Goal: Task Accomplishment & Management: Use online tool/utility

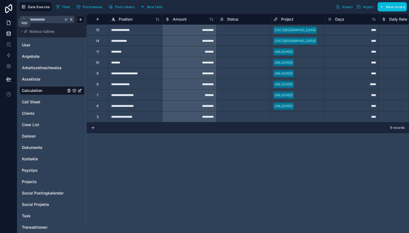
click at [5, 23] on link at bounding box center [8, 22] width 17 height 11
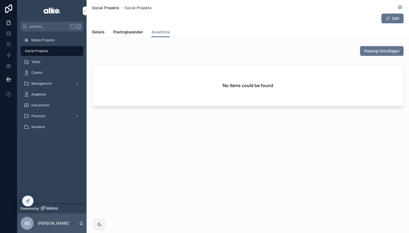
click at [108, 8] on span "Social Projekte" at bounding box center [105, 7] width 27 height 5
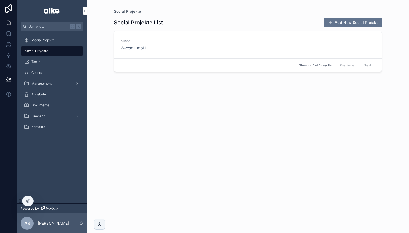
click at [194, 45] on div "Kunde W-com GmbH" at bounding box center [248, 45] width 255 height 12
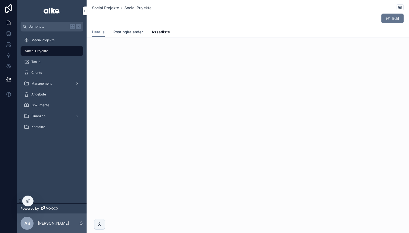
click at [131, 32] on span "Postingkalender" at bounding box center [128, 31] width 30 height 5
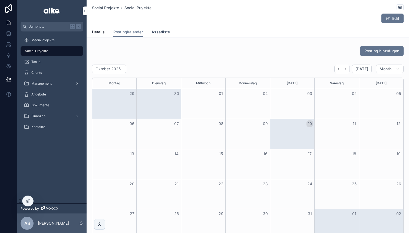
click at [161, 33] on span "Assetliste" at bounding box center [161, 31] width 18 height 5
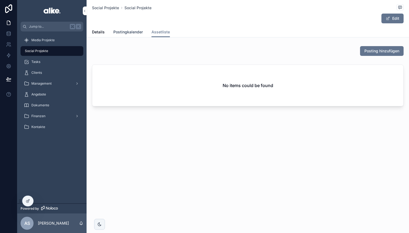
click at [129, 33] on span "Postingkalender" at bounding box center [128, 31] width 30 height 5
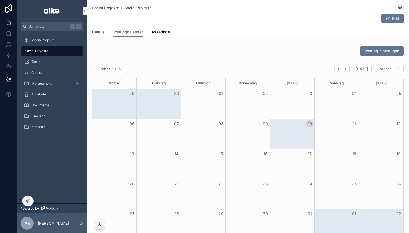
click at [103, 32] on span "Details" at bounding box center [98, 31] width 13 height 5
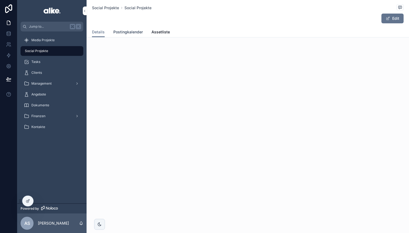
click at [130, 31] on span "Postingkalender" at bounding box center [128, 31] width 30 height 5
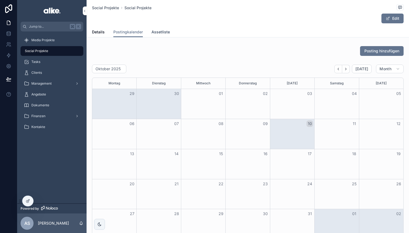
click at [161, 32] on span "Assetliste" at bounding box center [161, 31] width 18 height 5
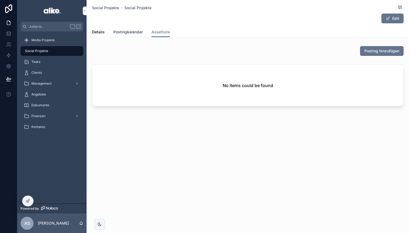
click at [115, 32] on span "Postingkalender" at bounding box center [128, 31] width 30 height 5
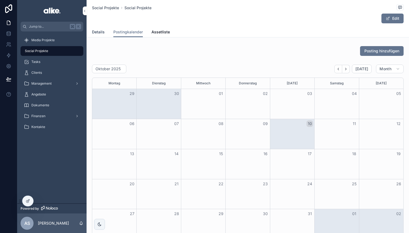
click at [97, 32] on span "Details" at bounding box center [98, 31] width 13 height 5
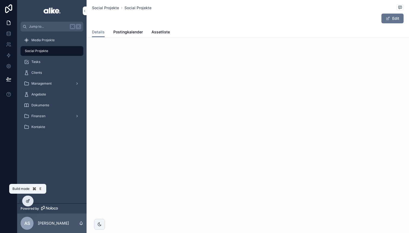
click at [29, 200] on icon at bounding box center [28, 200] width 4 height 4
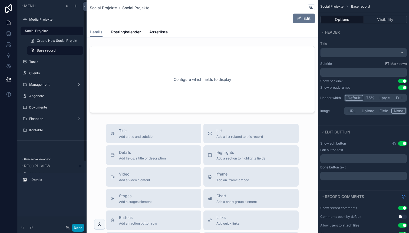
click at [78, 227] on button "Done" at bounding box center [78, 227] width 12 height 8
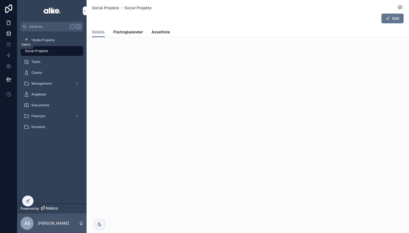
click at [9, 32] on icon at bounding box center [8, 33] width 5 height 5
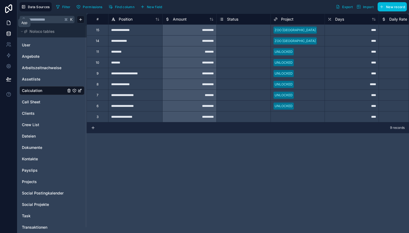
click at [10, 22] on icon at bounding box center [8, 23] width 3 height 4
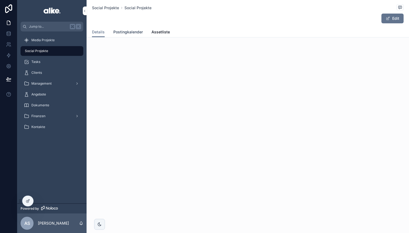
click at [121, 33] on span "Postingkalender" at bounding box center [128, 31] width 30 height 5
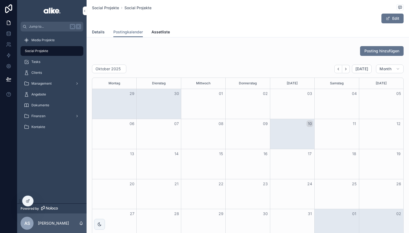
click at [100, 35] on link "Details" at bounding box center [98, 32] width 13 height 11
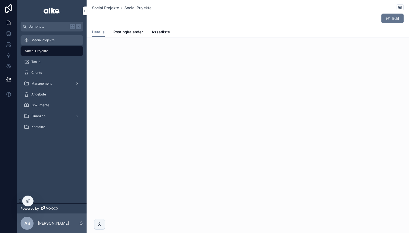
click at [42, 42] on div "Media Projekte" at bounding box center [52, 40] width 56 height 9
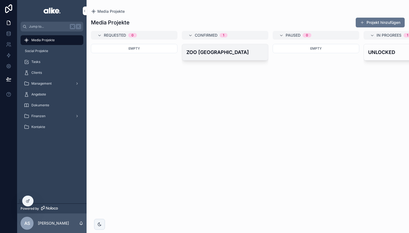
click at [220, 51] on h4 "ZOO [GEOGRAPHIC_DATA]" at bounding box center [224, 51] width 77 height 7
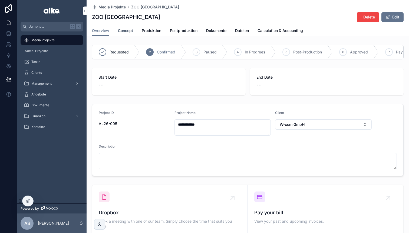
click at [128, 33] on span "Concept" at bounding box center [125, 30] width 15 height 5
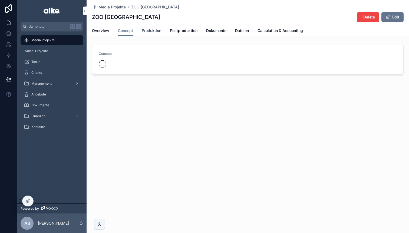
click at [149, 33] on span "Produktion" at bounding box center [151, 30] width 19 height 5
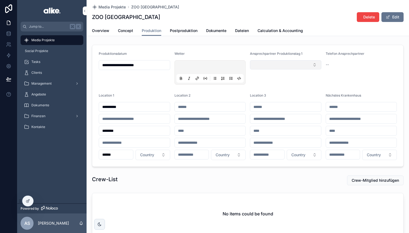
click at [265, 66] on button "Select Button" at bounding box center [285, 64] width 71 height 9
click at [266, 49] on form "**********" at bounding box center [247, 105] width 311 height 121
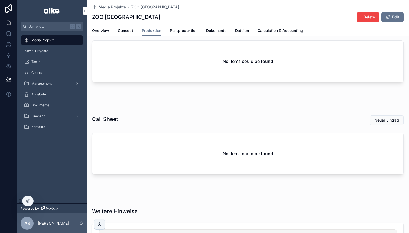
scroll to position [184, 0]
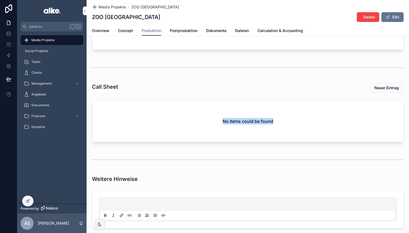
drag, startPoint x: 216, startPoint y: 119, endPoint x: 280, endPoint y: 119, distance: 63.6
click at [280, 119] on div "No items could be found" at bounding box center [247, 120] width 311 height 41
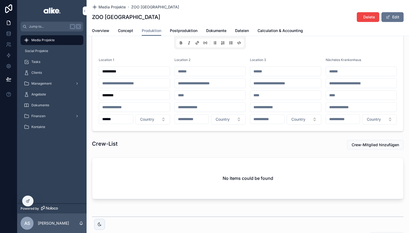
scroll to position [0, 0]
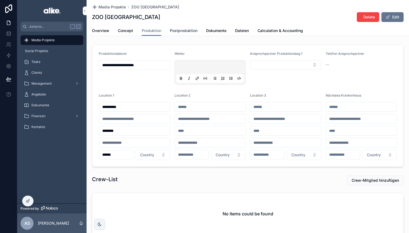
click at [173, 30] on span "Postproduktion" at bounding box center [184, 30] width 28 height 5
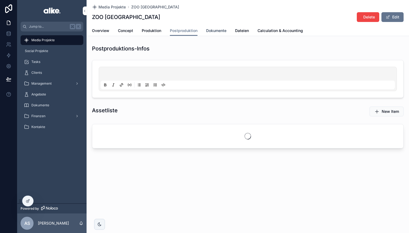
click at [215, 29] on span "Dokumente" at bounding box center [216, 30] width 20 height 5
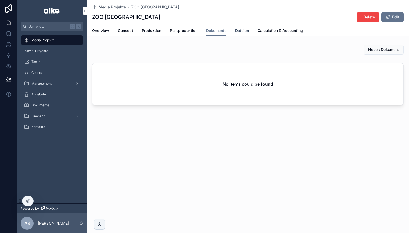
click at [243, 30] on span "Dateien" at bounding box center [242, 30] width 14 height 5
click at [274, 31] on span "Calculation & Accounting" at bounding box center [280, 30] width 45 height 5
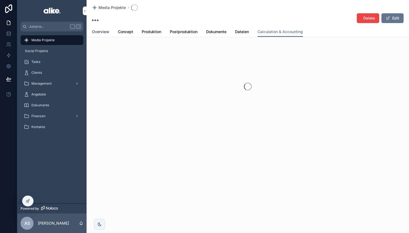
click at [105, 32] on span "Overview" at bounding box center [100, 31] width 17 height 5
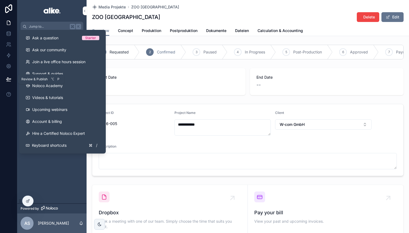
click at [7, 81] on icon at bounding box center [8, 78] width 5 height 5
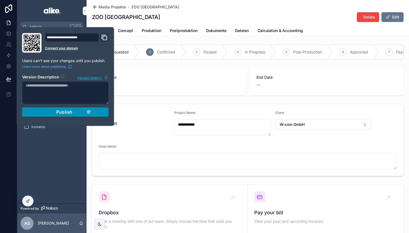
click at [39, 110] on button "Publish" at bounding box center [65, 111] width 87 height 9
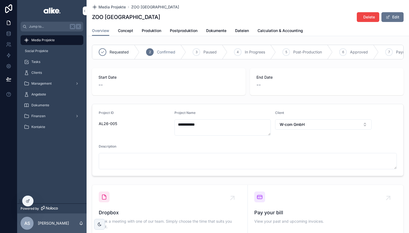
click at [161, 100] on div "**********" at bounding box center [248, 166] width 323 height 249
click at [8, 22] on icon at bounding box center [8, 22] width 5 height 5
click at [44, 43] on div "Media Projekte" at bounding box center [52, 40] width 56 height 9
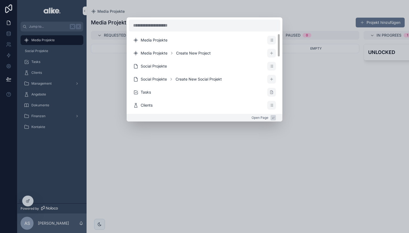
click at [102, 113] on div "Media Projekte Media Projekte Create New Project Social Projekte Social Projekt…" at bounding box center [204, 116] width 409 height 233
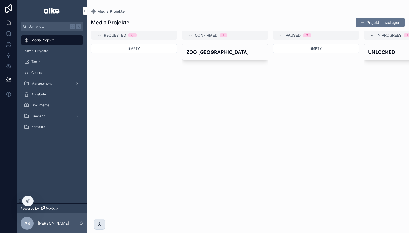
click at [100, 224] on icon "scrollable content" at bounding box center [99, 224] width 4 height 4
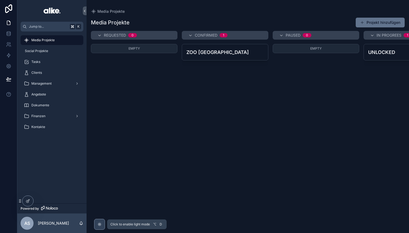
click at [100, 224] on icon "scrollable content" at bounding box center [99, 224] width 4 height 4
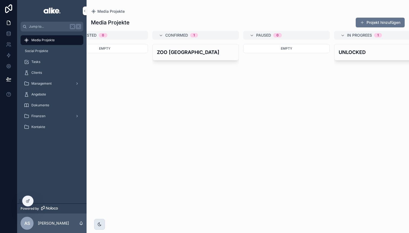
scroll to position [0, 29]
click at [198, 53] on h4 "ZOO [GEOGRAPHIC_DATA]" at bounding box center [195, 51] width 77 height 7
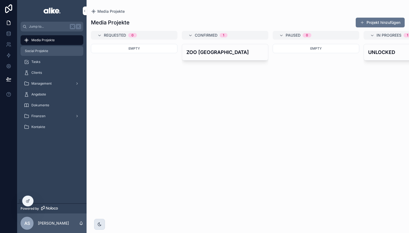
click at [63, 50] on div "Social Projekte" at bounding box center [52, 51] width 56 height 9
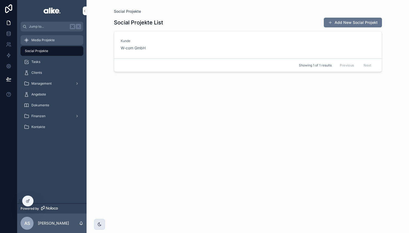
click at [61, 42] on div "Media Projekte" at bounding box center [52, 40] width 56 height 9
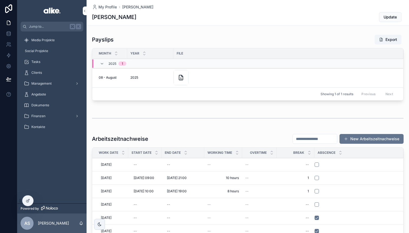
click at [254, 132] on div "Arbeitszeitnachweise New Arbeitszeitnachweise Work Date Start Date End Date Wor…" at bounding box center [248, 219] width 323 height 176
click at [58, 41] on div "Media Projekte" at bounding box center [52, 40] width 56 height 9
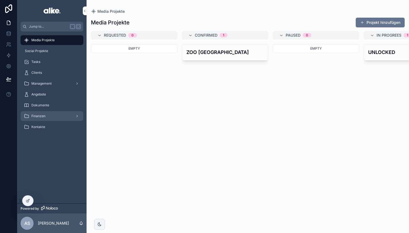
click at [53, 116] on div "Finanzen" at bounding box center [52, 116] width 56 height 9
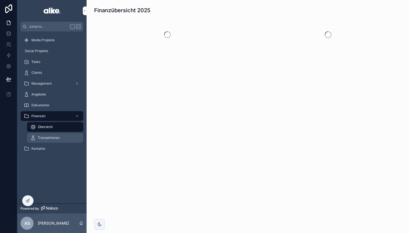
click at [54, 136] on span "Transaktionen" at bounding box center [49, 137] width 22 height 4
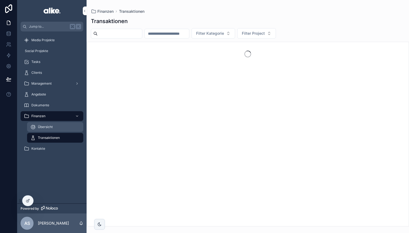
click at [53, 126] on div "Übersicht" at bounding box center [55, 126] width 50 height 9
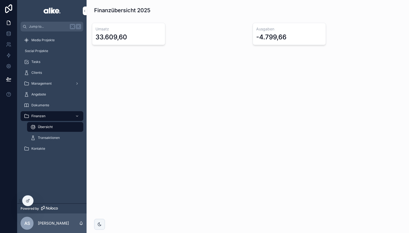
click at [54, 115] on div "Finanzen" at bounding box center [52, 116] width 56 height 9
click at [51, 130] on div "Übersicht" at bounding box center [55, 126] width 50 height 9
click at [51, 135] on div "Transaktionen" at bounding box center [55, 137] width 50 height 9
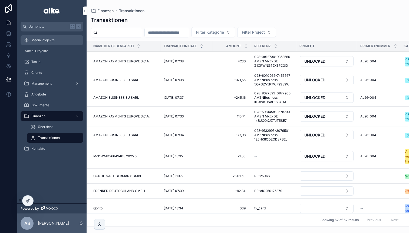
click at [44, 40] on span "Media Projekte" at bounding box center [42, 40] width 23 height 4
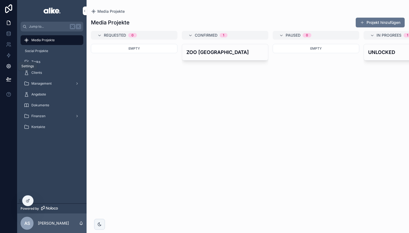
click at [10, 66] on icon at bounding box center [8, 65] width 5 height 5
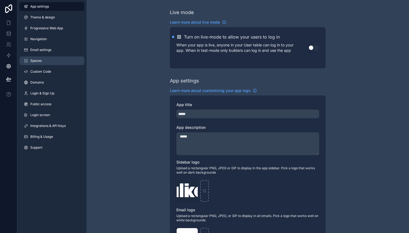
click at [42, 60] on link "Spaces" at bounding box center [51, 60] width 65 height 9
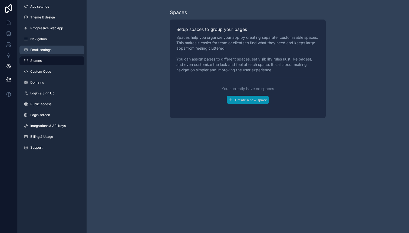
click at [44, 47] on link "Email settings" at bounding box center [51, 49] width 65 height 9
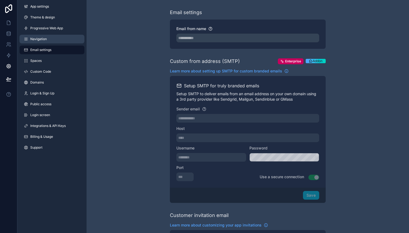
click at [43, 39] on span "Navigation" at bounding box center [38, 39] width 17 height 4
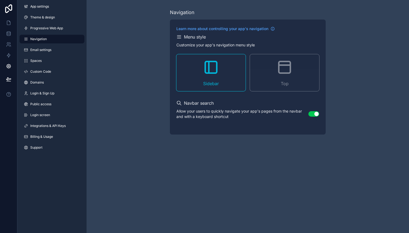
click at [272, 68] on div "Top" at bounding box center [284, 72] width 69 height 37
click at [8, 22] on icon at bounding box center [8, 22] width 5 height 5
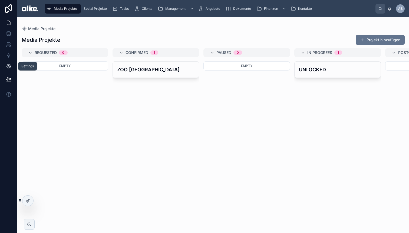
click at [9, 67] on icon at bounding box center [8, 66] width 1 height 1
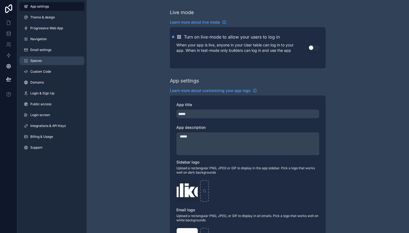
click at [48, 58] on link "Spaces" at bounding box center [51, 60] width 65 height 9
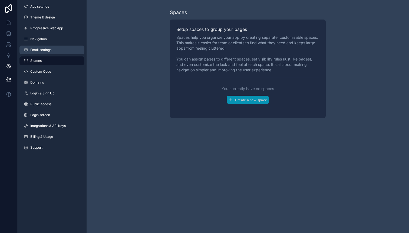
click at [48, 48] on span "Email settings" at bounding box center [40, 50] width 21 height 4
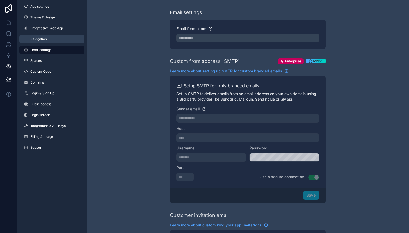
click at [48, 37] on link "Navigation" at bounding box center [51, 39] width 65 height 9
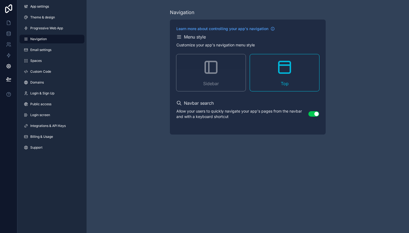
click at [197, 63] on div "Sidebar" at bounding box center [210, 72] width 69 height 37
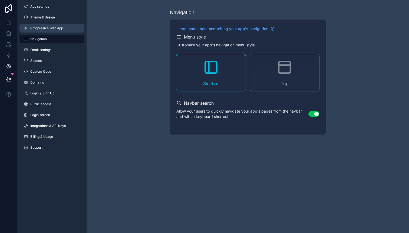
click at [44, 27] on span "Progressive Web App" at bounding box center [46, 28] width 33 height 4
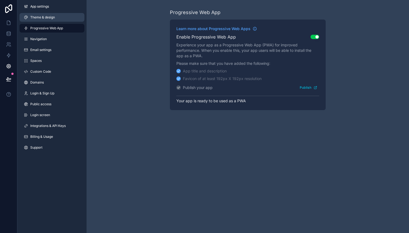
click at [45, 15] on span "Theme & design" at bounding box center [42, 17] width 25 height 4
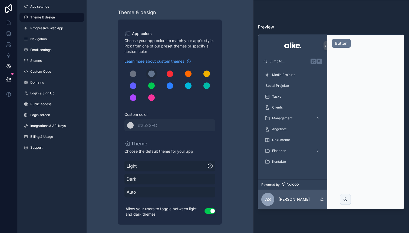
click at [137, 192] on span "Auto" at bounding box center [170, 191] width 87 height 6
click at [143, 166] on span "Light" at bounding box center [170, 165] width 87 height 6
click at [58, 8] on link "App settings" at bounding box center [51, 6] width 65 height 9
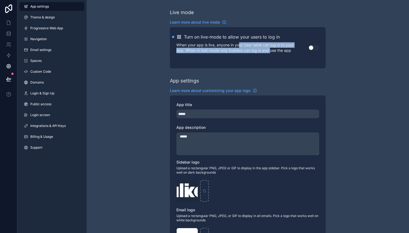
drag, startPoint x: 241, startPoint y: 47, endPoint x: 271, endPoint y: 48, distance: 30.9
click at [271, 48] on p "When your app is live, anyone in your User table can log in to your app. When i…" at bounding box center [242, 47] width 132 height 11
drag, startPoint x: 292, startPoint y: 51, endPoint x: 201, endPoint y: 47, distance: 91.6
click at [201, 47] on p "When your app is live, anyone in your User table can log in to your app. When i…" at bounding box center [242, 47] width 132 height 11
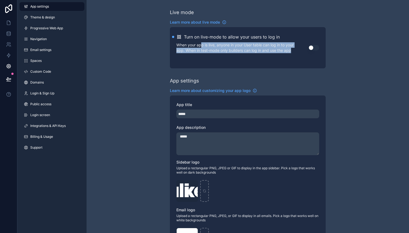
click at [201, 47] on p "When your app is live, anyone in your User table can log in to your app. When i…" at bounding box center [242, 47] width 132 height 11
drag, startPoint x: 206, startPoint y: 47, endPoint x: 243, endPoint y: 49, distance: 37.2
click at [243, 49] on p "When your app is live, anyone in your User table can log in to your app. When i…" at bounding box center [242, 47] width 132 height 11
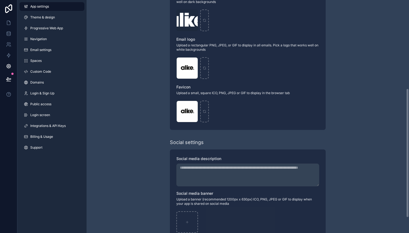
scroll to position [186, 0]
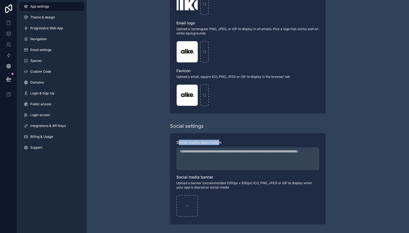
drag, startPoint x: 178, startPoint y: 143, endPoint x: 218, endPoint y: 144, distance: 39.3
click at [218, 144] on label "Social media description" at bounding box center [198, 141] width 45 height 5
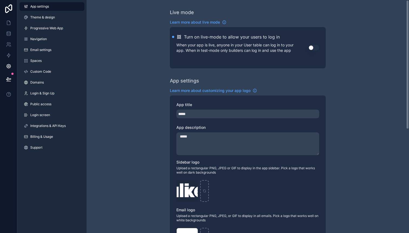
drag, startPoint x: 226, startPoint y: 144, endPoint x: 204, endPoint y: 141, distance: 22.3
click at [204, 141] on textarea "*****" at bounding box center [247, 143] width 143 height 23
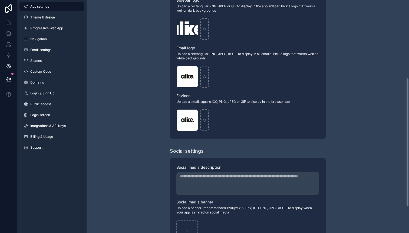
scroll to position [186, 0]
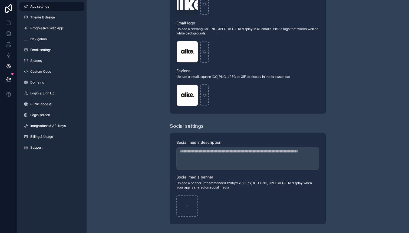
drag, startPoint x: 174, startPoint y: 145, endPoint x: 209, endPoint y: 148, distance: 34.8
click at [209, 148] on div "Social media description Social media banner Upload a banner (recommended 1200p…" at bounding box center [248, 178] width 156 height 91
click at [207, 143] on span "Social media description" at bounding box center [198, 142] width 45 height 5
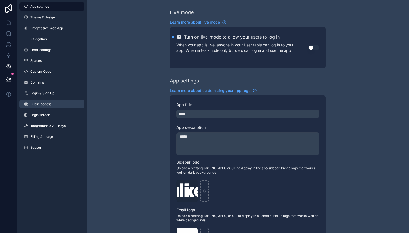
click at [51, 105] on span "Public access" at bounding box center [40, 104] width 21 height 4
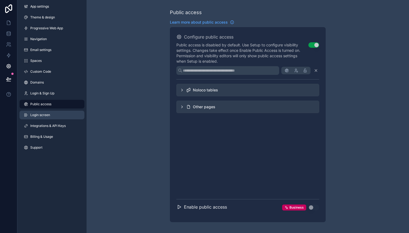
click at [50, 114] on link "Login screen" at bounding box center [51, 114] width 65 height 9
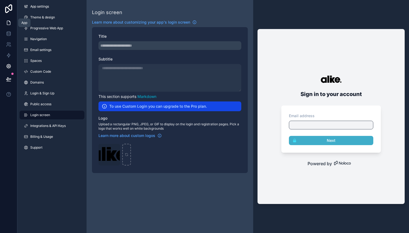
click at [8, 22] on icon at bounding box center [8, 22] width 5 height 5
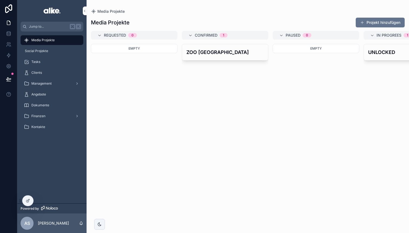
click at [51, 39] on span "Media Projekte" at bounding box center [42, 40] width 23 height 4
click at [29, 201] on icon at bounding box center [28, 200] width 4 height 4
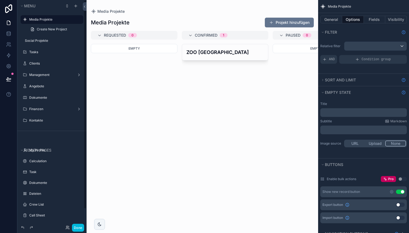
click at [54, 19] on label "Media Projekte" at bounding box center [54, 19] width 51 height 4
click at [330, 18] on button "General" at bounding box center [331, 20] width 22 height 8
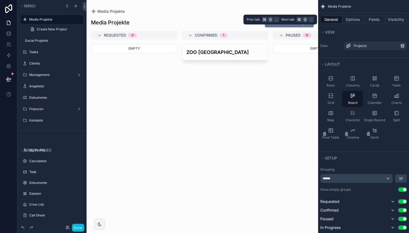
click at [392, 15] on div "General Options Fields Visibility" at bounding box center [363, 19] width 91 height 13
click at [392, 18] on button "Visibility" at bounding box center [396, 20] width 22 height 8
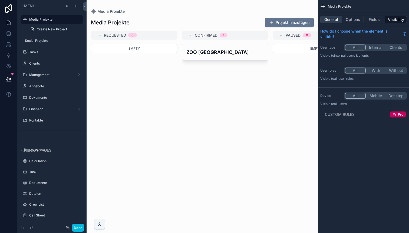
click at [329, 18] on button "General" at bounding box center [331, 20] width 22 height 8
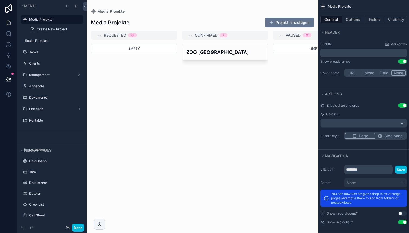
scroll to position [313, 0]
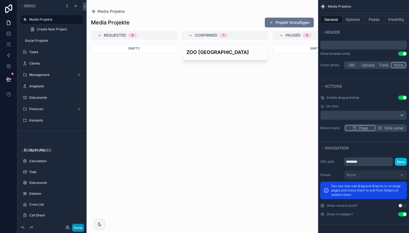
click at [80, 227] on button "Done" at bounding box center [78, 227] width 12 height 8
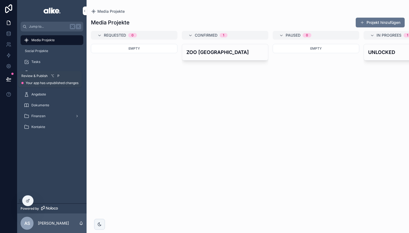
click at [9, 77] on icon at bounding box center [8, 78] width 5 height 5
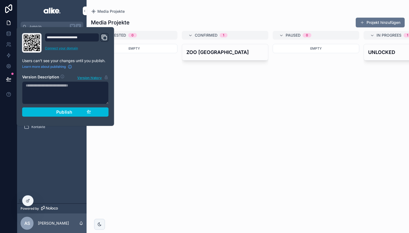
click at [60, 49] on link "Connect your domain" at bounding box center [77, 48] width 64 height 4
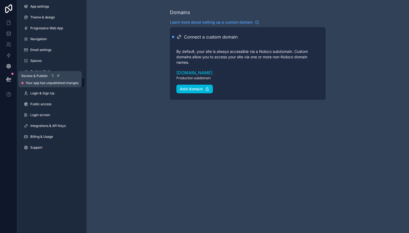
click at [12, 80] on button at bounding box center [9, 78] width 12 height 15
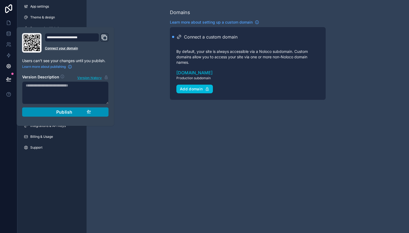
click at [40, 110] on button "Publish" at bounding box center [65, 111] width 87 height 9
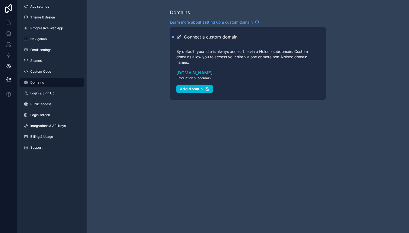
click at [124, 52] on div "Domains Learn more about setting up a custom domain Connect a custom domain By …" at bounding box center [248, 54] width 323 height 108
click at [7, 56] on icon at bounding box center [8, 55] width 5 height 5
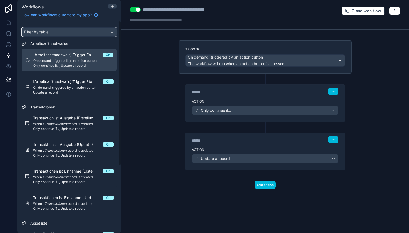
click at [43, 31] on span "Filter by table" at bounding box center [36, 32] width 24 height 5
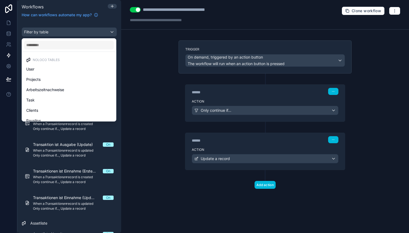
click at [44, 32] on div "scrollable content" at bounding box center [204, 116] width 409 height 233
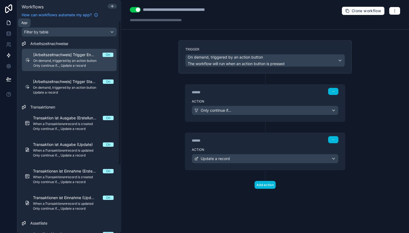
click at [9, 21] on icon at bounding box center [8, 23] width 3 height 4
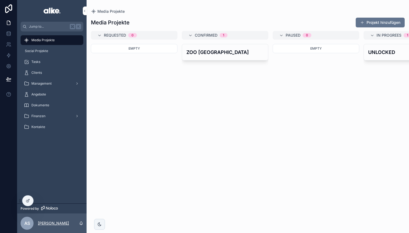
click at [47, 224] on p "[PERSON_NAME]" at bounding box center [53, 222] width 31 height 5
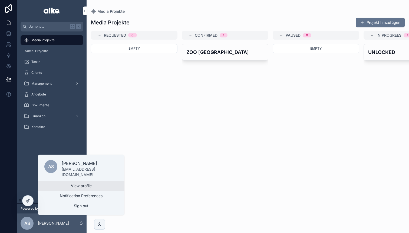
click at [61, 186] on link "View profile" at bounding box center [81, 186] width 87 height 10
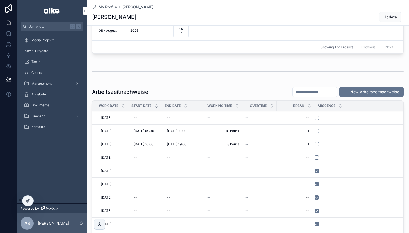
scroll to position [48, 0]
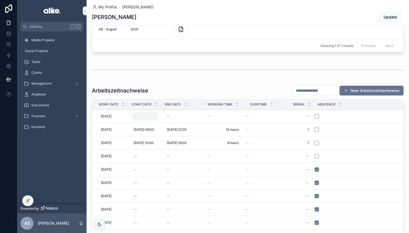
click at [141, 116] on div "--" at bounding box center [145, 116] width 27 height 9
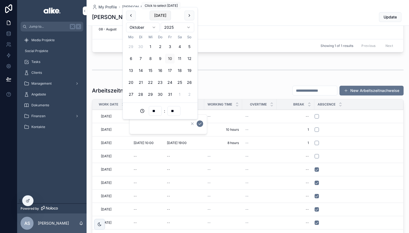
click at [164, 17] on button "Today" at bounding box center [160, 16] width 21 height 10
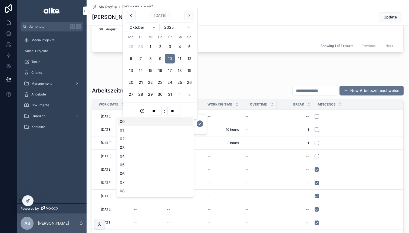
click at [154, 111] on input "**" at bounding box center [155, 111] width 12 height 8
click at [136, 167] on div "09" at bounding box center [155, 167] width 75 height 9
type input "**********"
type input "**"
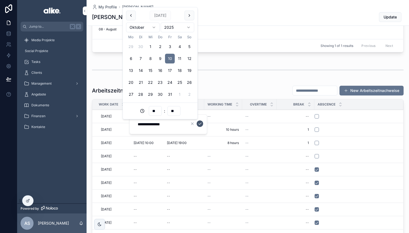
click at [200, 126] on button "scrollable content" at bounding box center [200, 123] width 6 height 6
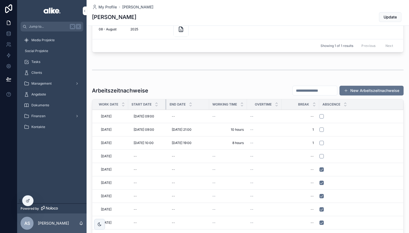
drag, startPoint x: 164, startPoint y: 105, endPoint x: 169, endPoint y: 105, distance: 5.7
click at [169, 105] on tr "Work Date Start Date End Date Working Time Overtime Break Abscence" at bounding box center [247, 104] width 311 height 11
click at [7, 20] on icon at bounding box center [8, 22] width 5 height 5
click at [8, 66] on icon at bounding box center [8, 65] width 5 height 5
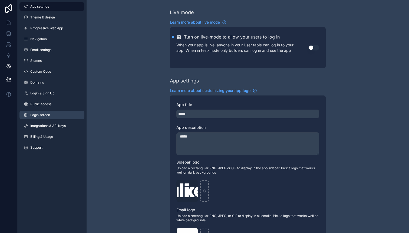
click at [36, 113] on span "Login screen" at bounding box center [40, 115] width 20 height 4
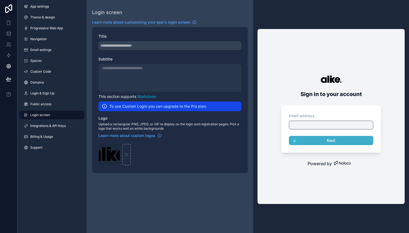
click at [122, 47] on div "scrollable content" at bounding box center [170, 45] width 143 height 9
click at [54, 125] on span "Integrations & API Keys" at bounding box center [47, 125] width 35 height 4
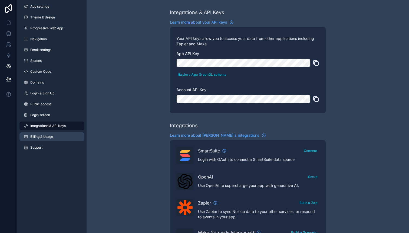
click at [50, 136] on span "Billing & Usage" at bounding box center [41, 136] width 23 height 4
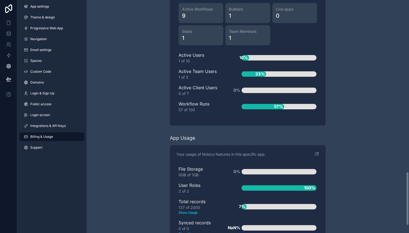
scroll to position [775, 0]
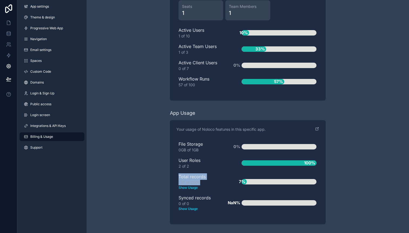
drag, startPoint x: 177, startPoint y: 176, endPoint x: 205, endPoint y: 181, distance: 27.8
click at [205, 181] on div "File Storage 0GB of 1GB 0% User Roles 2 of 2 100% Total records 137 of 2000 Sho…" at bounding box center [247, 177] width 143 height 79
click at [205, 181] on div "137 of 2000 Show Usage" at bounding box center [202, 184] width 46 height 10
drag, startPoint x: 207, startPoint y: 181, endPoint x: 178, endPoint y: 177, distance: 28.7
click at [178, 177] on div "File Storage 0GB of 1GB 0% User Roles 2 of 2 100% Total records 137 of 2000 Sho…" at bounding box center [247, 177] width 143 height 79
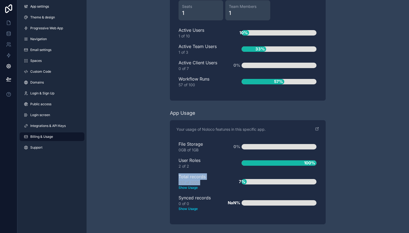
click at [178, 177] on div "File Storage 0GB of 1GB 0% User Roles 2 of 2 100% Total records 137 of 2000 Sho…" at bounding box center [247, 177] width 143 height 79
drag, startPoint x: 178, startPoint y: 161, endPoint x: 195, endPoint y: 165, distance: 17.3
click at [195, 165] on div "File Storage 0GB of 1GB 0% User Roles 2 of 2 100% Total records 137 of 2000 Sho…" at bounding box center [247, 177] width 143 height 79
click at [195, 165] on div "2 of 2" at bounding box center [202, 165] width 46 height 5
drag, startPoint x: 195, startPoint y: 165, endPoint x: 171, endPoint y: 160, distance: 24.0
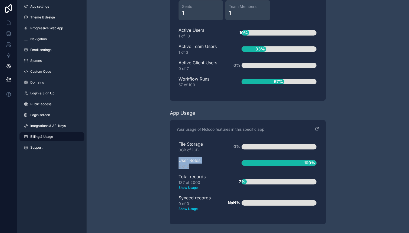
click at [171, 160] on div "Your usage of Noloco features in this specific app. File Storage 0GB of 1GB 0% …" at bounding box center [248, 172] width 156 height 104
drag, startPoint x: 175, startPoint y: 161, endPoint x: 196, endPoint y: 168, distance: 22.1
click at [196, 168] on div "Your usage of Noloco features in this specific app. File Storage 0GB of 1GB 0% …" at bounding box center [248, 172] width 156 height 104
click at [196, 168] on div "2 of 2" at bounding box center [202, 165] width 46 height 5
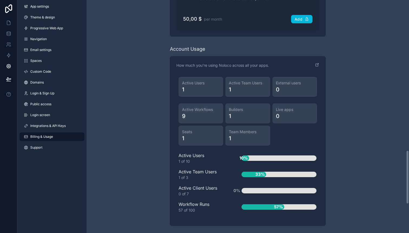
scroll to position [659, 0]
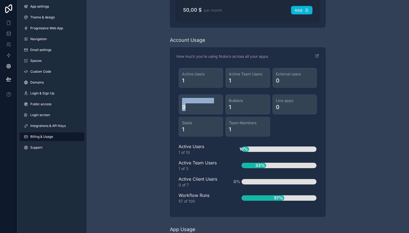
drag, startPoint x: 181, startPoint y: 99, endPoint x: 198, endPoint y: 109, distance: 19.6
click at [198, 109] on div "Active Workflows 9" at bounding box center [201, 104] width 45 height 20
click at [198, 109] on span "9" at bounding box center [201, 107] width 38 height 8
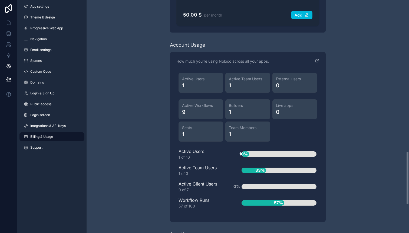
scroll to position [653, 0]
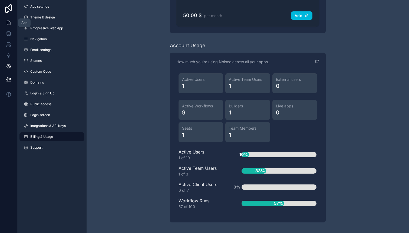
click at [5, 21] on link at bounding box center [8, 22] width 17 height 11
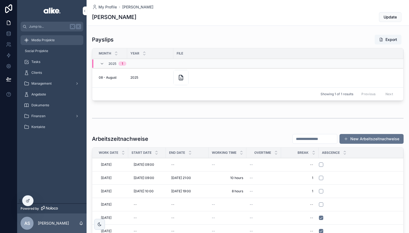
click at [55, 42] on div "Media Projekte" at bounding box center [52, 40] width 56 height 9
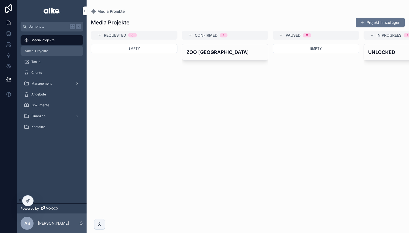
click at [54, 51] on div "Social Projekte" at bounding box center [52, 51] width 56 height 9
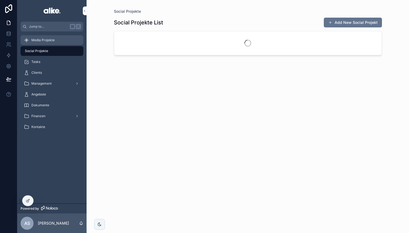
click at [56, 37] on div "Media Projekte" at bounding box center [52, 40] width 56 height 9
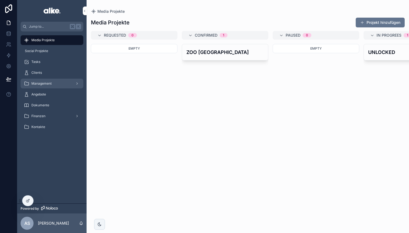
click at [53, 84] on div "Management" at bounding box center [52, 83] width 56 height 9
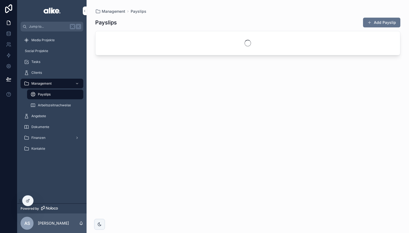
click at [53, 82] on div "Management" at bounding box center [52, 83] width 56 height 9
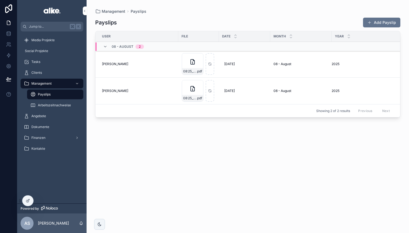
click at [79, 84] on icon "scrollable content" at bounding box center [77, 83] width 4 height 4
click at [67, 103] on span "Arbeitszeitnachweise" at bounding box center [54, 105] width 33 height 4
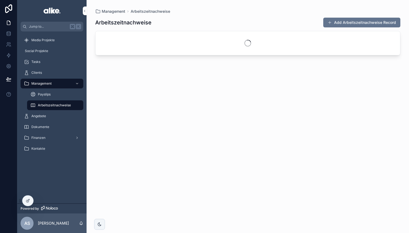
click at [58, 84] on div "Management" at bounding box center [52, 83] width 56 height 9
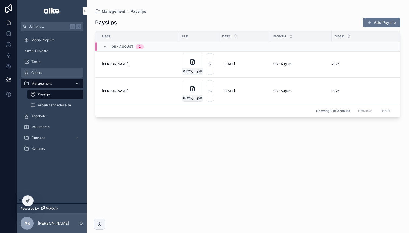
click at [51, 73] on div "Clients" at bounding box center [52, 72] width 56 height 9
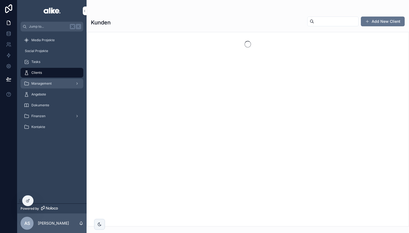
click at [53, 81] on div "Management" at bounding box center [52, 83] width 56 height 9
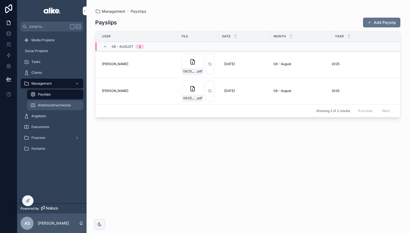
click at [52, 109] on div "Arbeitszeitnachweise" at bounding box center [55, 105] width 50 height 9
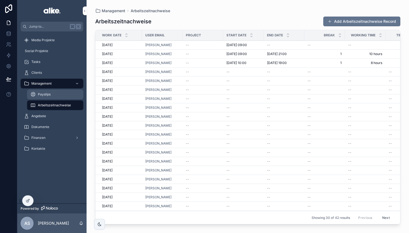
click at [66, 91] on div "Payslips" at bounding box center [55, 94] width 50 height 9
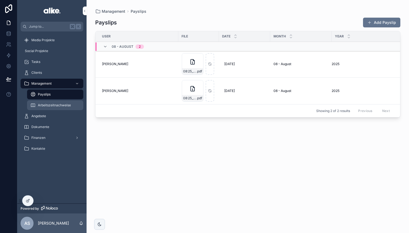
click at [65, 102] on div "Arbeitszeitnachweise" at bounding box center [55, 105] width 50 height 9
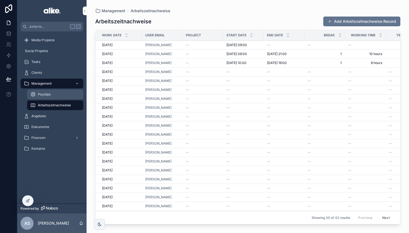
click at [64, 95] on div "Payslips" at bounding box center [55, 94] width 50 height 9
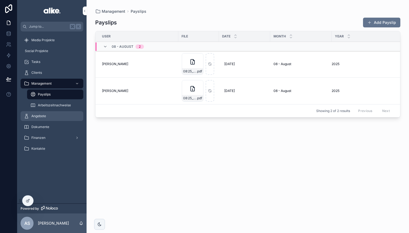
click at [54, 114] on div "Angebote" at bounding box center [52, 116] width 56 height 9
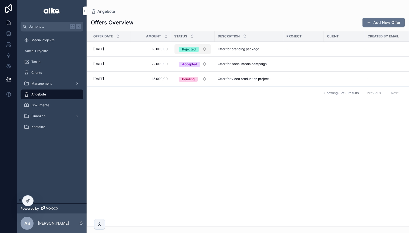
click at [196, 49] on span "Rejected" at bounding box center [189, 49] width 20 height 5
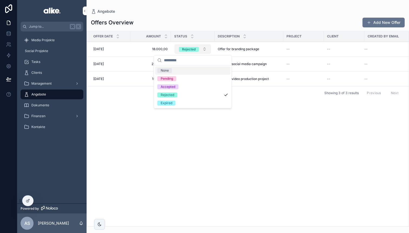
click at [189, 48] on div "Rejected" at bounding box center [189, 49] width 14 height 5
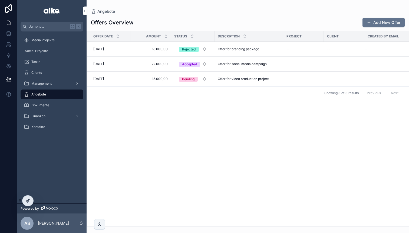
click at [29, 198] on icon at bounding box center [28, 200] width 4 height 4
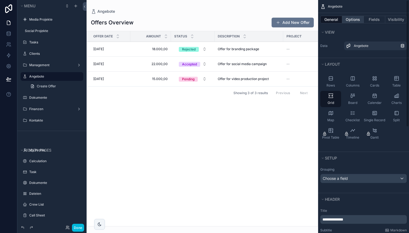
click at [355, 19] on button "Options" at bounding box center [353, 20] width 22 height 8
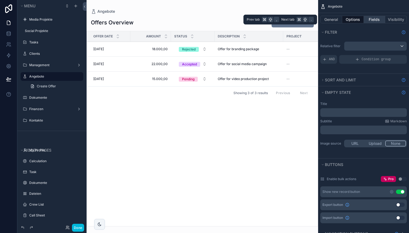
click at [370, 18] on button "Fields" at bounding box center [375, 20] width 22 height 8
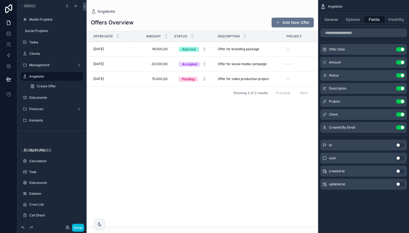
click at [0, 0] on icon "scrollable content" at bounding box center [0, 0] width 0 height 0
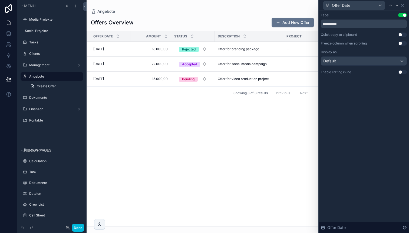
click at [402, 71] on button "Use setting" at bounding box center [402, 72] width 9 height 4
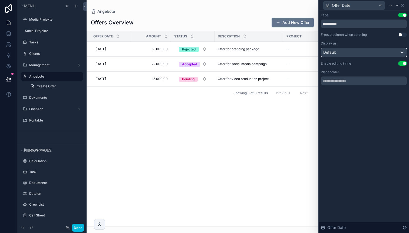
click at [373, 51] on div "Default" at bounding box center [364, 52] width 86 height 9
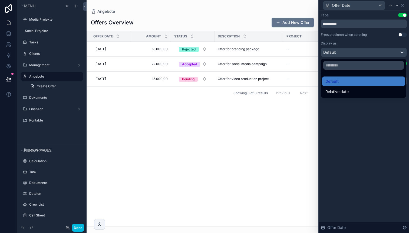
click at [352, 108] on div at bounding box center [364, 116] width 90 height 233
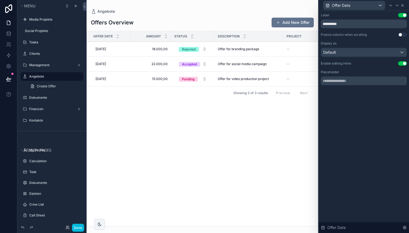
click at [405, 6] on div "Offer Date" at bounding box center [364, 5] width 86 height 11
click at [404, 6] on icon at bounding box center [403, 5] width 4 height 4
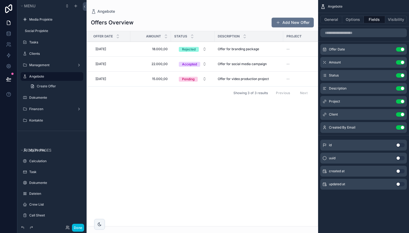
click at [0, 0] on icon "scrollable content" at bounding box center [0, 0] width 0 height 0
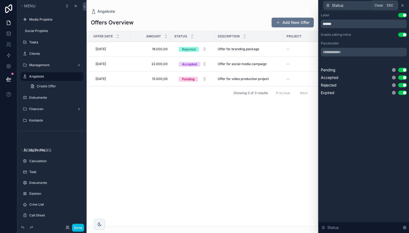
click at [402, 6] on icon at bounding box center [403, 5] width 4 height 4
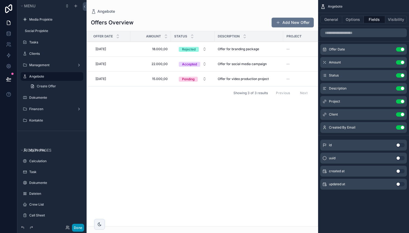
click at [80, 228] on button "Done" at bounding box center [78, 227] width 12 height 8
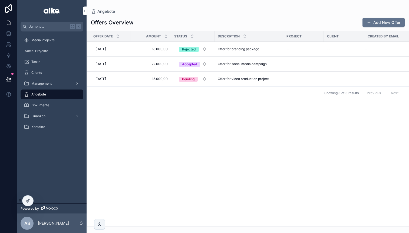
click at [140, 48] on span "18.000,00" at bounding box center [151, 49] width 34 height 4
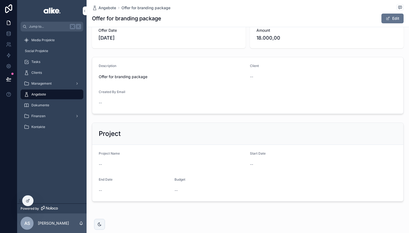
scroll to position [43, 0]
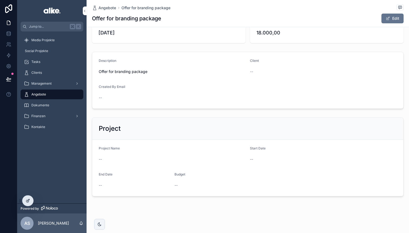
click at [29, 199] on icon at bounding box center [29, 199] width 1 height 1
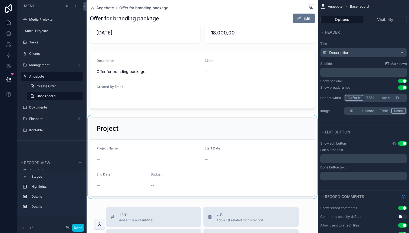
click at [161, 150] on div "scrollable content" at bounding box center [203, 156] width 232 height 83
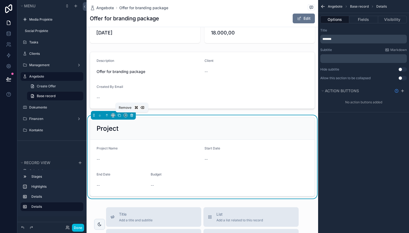
click at [131, 117] on icon "scrollable content" at bounding box center [132, 115] width 4 height 4
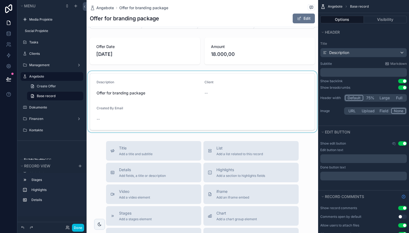
scroll to position [0, 0]
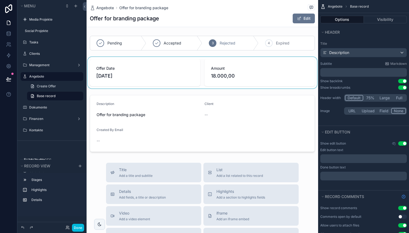
click at [218, 77] on div "scrollable content" at bounding box center [203, 72] width 232 height 31
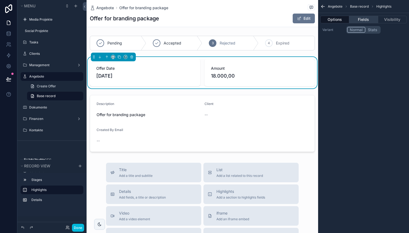
click at [365, 20] on button "Fields" at bounding box center [363, 20] width 29 height 8
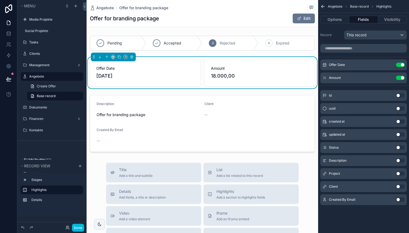
click at [0, 0] on icon "scrollable content" at bounding box center [0, 0] width 0 height 0
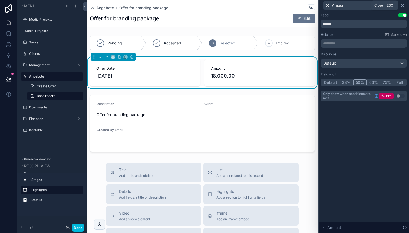
click at [403, 5] on icon at bounding box center [403, 5] width 4 height 4
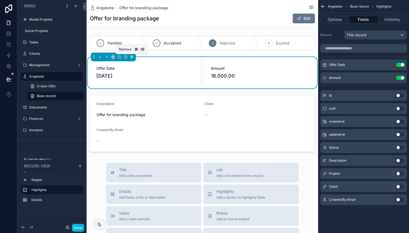
click at [132, 59] on icon "scrollable content" at bounding box center [132, 57] width 4 height 4
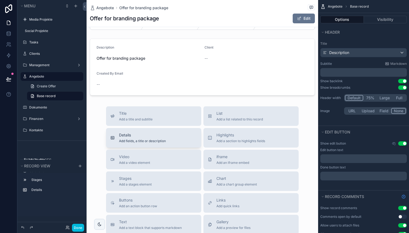
scroll to position [26, 0]
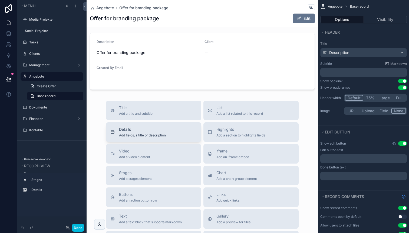
click at [158, 136] on span "Add fields, a title or description" at bounding box center [142, 135] width 47 height 4
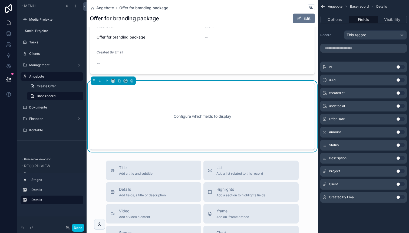
scroll to position [34, 0]
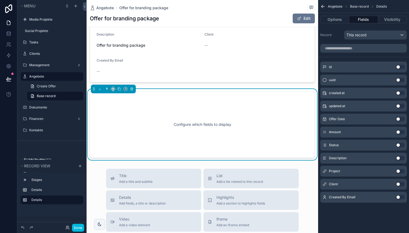
click at [106, 89] on icon "scrollable content" at bounding box center [107, 89] width 4 height 4
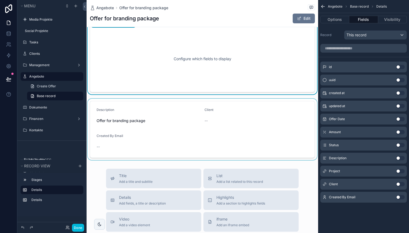
scroll to position [0, 0]
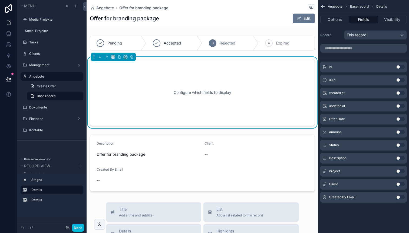
click at [397, 119] on button "Use setting" at bounding box center [400, 119] width 9 height 4
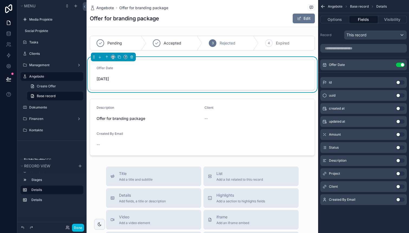
click at [398, 135] on button "Use setting" at bounding box center [400, 134] width 9 height 4
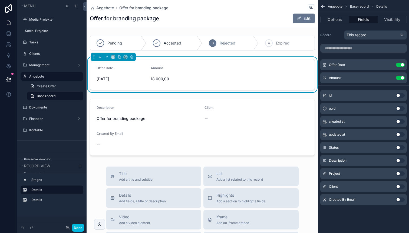
click at [0, 0] on icon "scrollable content" at bounding box center [0, 0] width 0 height 0
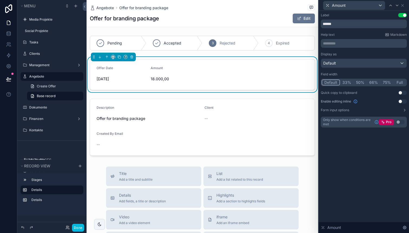
click at [402, 102] on button "Use setting" at bounding box center [402, 101] width 9 height 4
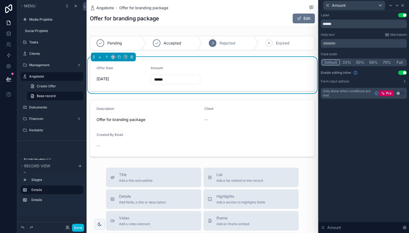
click at [404, 6] on icon at bounding box center [403, 5] width 4 height 4
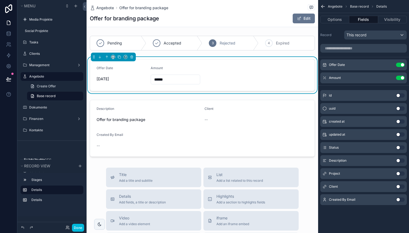
click at [0, 0] on icon "scrollable content" at bounding box center [0, 0] width 0 height 0
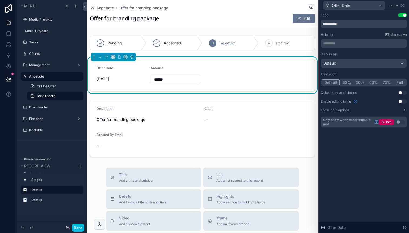
click at [401, 101] on button "Use setting" at bounding box center [402, 101] width 9 height 4
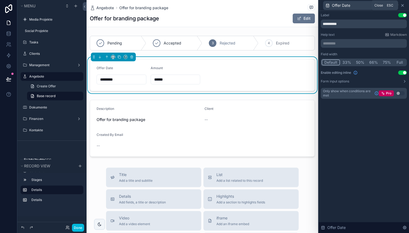
click at [403, 5] on icon at bounding box center [403, 5] width 2 height 2
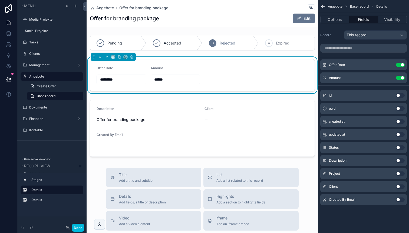
click at [0, 0] on icon "scrollable content" at bounding box center [0, 0] width 0 height 0
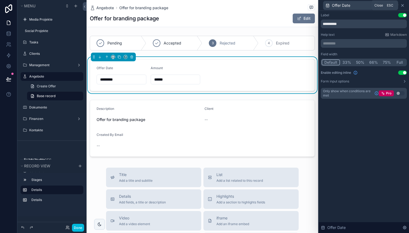
click at [404, 5] on icon at bounding box center [403, 5] width 4 height 4
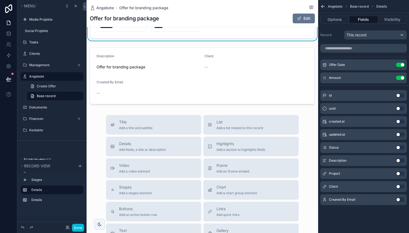
scroll to position [61, 0]
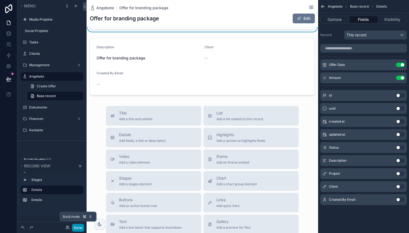
click at [78, 228] on button "Done" at bounding box center [78, 227] width 12 height 8
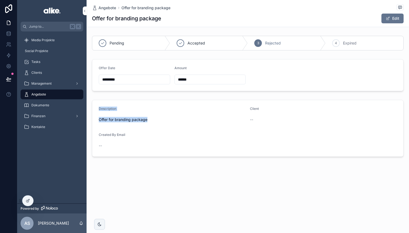
drag, startPoint x: 151, startPoint y: 119, endPoint x: 98, endPoint y: 108, distance: 53.9
click at [98, 109] on form "Description Offer for branding package Client -- Created By Email --" at bounding box center [247, 128] width 311 height 56
click at [98, 108] on form "Description Offer for branding package Client -- Created By Email --" at bounding box center [247, 128] width 311 height 56
drag, startPoint x: 97, startPoint y: 107, endPoint x: 154, endPoint y: 122, distance: 58.8
click at [154, 122] on form "Description Offer for branding package Client -- Created By Email --" at bounding box center [247, 128] width 311 height 56
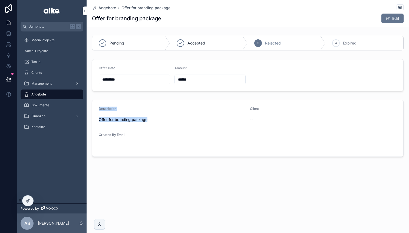
click at [154, 122] on span "Offer for branding package" at bounding box center [172, 119] width 147 height 5
drag, startPoint x: 151, startPoint y: 120, endPoint x: 99, endPoint y: 105, distance: 55.0
click at [98, 105] on form "Description Offer for branding package Client -- Created By Email --" at bounding box center [247, 128] width 311 height 56
click at [99, 105] on form "Description Offer for branding package Client -- Created By Email --" at bounding box center [247, 128] width 311 height 56
drag, startPoint x: 99, startPoint y: 108, endPoint x: 148, endPoint y: 122, distance: 51.8
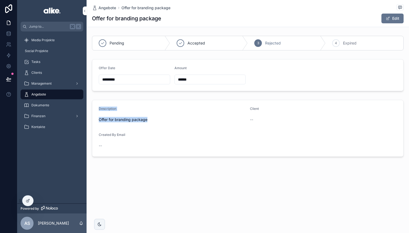
click at [148, 122] on form "Description Offer for branding package Client -- Created By Email --" at bounding box center [247, 128] width 311 height 56
click at [149, 121] on span "Offer for branding package" at bounding box center [172, 119] width 147 height 5
drag, startPoint x: 149, startPoint y: 121, endPoint x: 99, endPoint y: 103, distance: 53.6
click at [99, 103] on form "Description Offer for branding package Client -- Created By Email --" at bounding box center [247, 128] width 311 height 56
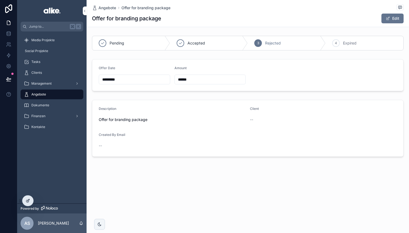
click at [28, 199] on icon at bounding box center [28, 200] width 2 height 2
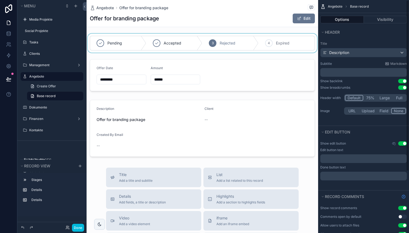
click at [288, 43] on div "scrollable content" at bounding box center [203, 43] width 232 height 19
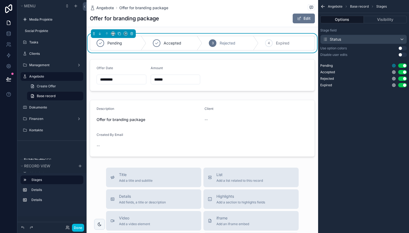
click at [392, 65] on icon "scrollable content" at bounding box center [394, 65] width 4 height 4
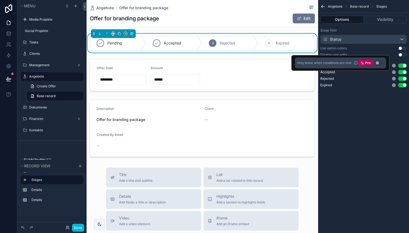
click at [382, 87] on div "Stage field Status Use option colors Use setting Disable user edits Use setting…" at bounding box center [363, 59] width 91 height 66
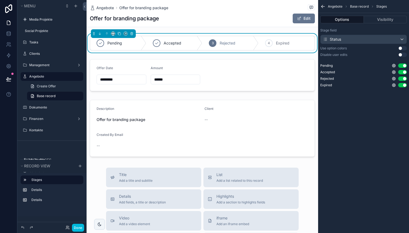
click at [401, 48] on button "Use setting" at bounding box center [402, 48] width 9 height 4
click at [394, 78] on icon "scrollable content" at bounding box center [394, 78] width 1 height 1
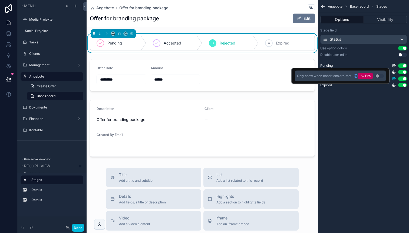
click at [394, 79] on icon "scrollable content" at bounding box center [394, 78] width 4 height 4
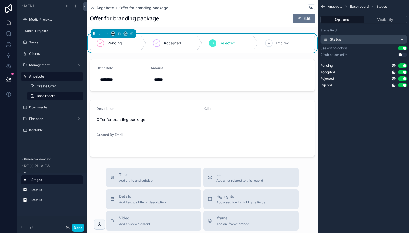
click at [386, 58] on div "Stage field Status Use option colors Use setting Disable user edits Use setting…" at bounding box center [363, 59] width 91 height 66
click at [401, 55] on button "Use setting" at bounding box center [402, 55] width 9 height 4
click at [381, 19] on button "Visibility" at bounding box center [385, 20] width 43 height 8
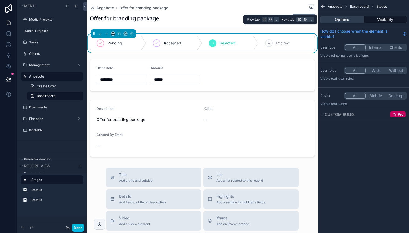
click at [355, 19] on button "Options" at bounding box center [342, 20] width 44 height 8
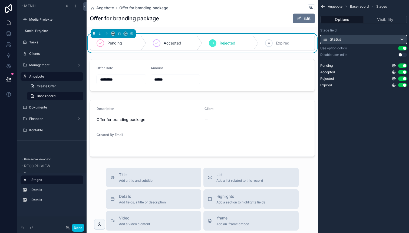
click at [344, 40] on div "Status" at bounding box center [364, 39] width 86 height 9
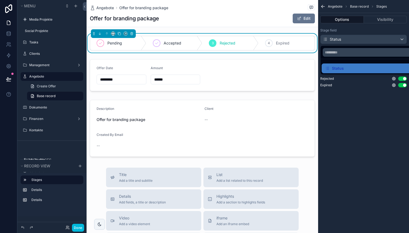
click at [340, 39] on div "scrollable content" at bounding box center [204, 116] width 409 height 233
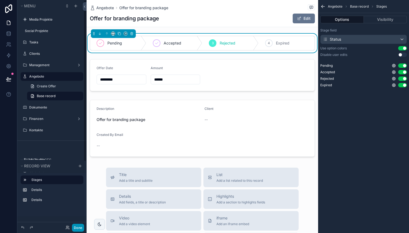
click at [76, 226] on button "Done" at bounding box center [78, 227] width 12 height 8
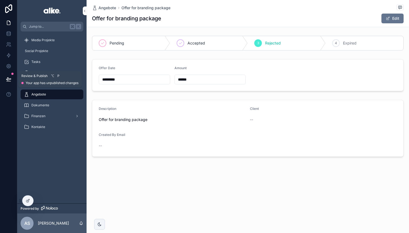
click at [10, 78] on icon at bounding box center [8, 78] width 5 height 3
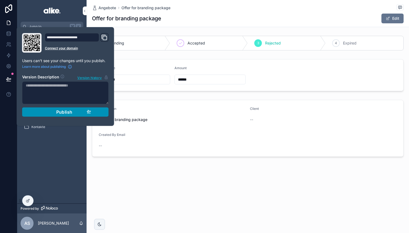
click at [38, 110] on button "Publish" at bounding box center [65, 111] width 87 height 9
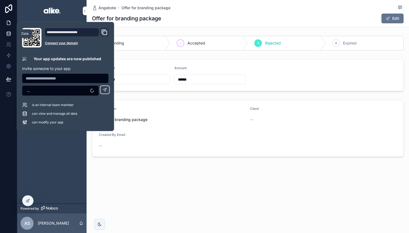
click at [6, 35] on icon at bounding box center [8, 33] width 5 height 5
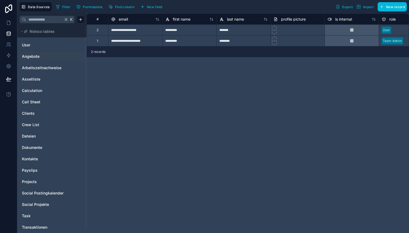
click at [34, 56] on span "Angebote" at bounding box center [31, 56] width 18 height 5
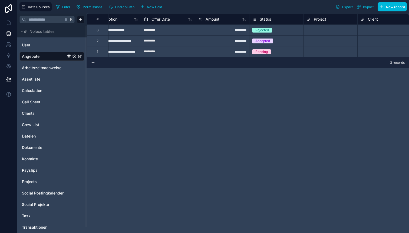
scroll to position [0, 29]
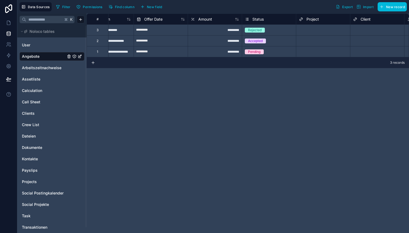
click at [257, 18] on span "Status" at bounding box center [258, 19] width 11 height 5
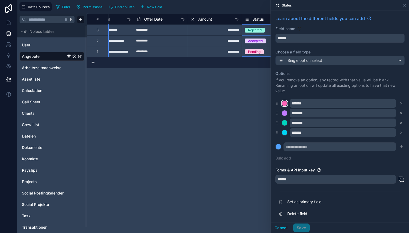
click at [284, 104] on div at bounding box center [284, 102] width 5 height 5
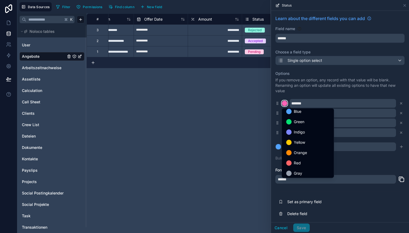
scroll to position [45, 0]
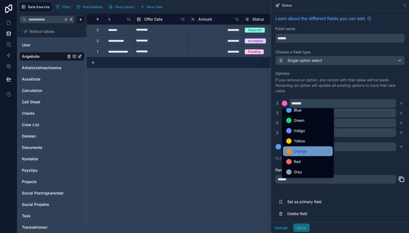
click at [296, 147] on div "Orange" at bounding box center [308, 151] width 50 height 10
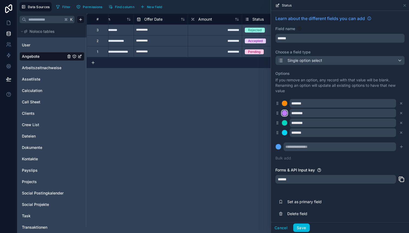
click at [284, 114] on div at bounding box center [284, 112] width 5 height 5
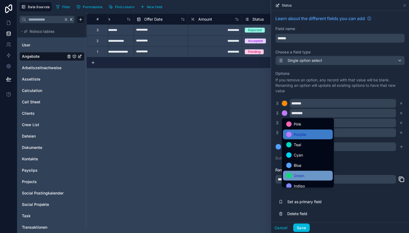
click at [292, 171] on div "Green" at bounding box center [308, 176] width 50 height 10
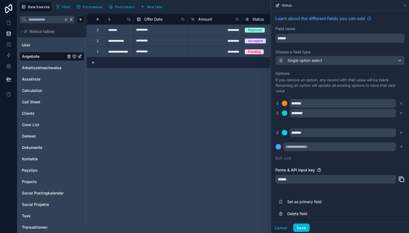
drag, startPoint x: 277, startPoint y: 113, endPoint x: 276, endPoint y: 125, distance: 12.2
click at [285, 114] on div at bounding box center [284, 112] width 5 height 5
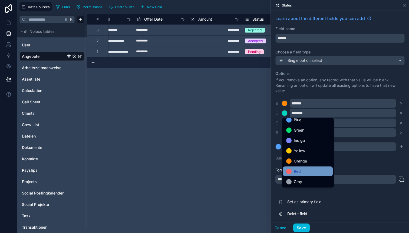
click at [296, 172] on span "Red" at bounding box center [297, 171] width 7 height 6
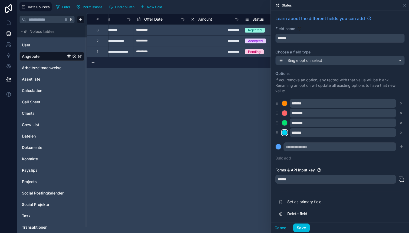
click at [286, 133] on div at bounding box center [284, 132] width 5 height 5
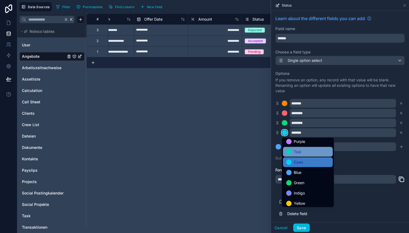
scroll to position [0, 0]
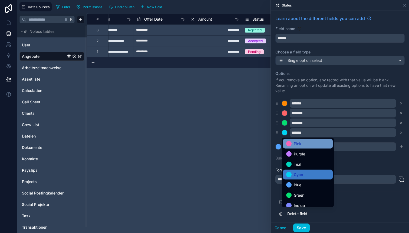
click at [297, 146] on span "Pink" at bounding box center [298, 143] width 8 height 6
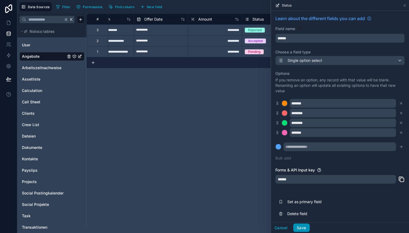
click at [300, 228] on button "Save" at bounding box center [301, 227] width 16 height 9
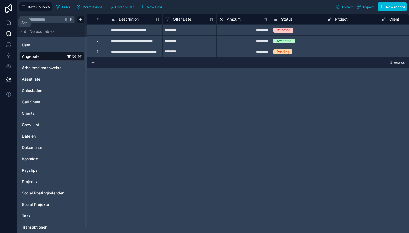
click at [11, 24] on icon at bounding box center [8, 22] width 5 height 5
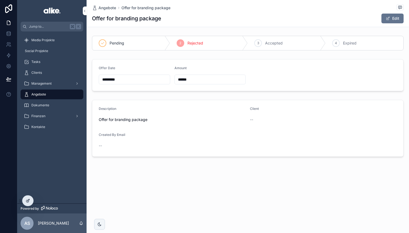
click at [31, 198] on div at bounding box center [27, 200] width 11 height 10
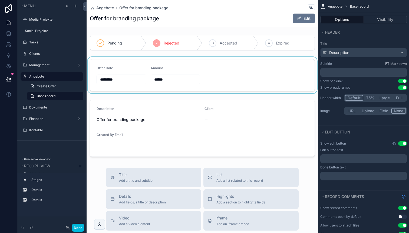
click at [252, 75] on div "scrollable content" at bounding box center [203, 75] width 232 height 36
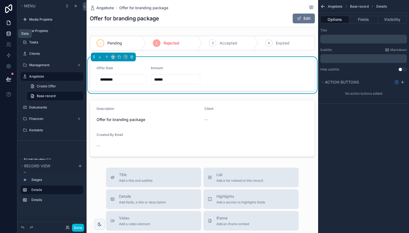
click at [8, 32] on icon at bounding box center [8, 33] width 5 height 5
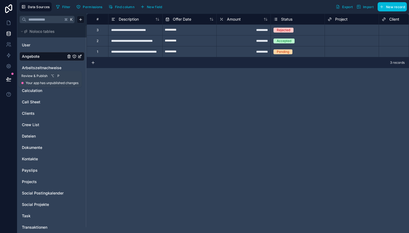
click at [6, 81] on icon at bounding box center [8, 78] width 5 height 5
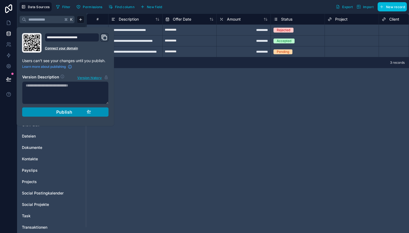
click at [44, 114] on div "Publish" at bounding box center [65, 111] width 51 height 5
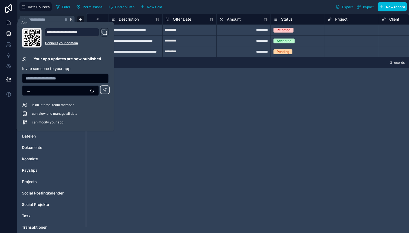
click at [7, 22] on icon at bounding box center [8, 22] width 5 height 5
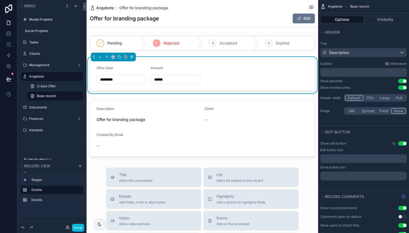
click at [110, 7] on span "Angebote" at bounding box center [105, 7] width 18 height 5
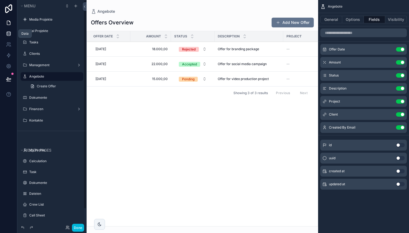
click at [9, 36] on icon at bounding box center [8, 33] width 5 height 5
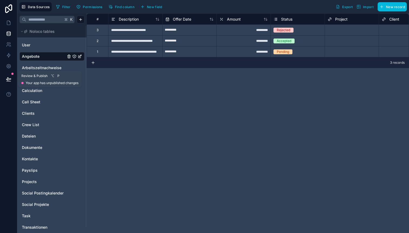
click at [11, 79] on icon at bounding box center [8, 78] width 5 height 3
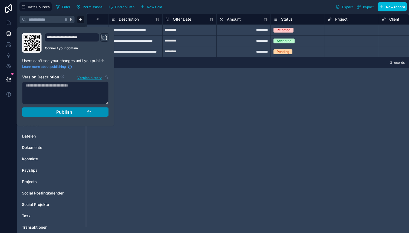
click at [40, 113] on div "Publish" at bounding box center [65, 111] width 51 height 5
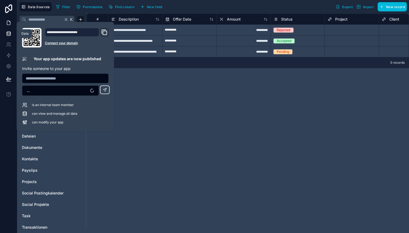
click at [7, 24] on icon at bounding box center [8, 22] width 5 height 5
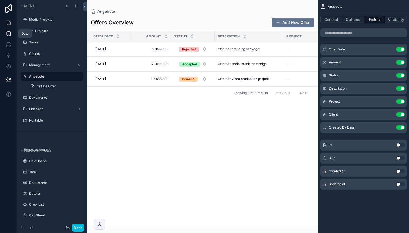
click at [8, 36] on link at bounding box center [8, 33] width 17 height 11
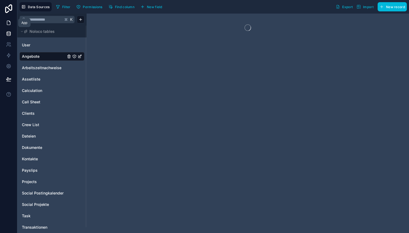
click at [6, 22] on icon at bounding box center [8, 22] width 5 height 5
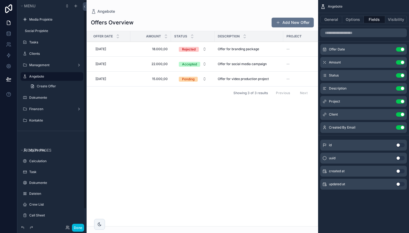
click at [134, 50] on span "18.000,00" at bounding box center [151, 49] width 34 height 4
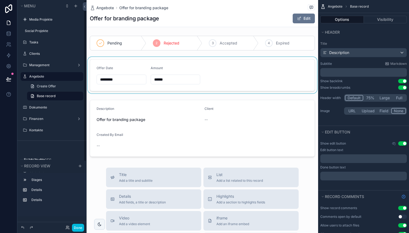
click at [246, 69] on div "scrollable content" at bounding box center [203, 75] width 232 height 36
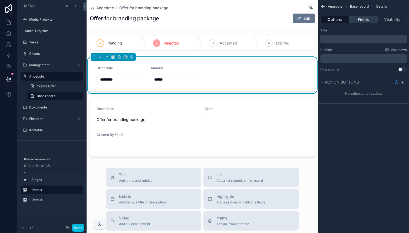
click at [359, 21] on button "Fields" at bounding box center [363, 20] width 29 height 8
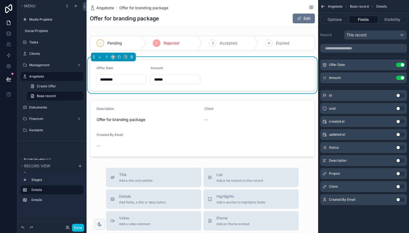
click at [403, 173] on button "Use setting" at bounding box center [400, 173] width 9 height 4
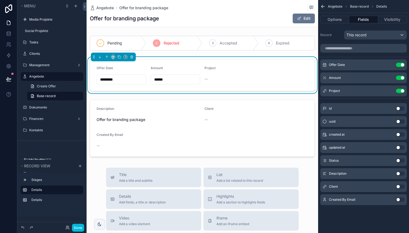
click at [0, 0] on icon "scrollable content" at bounding box center [0, 0] width 0 height 0
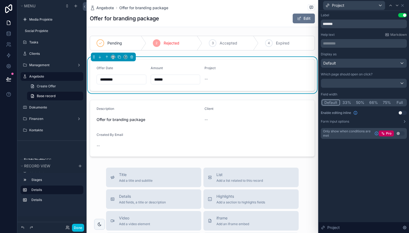
click at [401, 112] on button "Use setting" at bounding box center [402, 112] width 9 height 4
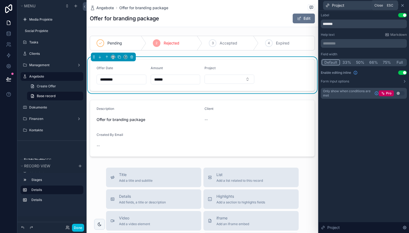
click at [402, 6] on icon at bounding box center [403, 5] width 4 height 4
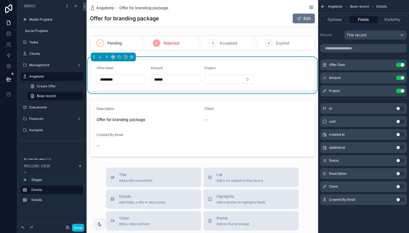
click at [0, 0] on icon "scrollable content" at bounding box center [0, 0] width 0 height 0
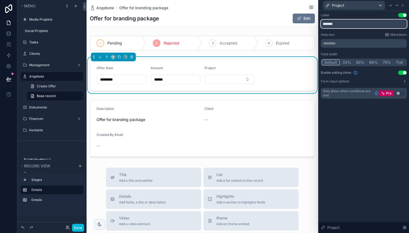
click at [332, 22] on input "*******" at bounding box center [364, 23] width 86 height 9
type input "*******"
click at [404, 1] on div "Project" at bounding box center [364, 5] width 86 height 11
click at [402, 5] on icon at bounding box center [403, 5] width 4 height 4
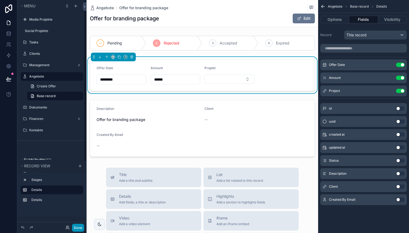
click at [78, 225] on button "Done" at bounding box center [78, 227] width 12 height 8
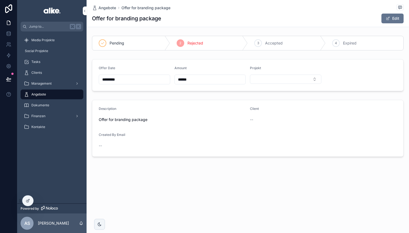
click at [187, 83] on div "******" at bounding box center [210, 79] width 71 height 10
click at [190, 81] on input "******" at bounding box center [210, 80] width 71 height 8
click at [25, 201] on div at bounding box center [27, 200] width 11 height 10
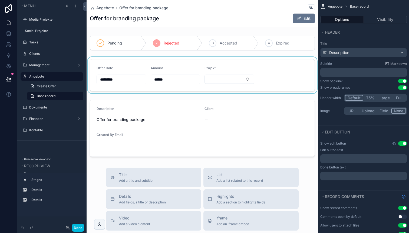
click at [171, 76] on div "scrollable content" at bounding box center [203, 75] width 232 height 36
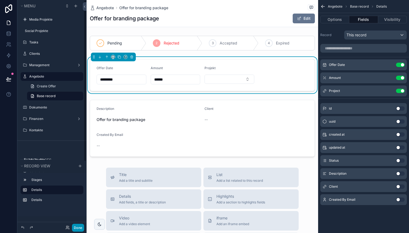
click at [77, 224] on button "Done" at bounding box center [78, 227] width 12 height 8
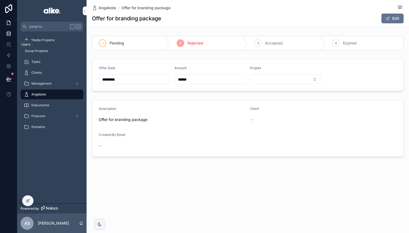
click at [9, 36] on icon at bounding box center [8, 33] width 5 height 5
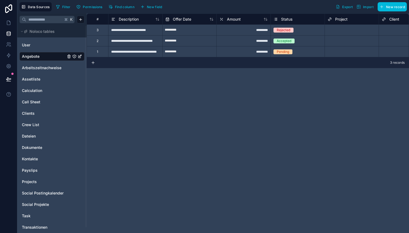
click at [233, 19] on span "Amount" at bounding box center [234, 19] width 14 height 5
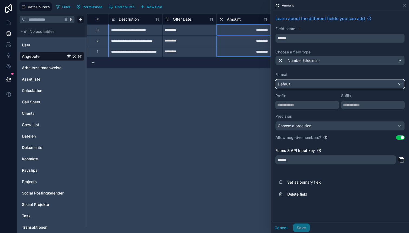
click at [297, 85] on div "Default" at bounding box center [340, 84] width 129 height 9
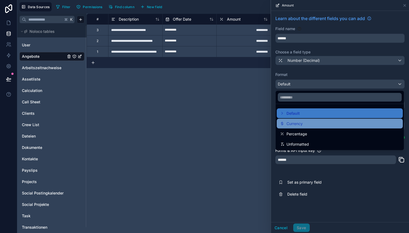
click at [297, 125] on span "Currency" at bounding box center [295, 123] width 16 height 6
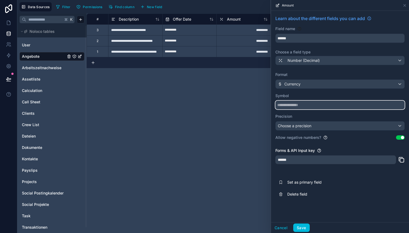
click at [304, 106] on input "text" at bounding box center [340, 104] width 129 height 9
type input "*"
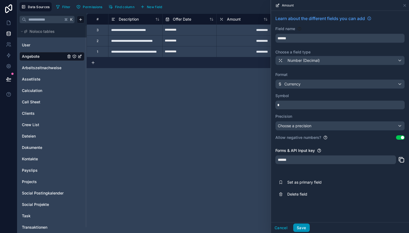
click at [302, 228] on button "Save" at bounding box center [301, 227] width 16 height 9
click at [7, 22] on icon at bounding box center [8, 23] width 3 height 4
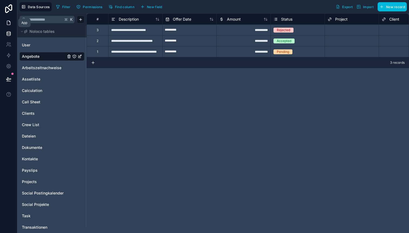
click at [9, 22] on icon at bounding box center [8, 22] width 5 height 5
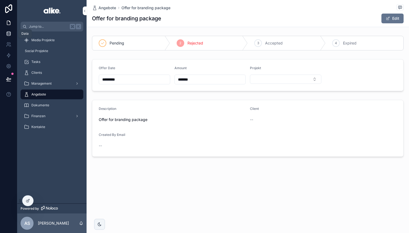
click at [9, 37] on link at bounding box center [8, 33] width 17 height 11
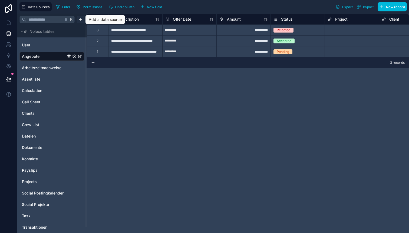
click at [80, 18] on html "**********" at bounding box center [204, 116] width 409 height 233
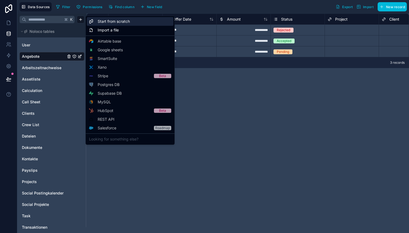
click at [103, 25] on div "Start from scratch" at bounding box center [130, 21] width 87 height 9
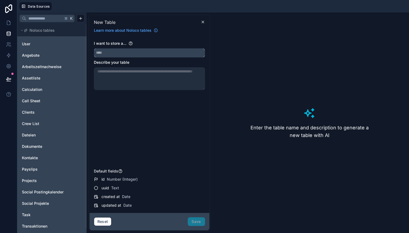
click at [127, 55] on input "text" at bounding box center [149, 52] width 111 height 9
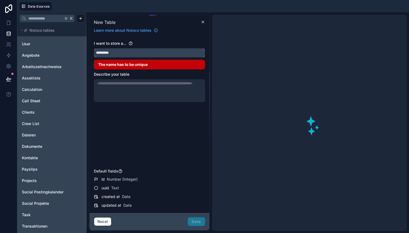
click at [94, 48] on button "********" at bounding box center [149, 52] width 111 height 9
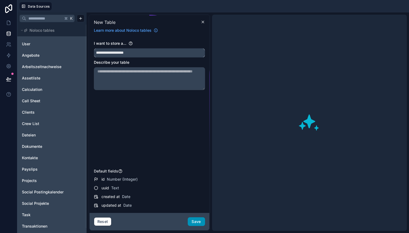
type input "**********"
click at [194, 219] on button "Save" at bounding box center [196, 221] width 17 height 9
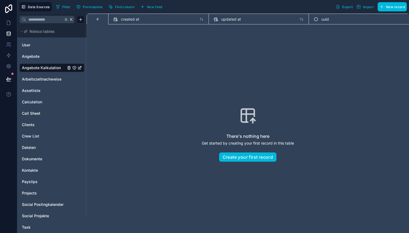
click at [153, 5] on span "New field" at bounding box center [154, 7] width 15 height 4
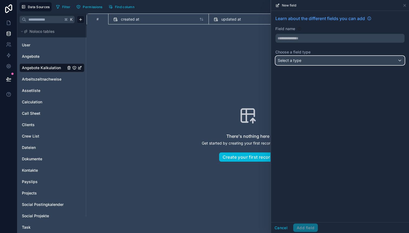
click at [310, 58] on div "Select a type" at bounding box center [340, 60] width 129 height 9
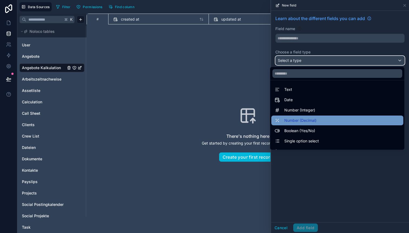
scroll to position [157, 0]
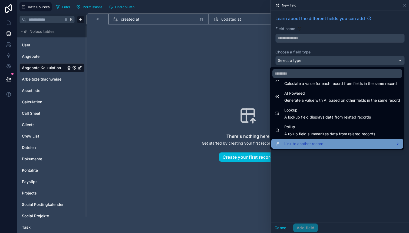
click at [306, 141] on span "Link to another record" at bounding box center [303, 143] width 39 height 6
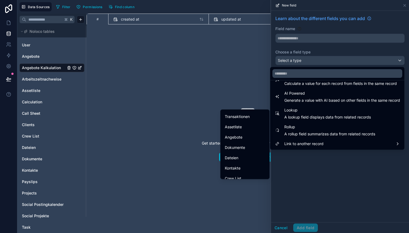
scroll to position [72, 0]
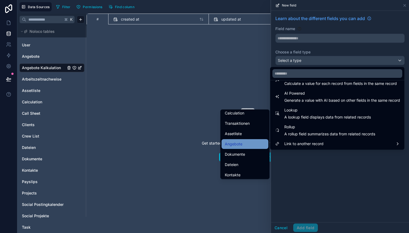
click at [244, 142] on div "Angebote" at bounding box center [245, 143] width 40 height 6
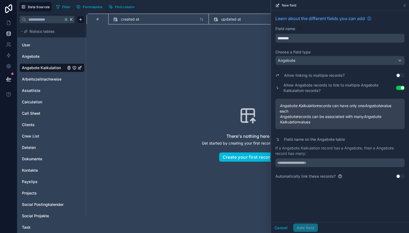
type input "********"
click at [303, 164] on input "text" at bounding box center [340, 162] width 129 height 9
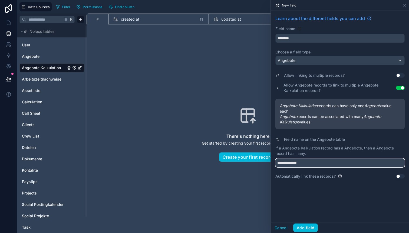
click at [289, 163] on input "**********" at bounding box center [340, 162] width 129 height 9
click at [305, 162] on input "**********" at bounding box center [340, 162] width 129 height 9
type input "**********"
click at [401, 75] on button "Use setting" at bounding box center [400, 75] width 9 height 4
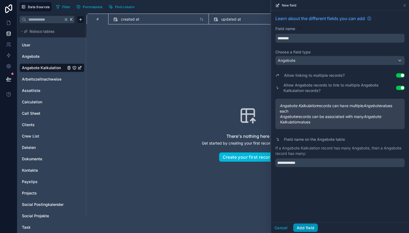
click at [308, 228] on button "Add field" at bounding box center [305, 227] width 25 height 9
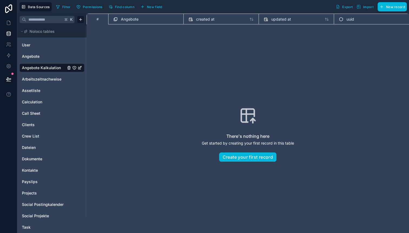
click at [153, 6] on span "New field" at bounding box center [154, 7] width 15 height 4
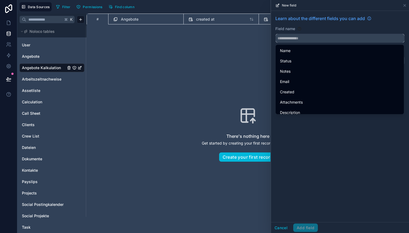
click at [310, 35] on input "text" at bounding box center [340, 38] width 129 height 9
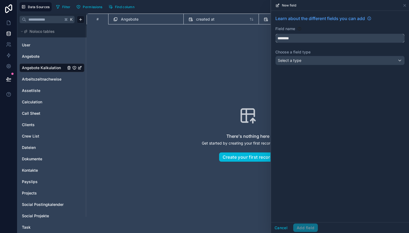
type input "********"
click at [302, 63] on div "Select a type" at bounding box center [340, 60] width 129 height 9
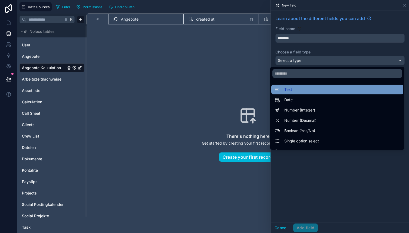
click at [299, 91] on div "Text" at bounding box center [338, 89] width 126 height 6
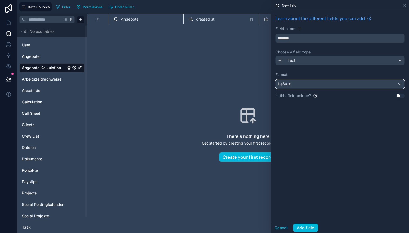
click at [301, 83] on div "Default" at bounding box center [340, 84] width 129 height 9
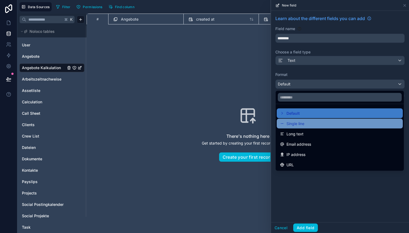
click at [302, 123] on span "Single line" at bounding box center [296, 123] width 18 height 6
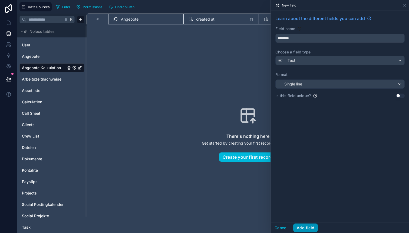
click at [304, 224] on button "Add field" at bounding box center [305, 227] width 25 height 9
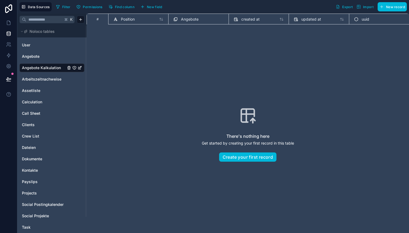
click at [151, 5] on span "New field" at bounding box center [154, 7] width 15 height 4
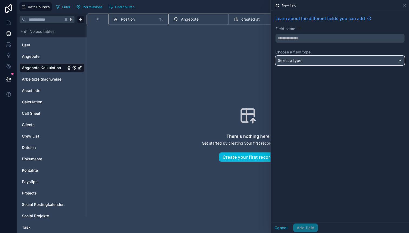
click at [292, 58] on span "Select a type" at bounding box center [290, 60] width 24 height 5
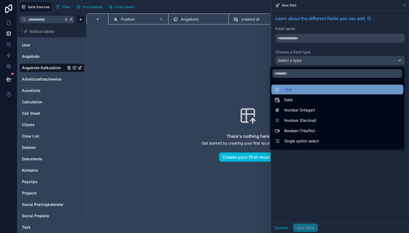
click at [297, 93] on div "Text" at bounding box center [337, 89] width 132 height 10
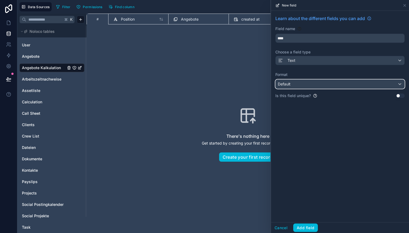
click at [296, 84] on div "Default" at bounding box center [340, 84] width 129 height 9
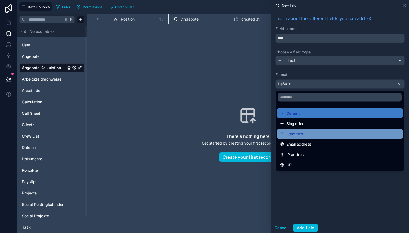
click at [298, 134] on span "Long text" at bounding box center [295, 133] width 17 height 6
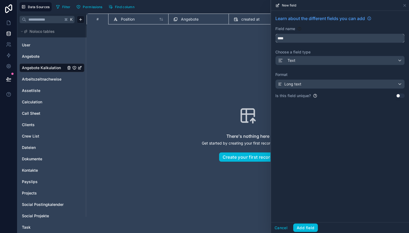
click at [287, 40] on input "****" at bounding box center [340, 38] width 129 height 9
type input "**********"
click at [300, 226] on button "Add field" at bounding box center [305, 227] width 25 height 9
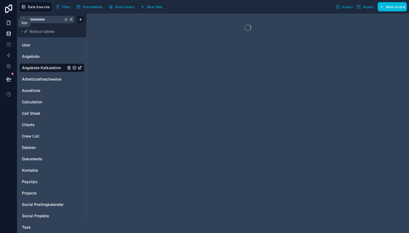
click at [10, 22] on icon at bounding box center [8, 22] width 5 height 5
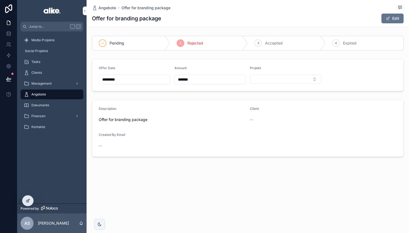
click at [27, 201] on icon at bounding box center [28, 200] width 4 height 4
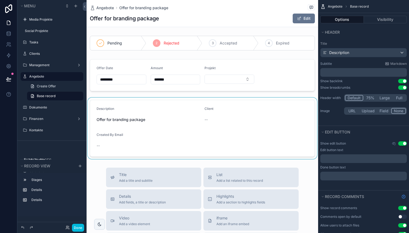
click at [199, 132] on div "scrollable content" at bounding box center [203, 127] width 232 height 61
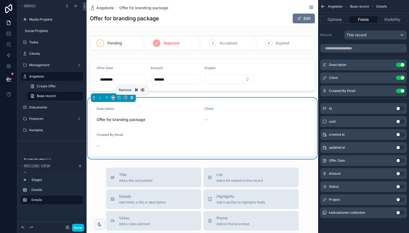
click at [133, 98] on icon "scrollable content" at bounding box center [132, 98] width 4 height 4
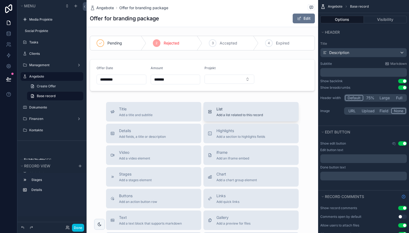
click at [240, 112] on span "List" at bounding box center [240, 108] width 47 height 5
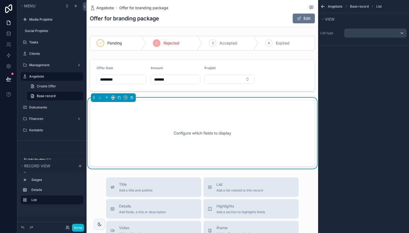
scroll to position [17, 0]
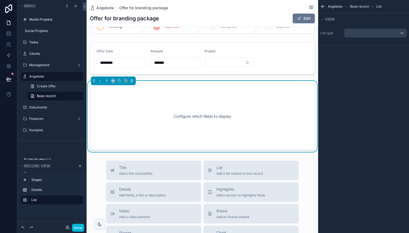
click at [362, 40] on div "List type" at bounding box center [363, 35] width 91 height 20
click at [362, 37] on div "scrollable content" at bounding box center [376, 33] width 62 height 9
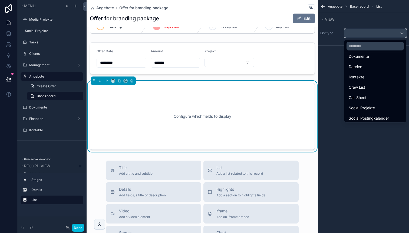
scroll to position [129, 0]
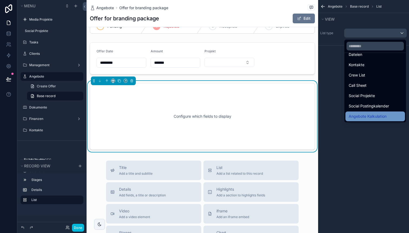
click at [364, 116] on span "Angebote Kalkulation" at bounding box center [368, 116] width 38 height 6
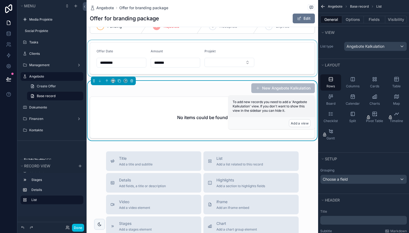
click at [226, 75] on div "scrollable content" at bounding box center [203, 58] width 232 height 36
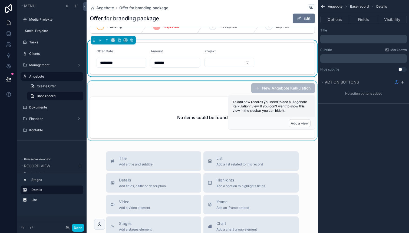
click at [212, 106] on div "scrollable content" at bounding box center [203, 112] width 232 height 62
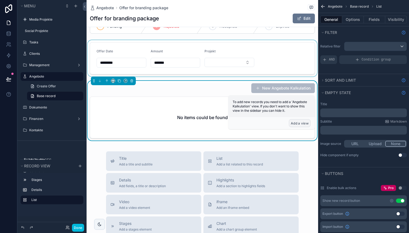
click at [302, 122] on button "Add a view" at bounding box center [300, 123] width 22 height 8
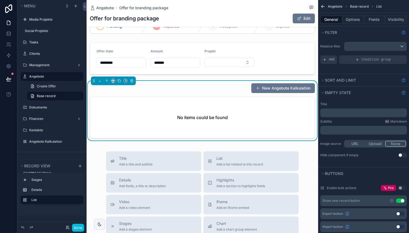
click at [196, 110] on div "No items could be found" at bounding box center [202, 117] width 225 height 41
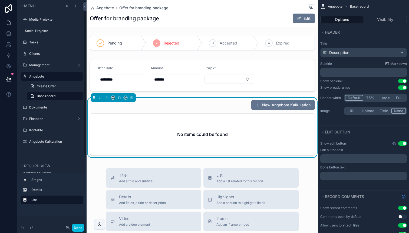
click at [211, 125] on div "No items could be found" at bounding box center [202, 133] width 225 height 41
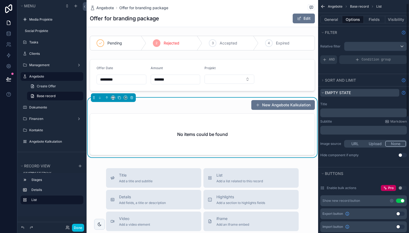
scroll to position [7, 0]
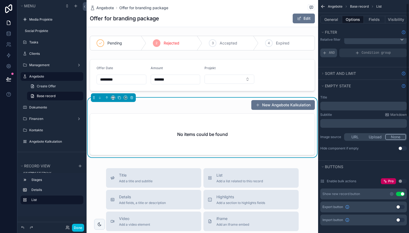
click at [332, 54] on span "AND" at bounding box center [332, 53] width 6 height 4
click at [0, 0] on icon "scrollable content" at bounding box center [0, 0] width 0 height 0
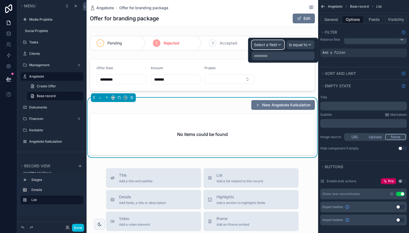
click at [268, 46] on span "Select a field" at bounding box center [265, 44] width 23 height 5
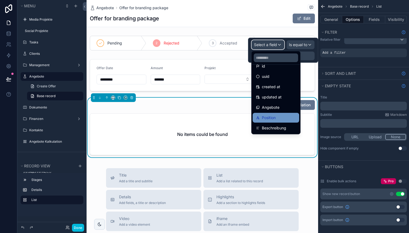
scroll to position [4, 0]
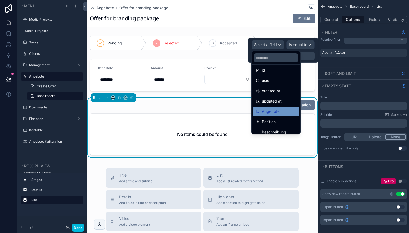
click at [273, 112] on span "Angebote" at bounding box center [271, 111] width 18 height 6
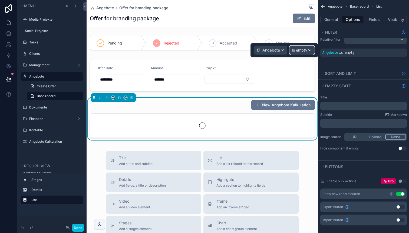
click at [297, 47] on span "Is empty" at bounding box center [299, 49] width 15 height 5
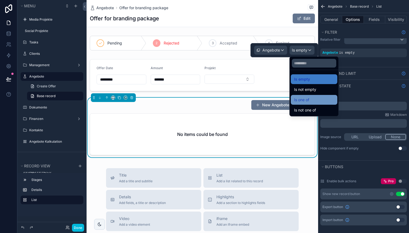
click at [305, 97] on span "Is one of" at bounding box center [301, 99] width 15 height 6
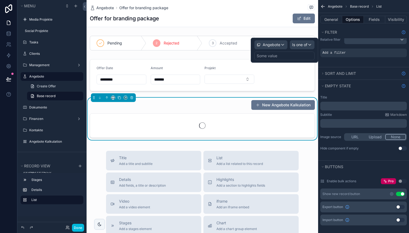
click at [285, 56] on div "Some value" at bounding box center [284, 55] width 60 height 9
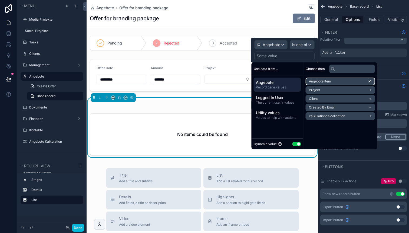
click at [325, 81] on span "Angebote item" at bounding box center [320, 81] width 22 height 4
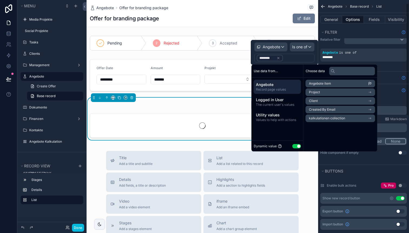
click at [391, 65] on div "Relative filter Angebote is one of ********" at bounding box center [363, 52] width 91 height 40
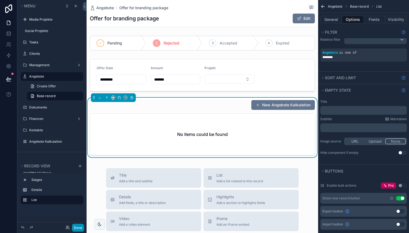
click at [78, 226] on button "Done" at bounding box center [78, 227] width 12 height 8
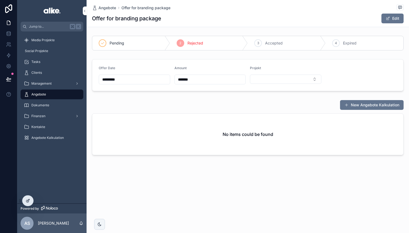
click at [27, 204] on div at bounding box center [27, 200] width 11 height 10
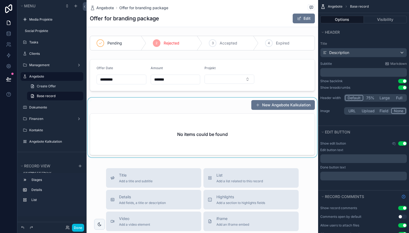
click at [222, 127] on div "scrollable content" at bounding box center [203, 128] width 232 height 62
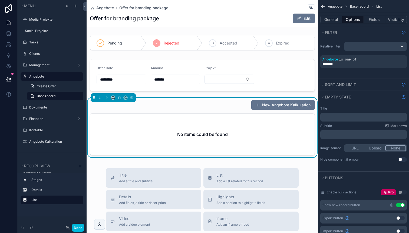
click at [225, 128] on div "No items could be found" at bounding box center [202, 133] width 225 height 41
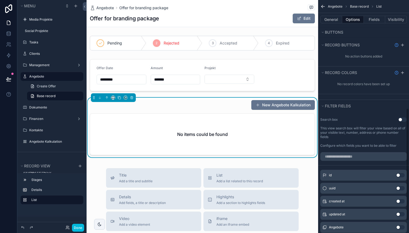
scroll to position [248, 0]
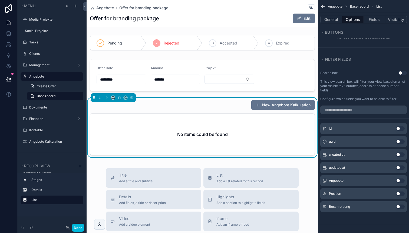
click at [401, 194] on button "Use setting" at bounding box center [400, 193] width 9 height 4
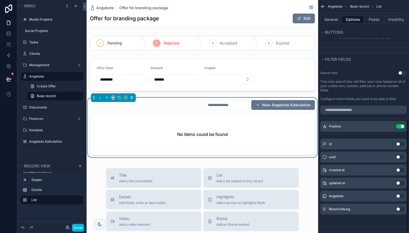
click at [400, 209] on button "Use setting" at bounding box center [400, 209] width 9 height 4
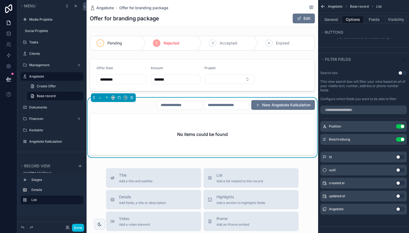
click at [400, 139] on button "Use setting" at bounding box center [400, 139] width 9 height 4
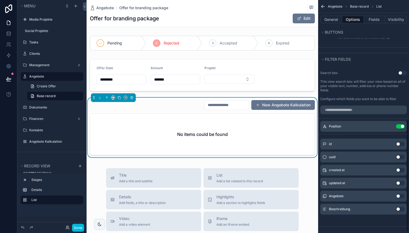
click at [400, 127] on button "Use setting" at bounding box center [400, 126] width 9 height 4
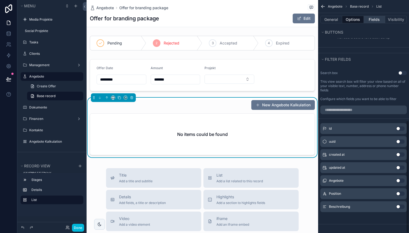
click at [372, 16] on button "Fields" at bounding box center [375, 20] width 22 height 8
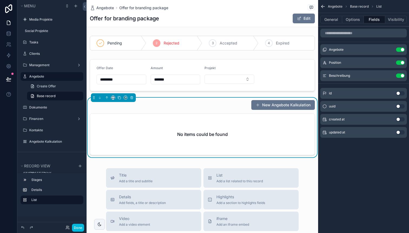
scroll to position [0, 0]
click at [400, 48] on button "Use setting" at bounding box center [400, 49] width 9 height 4
click at [216, 102] on div "New Angebote Kalkulation" at bounding box center [202, 105] width 225 height 10
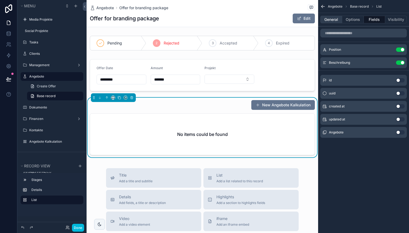
click at [332, 19] on button "General" at bounding box center [331, 20] width 22 height 8
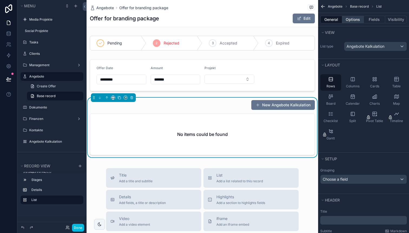
click at [353, 17] on button "Options" at bounding box center [353, 20] width 22 height 8
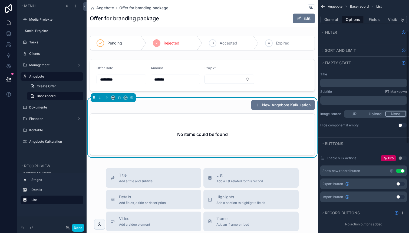
scroll to position [70, 0]
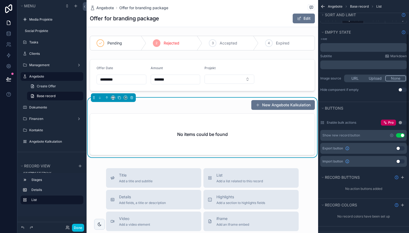
click at [401, 135] on button "Use setting" at bounding box center [400, 135] width 9 height 4
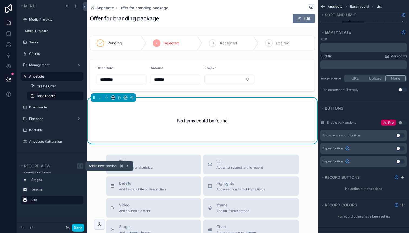
click at [80, 166] on icon "scrollable content" at bounding box center [80, 166] width 2 height 0
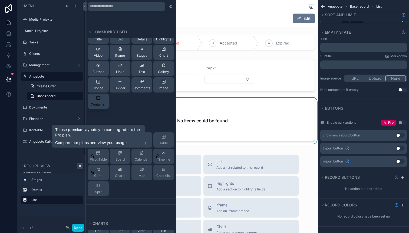
click at [97, 99] on icon at bounding box center [98, 98] width 4 height 4
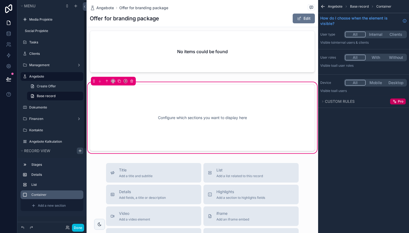
scroll to position [70, 0]
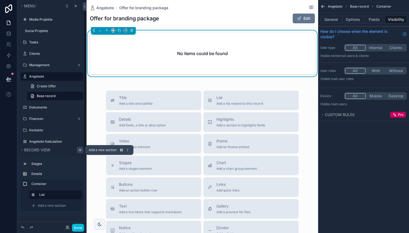
click at [80, 150] on icon "scrollable content" at bounding box center [80, 150] width 4 height 4
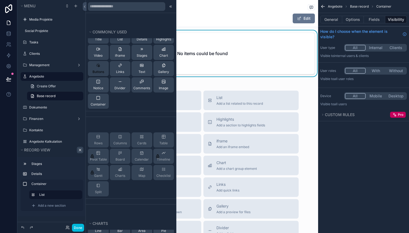
click at [98, 68] on div "Buttons" at bounding box center [99, 68] width 12 height 11
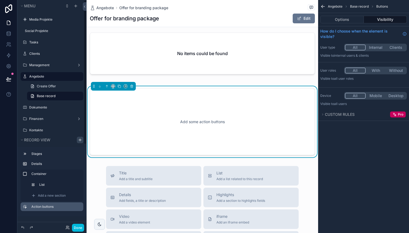
scroll to position [76, 0]
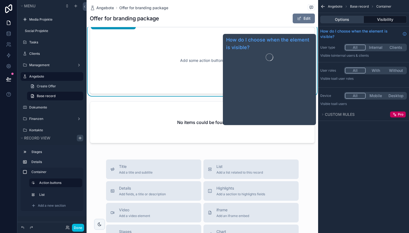
click at [341, 17] on button "Options" at bounding box center [342, 20] width 44 height 8
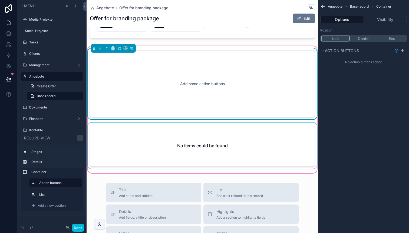
scroll to position [55, 0]
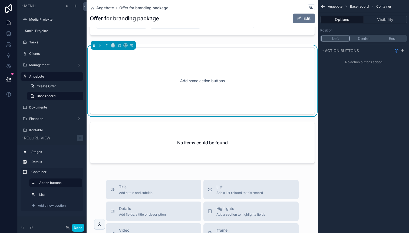
click at [390, 35] on div "Left Center End" at bounding box center [363, 39] width 87 height 8
click at [400, 40] on button "End" at bounding box center [392, 38] width 29 height 6
click at [401, 48] on icon "scrollable content" at bounding box center [403, 50] width 4 height 4
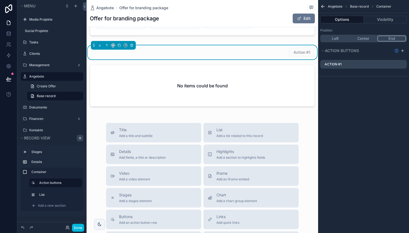
click at [0, 0] on icon "scrollable content" at bounding box center [0, 0] width 0 height 0
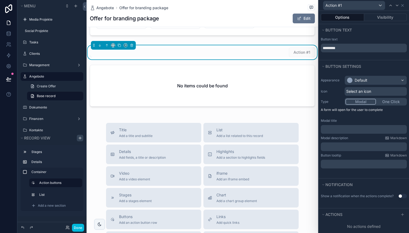
scroll to position [4, 0]
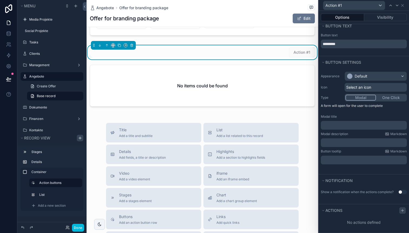
click at [402, 209] on icon at bounding box center [403, 210] width 4 height 4
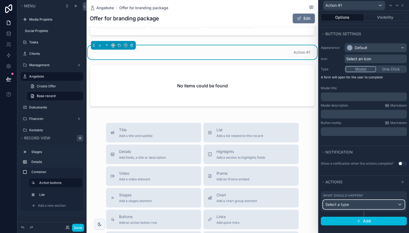
click at [350, 205] on div "Select a type" at bounding box center [363, 204] width 81 height 9
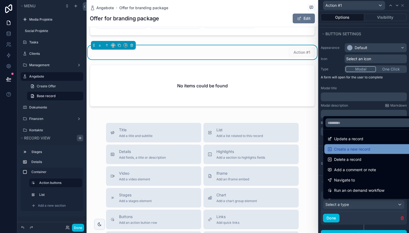
click at [349, 150] on span "Create a new record" at bounding box center [352, 149] width 36 height 6
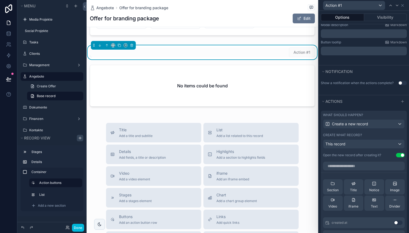
scroll to position [116, 0]
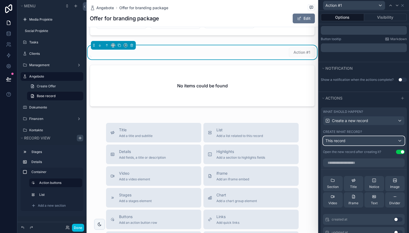
click at [346, 139] on div "This record" at bounding box center [363, 140] width 81 height 9
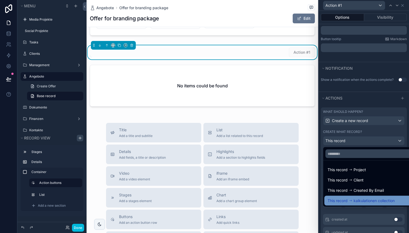
click at [357, 199] on span "kalkulationen collection" at bounding box center [374, 200] width 41 height 6
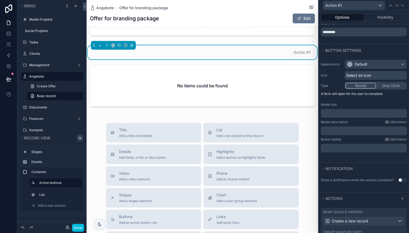
scroll to position [0, 0]
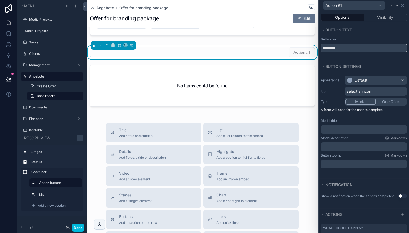
click at [340, 49] on input "*********" at bounding box center [364, 48] width 86 height 9
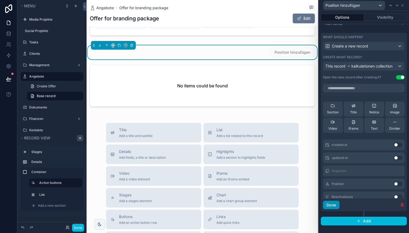
type input "**********"
click at [333, 204] on button "Done" at bounding box center [331, 204] width 17 height 9
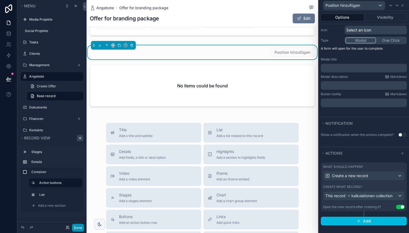
click at [81, 227] on button "Done" at bounding box center [78, 227] width 12 height 8
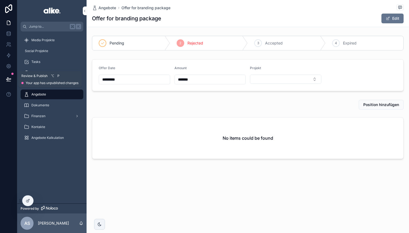
click at [11, 79] on icon at bounding box center [8, 78] width 5 height 3
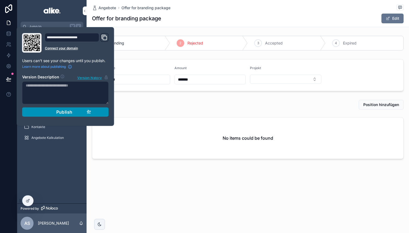
click at [39, 113] on button "Publish" at bounding box center [65, 111] width 87 height 9
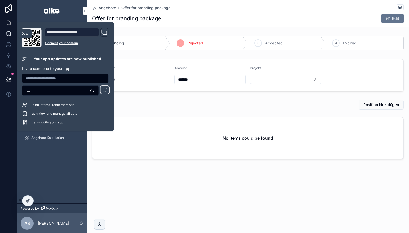
click at [8, 34] on icon at bounding box center [8, 33] width 5 height 5
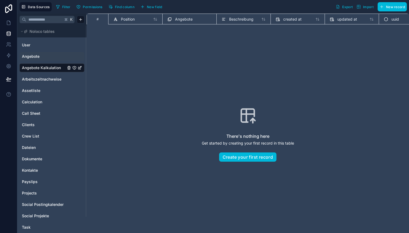
click at [48, 57] on link "Angebote" at bounding box center [44, 56] width 44 height 5
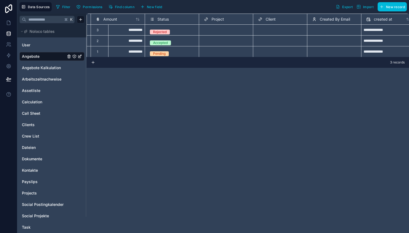
scroll to position [0, 139]
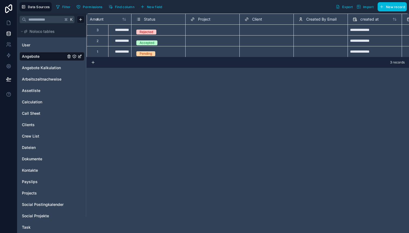
click at [157, 7] on span "New field" at bounding box center [154, 7] width 15 height 4
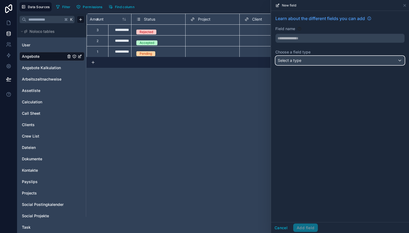
click at [300, 61] on span "Select a type" at bounding box center [290, 60] width 24 height 5
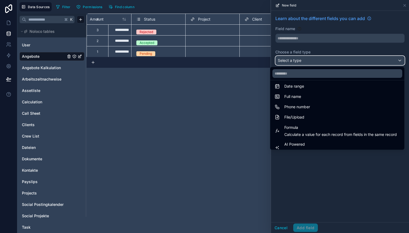
scroll to position [157, 0]
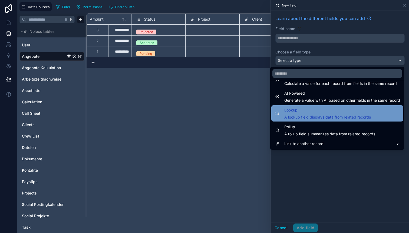
click at [298, 115] on span "A lookup field displays data from related records" at bounding box center [327, 116] width 87 height 5
type input "******"
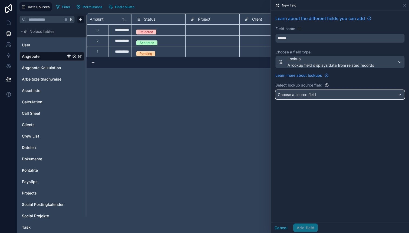
click at [303, 94] on span "Choose a source field" at bounding box center [297, 94] width 38 height 5
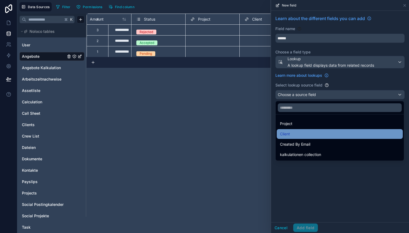
click at [302, 133] on div "Client" at bounding box center [340, 133] width 120 height 6
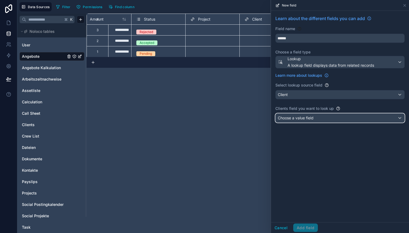
click at [306, 118] on span "Choose a value field" at bounding box center [296, 117] width 36 height 5
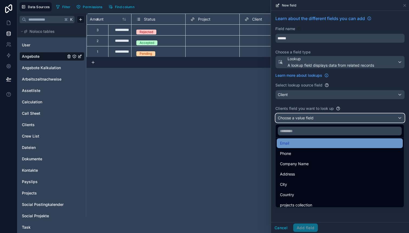
scroll to position [27, 0]
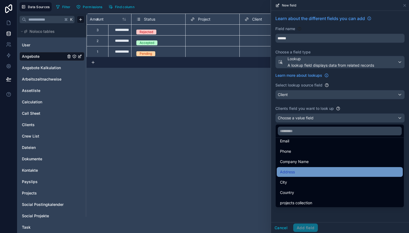
click at [299, 171] on div "Address" at bounding box center [340, 171] width 120 height 6
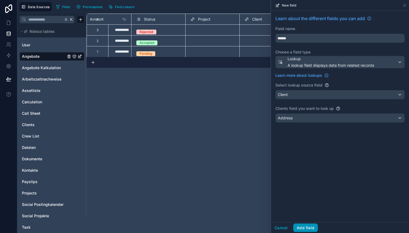
click at [304, 228] on button "Add field" at bounding box center [305, 227] width 25 height 9
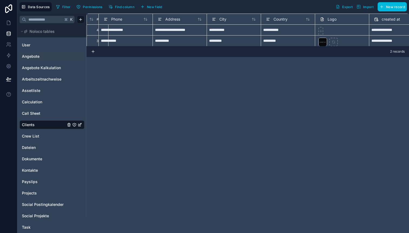
scroll to position [0, 229]
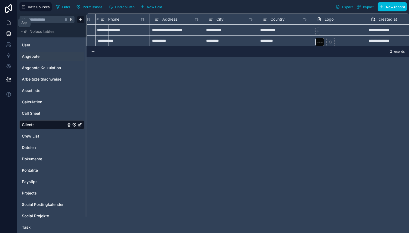
click at [6, 25] on icon at bounding box center [8, 22] width 5 height 5
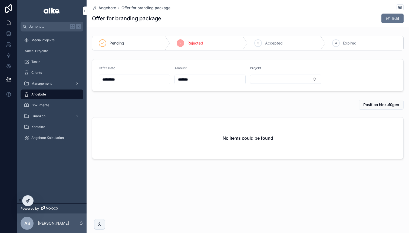
click at [27, 203] on div at bounding box center [27, 200] width 11 height 10
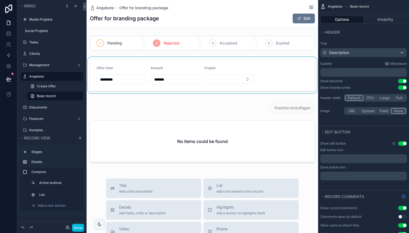
click at [270, 77] on div "scrollable content" at bounding box center [203, 75] width 232 height 36
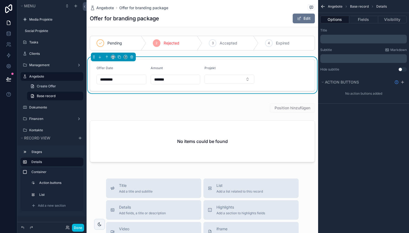
click at [268, 75] on form "Offer Date ********* Amount ******* Projekt" at bounding box center [202, 74] width 225 height 31
click at [78, 228] on button "Done" at bounding box center [78, 227] width 12 height 8
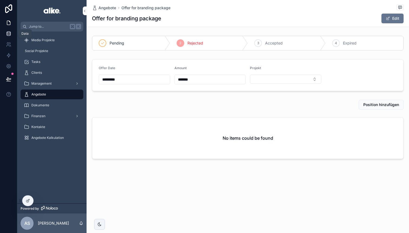
click at [9, 34] on icon at bounding box center [9, 33] width 4 height 2
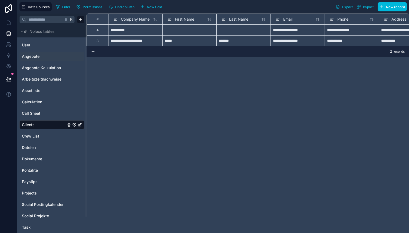
click at [52, 57] on link "Angebote" at bounding box center [44, 56] width 44 height 5
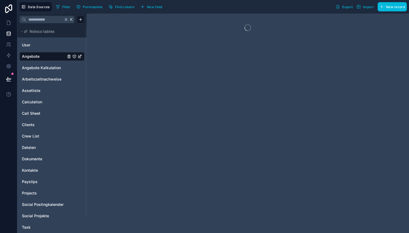
click at [152, 6] on span "New field" at bounding box center [154, 7] width 15 height 4
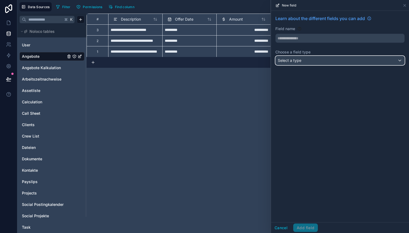
click at [288, 60] on span "Select a type" at bounding box center [290, 60] width 24 height 5
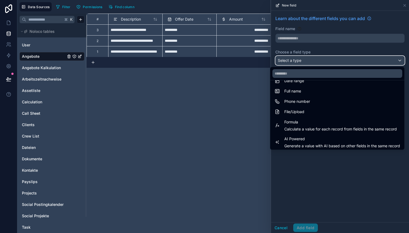
scroll to position [157, 0]
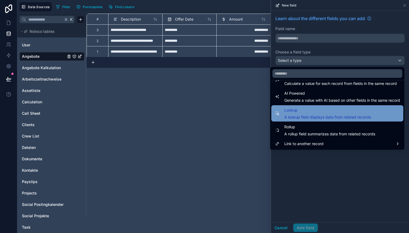
drag, startPoint x: 297, startPoint y: 141, endPoint x: 294, endPoint y: 116, distance: 25.6
click at [294, 116] on ul "Text Date Number (Integer) Number (Decimal) Boolean (Yes/No) Single option sele…" at bounding box center [337, 114] width 134 height 69
click at [294, 116] on span "A lookup field displays data from related records" at bounding box center [327, 116] width 87 height 5
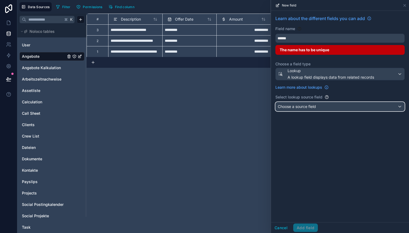
click at [300, 107] on span "Choose a source field" at bounding box center [297, 106] width 38 height 5
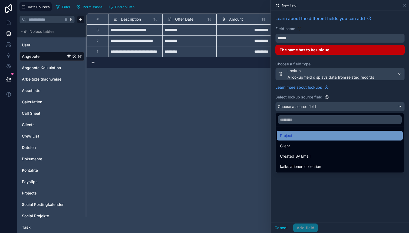
click at [293, 138] on div "Project" at bounding box center [340, 135] width 120 height 6
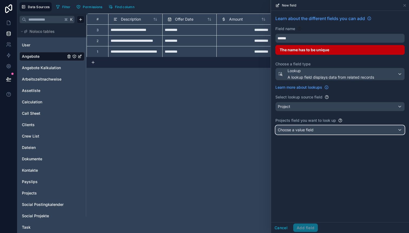
click at [296, 129] on span "Choose a value field" at bounding box center [296, 129] width 36 height 5
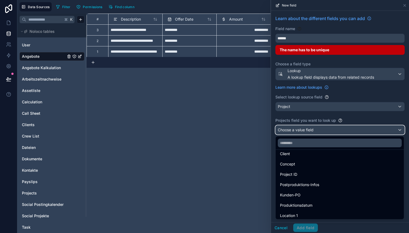
scroll to position [84, 0]
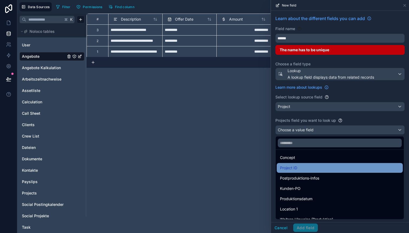
click at [297, 169] on span "Project ID" at bounding box center [288, 167] width 17 height 6
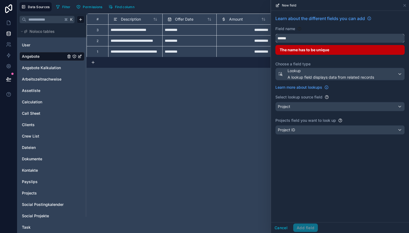
click at [291, 39] on input "******" at bounding box center [340, 38] width 129 height 9
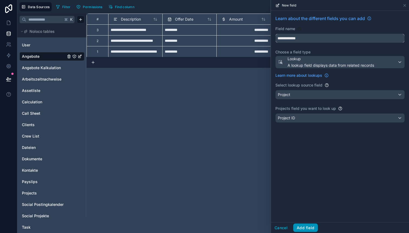
type input "**********"
click at [302, 226] on button "Add field" at bounding box center [305, 227] width 25 height 9
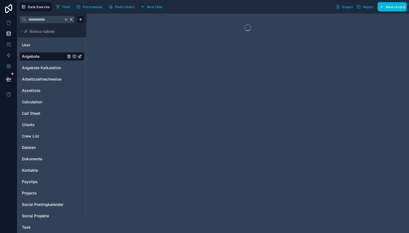
click at [151, 5] on span "New field" at bounding box center [154, 7] width 15 height 4
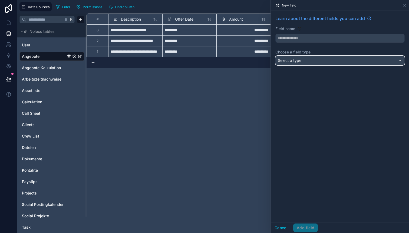
click at [285, 63] on span "Select a type" at bounding box center [290, 60] width 24 height 5
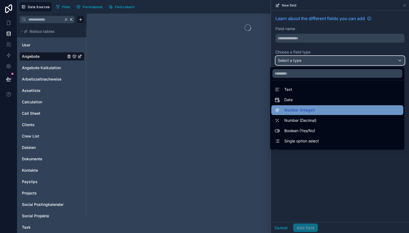
scroll to position [157, 0]
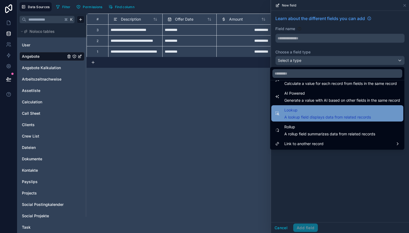
click at [296, 111] on span "Lookup" at bounding box center [327, 110] width 87 height 6
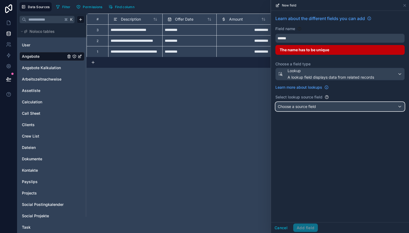
click at [303, 104] on span "Choose a source field" at bounding box center [297, 106] width 38 height 5
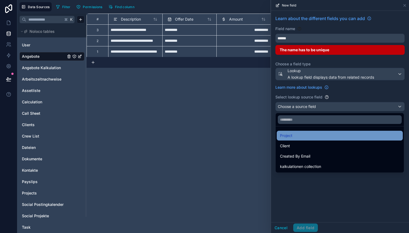
click at [299, 135] on div "Project" at bounding box center [340, 135] width 120 height 6
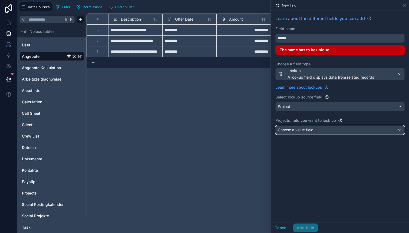
click at [307, 127] on span "Choose a value field" at bounding box center [296, 129] width 36 height 5
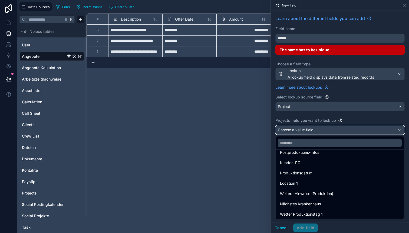
scroll to position [96, 0]
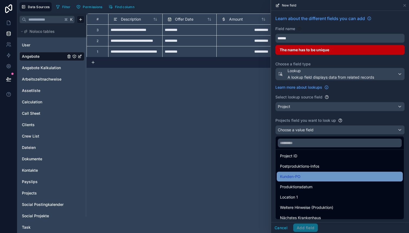
click at [305, 174] on div "Kunden-PO" at bounding box center [340, 176] width 120 height 6
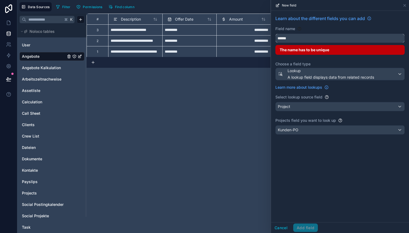
click at [294, 37] on input "******" at bounding box center [340, 38] width 129 height 9
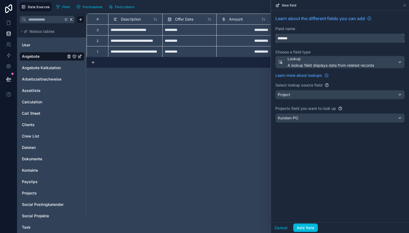
click at [276, 34] on button "******" at bounding box center [340, 38] width 129 height 9
type input "*********"
click at [301, 225] on button "Add field" at bounding box center [305, 227] width 25 height 9
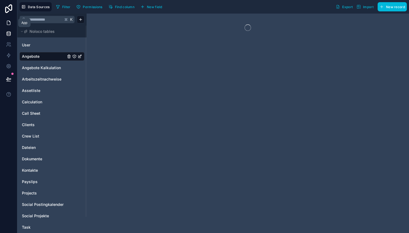
click at [8, 24] on icon at bounding box center [8, 22] width 5 height 5
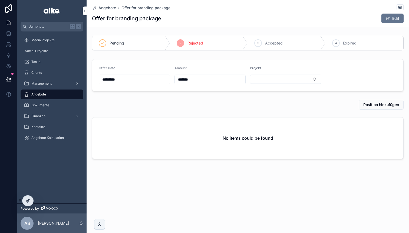
click at [29, 201] on icon at bounding box center [28, 200] width 4 height 4
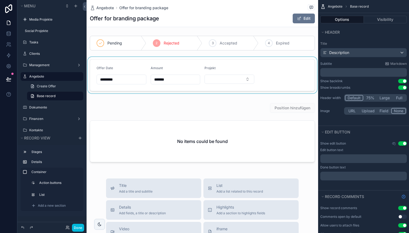
click at [221, 76] on div "scrollable content" at bounding box center [203, 75] width 232 height 36
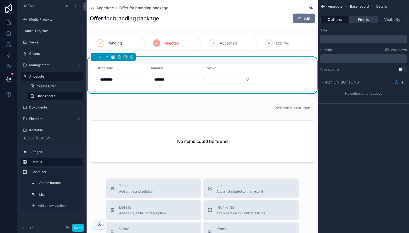
click at [370, 20] on button "Fields" at bounding box center [363, 20] width 29 height 8
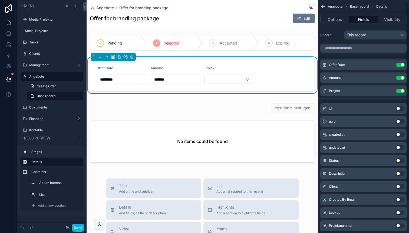
scroll to position [39, 0]
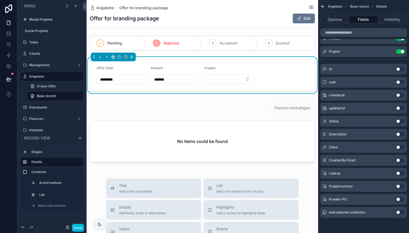
click at [399, 198] on button "Use setting" at bounding box center [400, 199] width 9 height 4
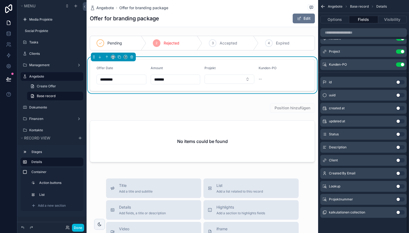
click at [399, 198] on button "Use setting" at bounding box center [400, 199] width 9 height 4
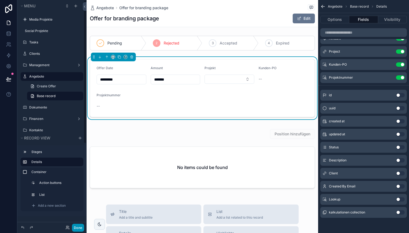
click at [77, 227] on button "Done" at bounding box center [78, 227] width 12 height 8
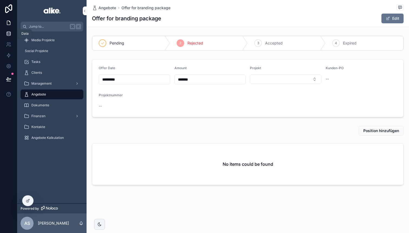
click at [8, 35] on icon at bounding box center [9, 35] width 4 height 2
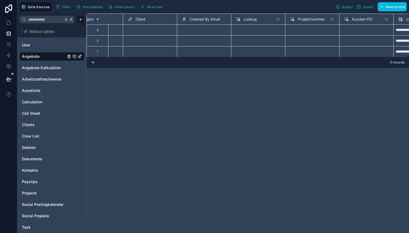
scroll to position [0, 266]
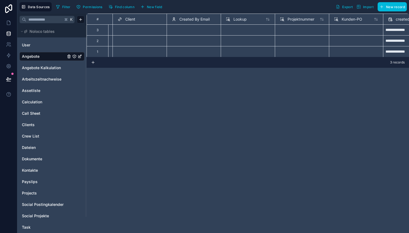
click at [241, 19] on span "Lookup" at bounding box center [240, 19] width 13 height 5
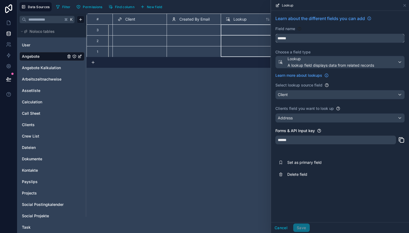
click at [297, 37] on input "******" at bounding box center [340, 38] width 129 height 9
type input "**********"
click at [299, 227] on button "Save" at bounding box center [301, 227] width 16 height 9
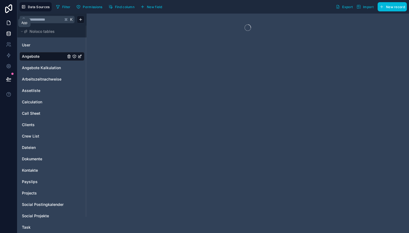
click at [6, 24] on icon at bounding box center [8, 22] width 5 height 5
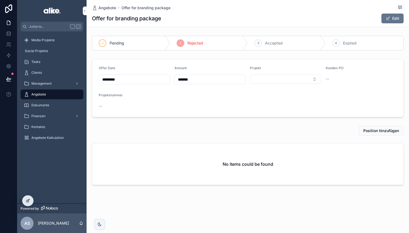
click at [28, 199] on icon at bounding box center [28, 200] width 4 height 4
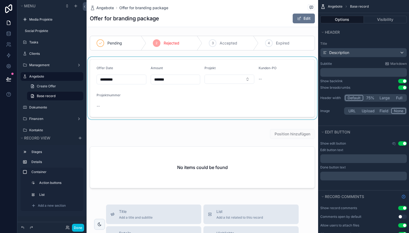
click at [255, 92] on div "scrollable content" at bounding box center [203, 88] width 232 height 62
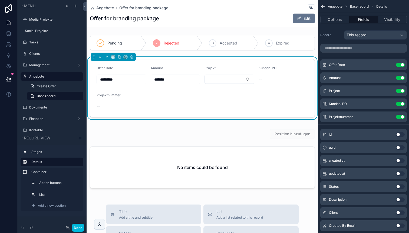
click at [238, 97] on form "Offer Date ********* Amount ******* Projekt Kunden-PO -- Projektnummer --" at bounding box center [202, 87] width 225 height 57
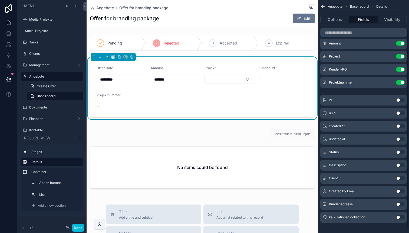
scroll to position [39, 0]
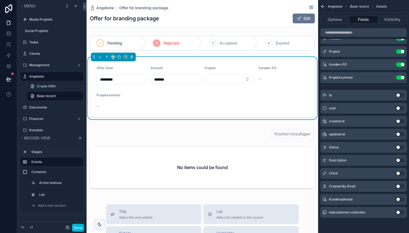
click at [400, 200] on button "Use setting" at bounding box center [400, 199] width 9 height 4
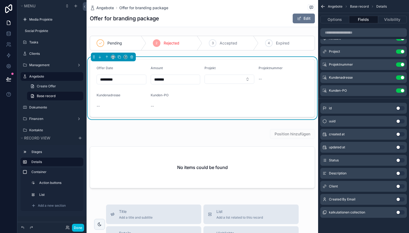
click at [401, 186] on button "Use setting" at bounding box center [400, 186] width 9 height 4
click at [0, 0] on icon "scrollable content" at bounding box center [0, 0] width 0 height 0
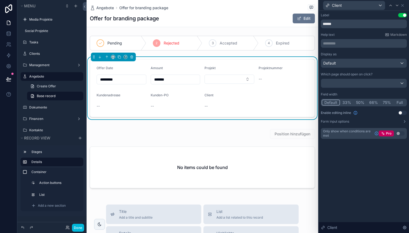
click at [402, 112] on button "Use setting" at bounding box center [402, 112] width 9 height 4
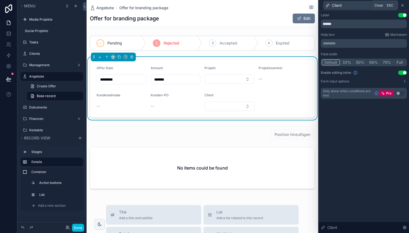
click at [403, 6] on icon at bounding box center [403, 5] width 2 height 2
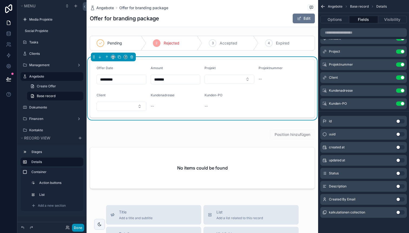
click at [78, 227] on button "Done" at bounding box center [78, 227] width 12 height 8
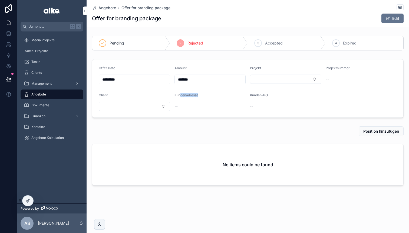
drag, startPoint x: 212, startPoint y: 94, endPoint x: 180, endPoint y: 94, distance: 31.9
click at [180, 94] on div "Kundenadresse" at bounding box center [210, 96] width 71 height 6
click at [180, 94] on span "Kundenadresse" at bounding box center [187, 95] width 24 height 4
click at [262, 81] on button "Select Button" at bounding box center [285, 78] width 71 height 9
click at [267, 101] on span "ZOO [GEOGRAPHIC_DATA]" at bounding box center [274, 100] width 48 height 5
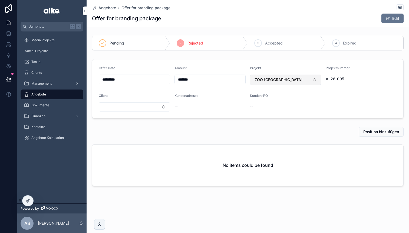
click at [261, 83] on button "ZOO [GEOGRAPHIC_DATA]" at bounding box center [285, 79] width 71 height 10
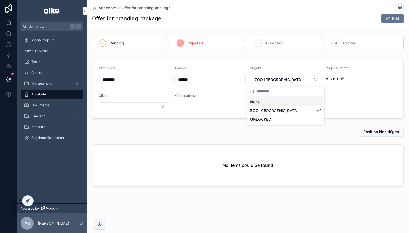
click at [261, 103] on div "None" at bounding box center [285, 101] width 75 height 9
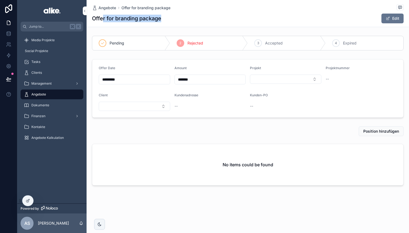
drag, startPoint x: 165, startPoint y: 21, endPoint x: 102, endPoint y: 22, distance: 63.1
click at [102, 22] on div "Offer for branding package Edit" at bounding box center [248, 18] width 312 height 10
click at [102, 22] on h1 "Offer for branding package" at bounding box center [126, 19] width 69 height 8
click at [8, 35] on icon at bounding box center [9, 35] width 4 height 2
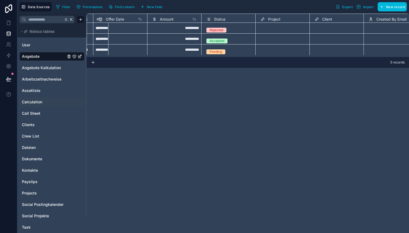
scroll to position [2, 54]
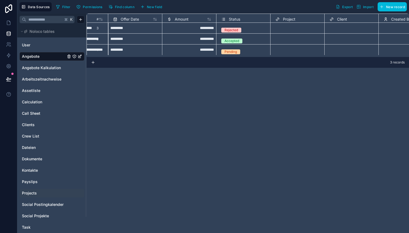
click at [36, 190] on span "Projects" at bounding box center [29, 192] width 15 height 5
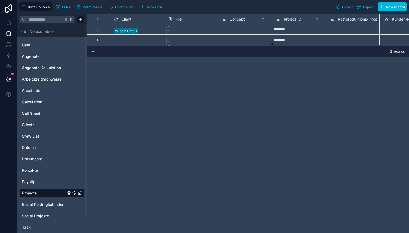
scroll to position [0, 386]
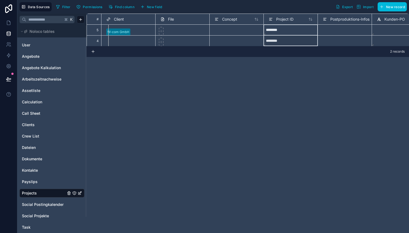
click at [276, 18] on div "Project ID" at bounding box center [281, 19] width 25 height 6
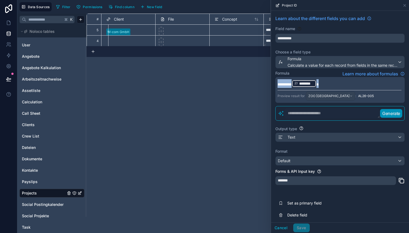
drag, startPoint x: 328, startPoint y: 83, endPoint x: 270, endPoint y: 82, distance: 57.9
click at [270, 82] on div "**********" at bounding box center [213, 116] width 392 height 233
copy p "**********"
click at [199, 165] on div "# Description Owner Email Client File Concept Project ID Postproduktions-Infos …" at bounding box center [248, 123] width 323 height 219
click at [32, 55] on span "Angebote" at bounding box center [31, 56] width 18 height 5
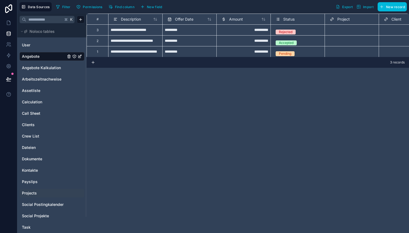
click at [152, 6] on span "New field" at bounding box center [154, 7] width 15 height 4
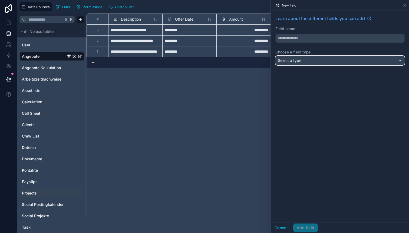
click at [307, 62] on div "Select a type" at bounding box center [340, 60] width 129 height 9
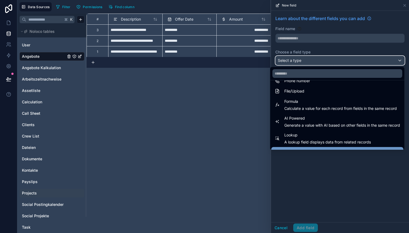
scroll to position [122, 0]
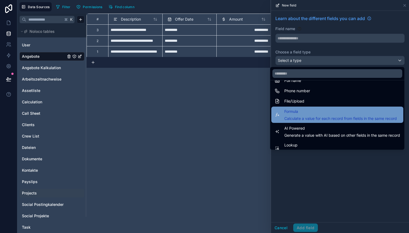
click at [302, 119] on span "Calculate a value for each record from fields in the same record" at bounding box center [340, 118] width 113 height 5
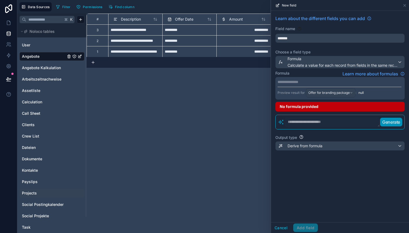
click at [296, 83] on p "**********" at bounding box center [340, 81] width 124 height 5
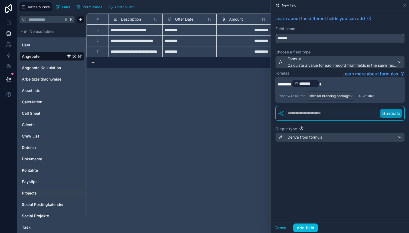
click at [300, 40] on input "*******" at bounding box center [340, 38] width 129 height 9
type input "**********"
click at [288, 83] on span "**********" at bounding box center [285, 84] width 14 height 4
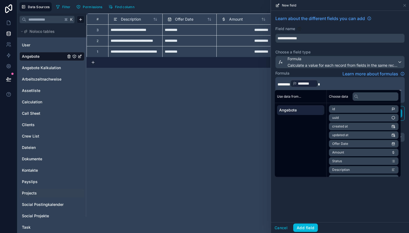
click at [333, 209] on div "**********" at bounding box center [340, 116] width 138 height 211
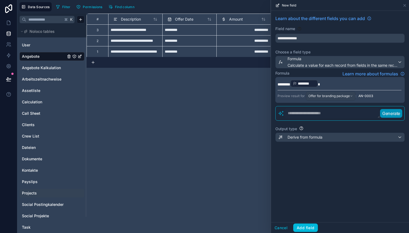
click at [333, 84] on p "********* ******** ﻿" at bounding box center [340, 83] width 124 height 9
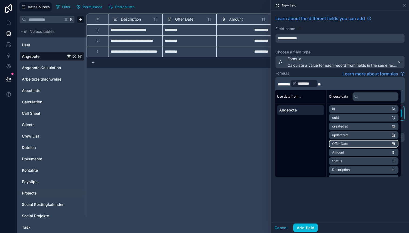
click at [347, 143] on span "Offer Date" at bounding box center [340, 143] width 16 height 4
click at [316, 203] on div "**********" at bounding box center [340, 116] width 138 height 211
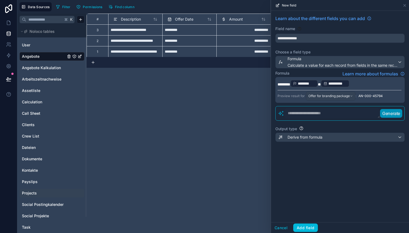
click at [359, 83] on p "**********" at bounding box center [340, 83] width 124 height 9
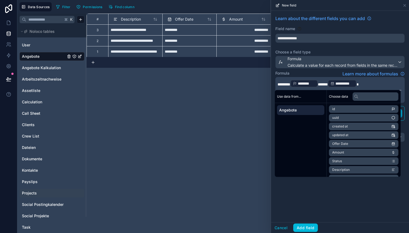
click at [343, 190] on div "**********" at bounding box center [340, 116] width 138 height 211
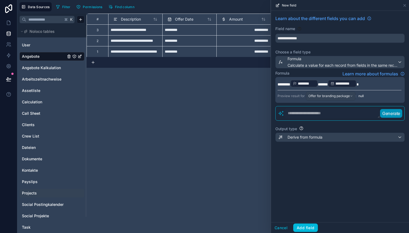
click at [371, 84] on p "**********" at bounding box center [340, 83] width 124 height 9
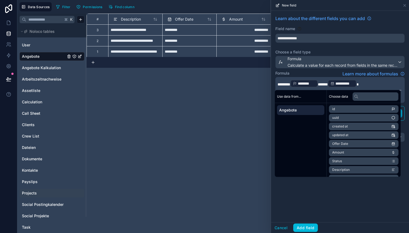
click at [328, 83] on span "******" at bounding box center [323, 84] width 10 height 4
click at [373, 82] on p "**********" at bounding box center [340, 83] width 124 height 9
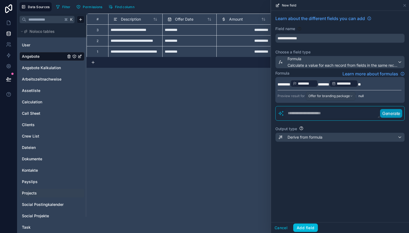
click at [350, 196] on div "**********" at bounding box center [340, 116] width 138 height 211
click at [329, 83] on span "*******" at bounding box center [323, 84] width 11 height 4
click at [332, 85] on span "*********" at bounding box center [325, 84] width 14 height 4
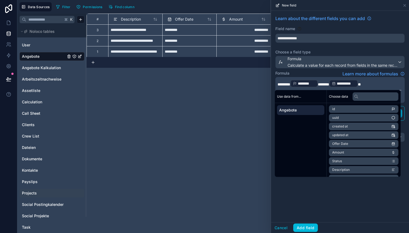
click at [350, 189] on div "**********" at bounding box center [340, 116] width 138 height 211
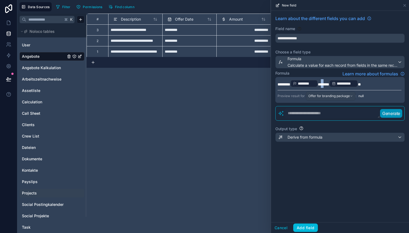
drag, startPoint x: 328, startPoint y: 84, endPoint x: 333, endPoint y: 84, distance: 5.7
click at [329, 84] on span "*******" at bounding box center [323, 84] width 11 height 4
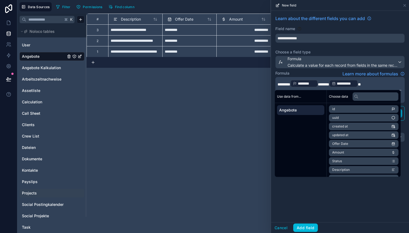
click at [329, 84] on span "*******" at bounding box center [323, 84] width 11 height 4
click at [350, 191] on div "**********" at bounding box center [340, 116] width 138 height 211
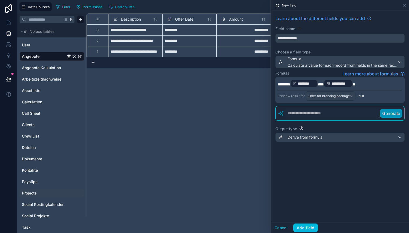
click at [367, 85] on p "**********" at bounding box center [340, 83] width 124 height 9
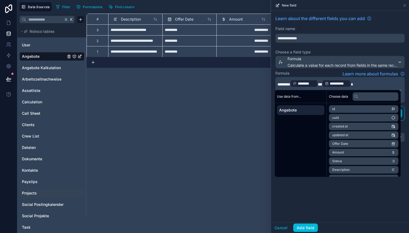
click at [356, 189] on div "**********" at bounding box center [340, 116] width 138 height 211
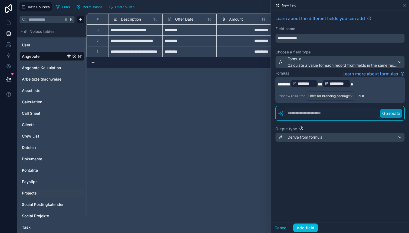
click at [322, 83] on span "**" at bounding box center [320, 84] width 4 height 4
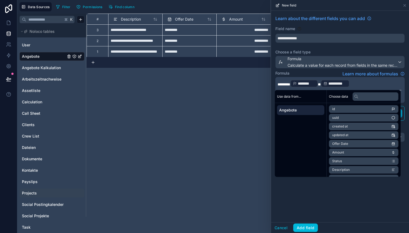
click at [345, 183] on div "**********" at bounding box center [340, 116] width 138 height 211
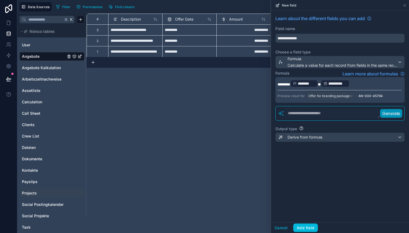
click at [321, 85] on span "*" at bounding box center [319, 84] width 3 height 4
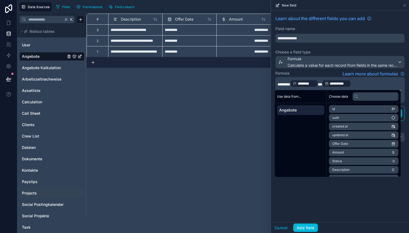
click at [335, 190] on div "**********" at bounding box center [340, 116] width 138 height 211
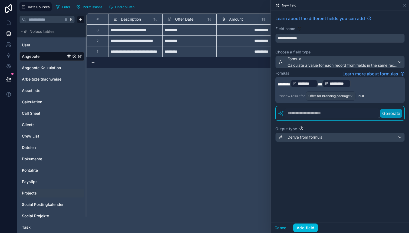
click at [330, 83] on div "**********" at bounding box center [336, 84] width 29 height 8
click at [322, 83] on span "**" at bounding box center [320, 84] width 4 height 4
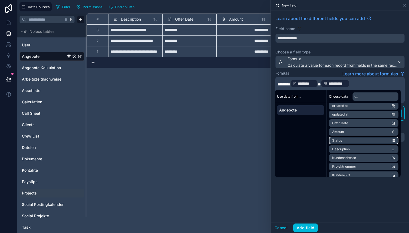
scroll to position [25, 0]
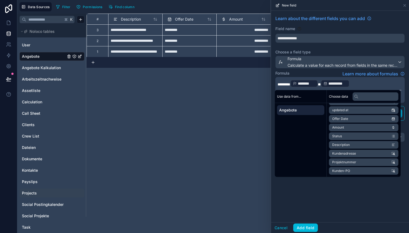
click at [349, 191] on div "**********" at bounding box center [340, 116] width 138 height 211
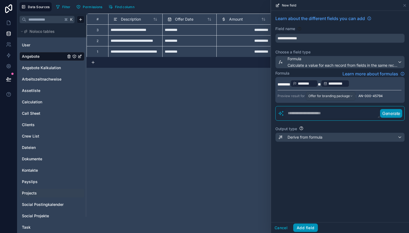
click at [309, 228] on button "Add field" at bounding box center [305, 227] width 25 height 9
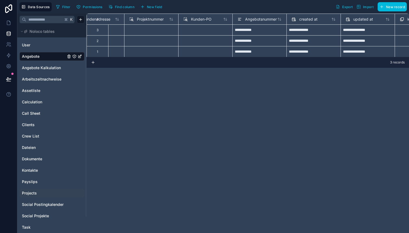
scroll to position [0, 425]
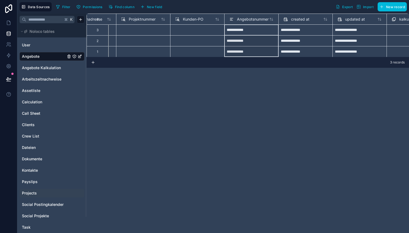
click at [243, 18] on span "Angebotsnummer" at bounding box center [253, 19] width 32 height 5
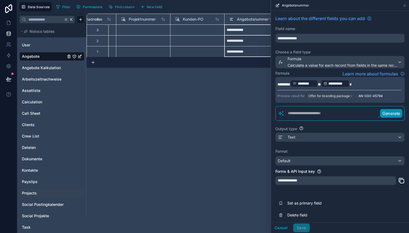
click at [290, 83] on span "*********" at bounding box center [284, 84] width 13 height 4
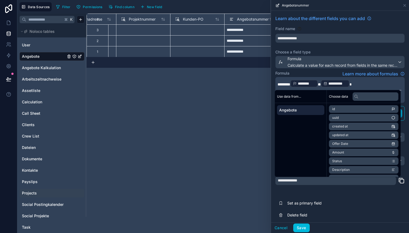
click at [344, 190] on div "**********" at bounding box center [340, 118] width 138 height 214
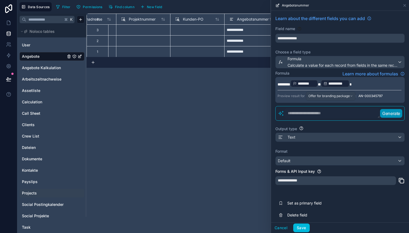
click at [321, 83] on span "*" at bounding box center [319, 84] width 3 height 4
click at [345, 191] on div "**********" at bounding box center [340, 118] width 138 height 214
click at [322, 84] on span "**" at bounding box center [320, 84] width 4 height 4
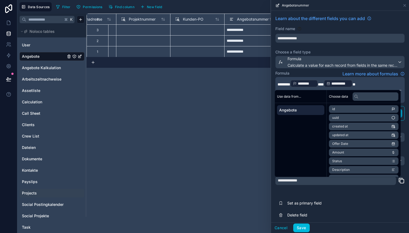
click at [335, 191] on div "**********" at bounding box center [340, 118] width 138 height 214
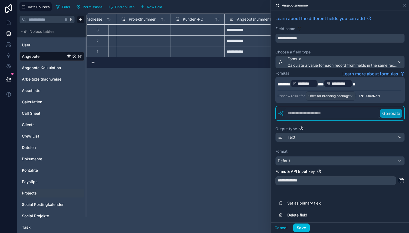
click at [366, 83] on p "**********" at bounding box center [340, 83] width 124 height 9
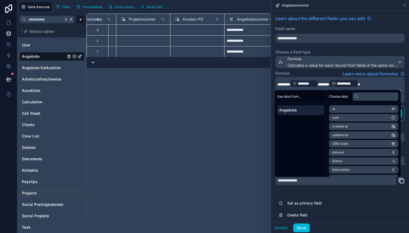
click at [350, 188] on div "**********" at bounding box center [340, 118] width 138 height 214
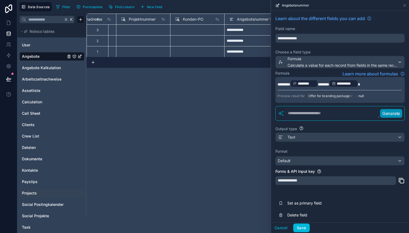
click at [377, 83] on p "**********" at bounding box center [340, 83] width 124 height 9
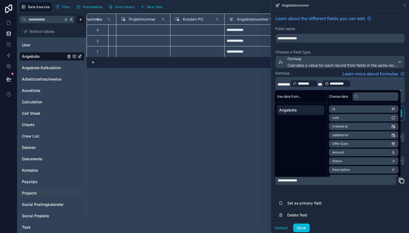
click at [343, 191] on div "**********" at bounding box center [340, 118] width 138 height 214
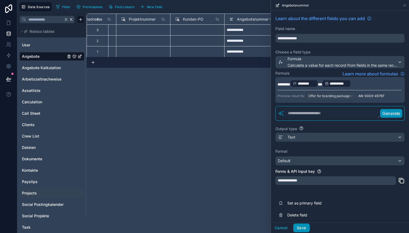
click at [299, 228] on button "Save" at bounding box center [301, 227] width 16 height 9
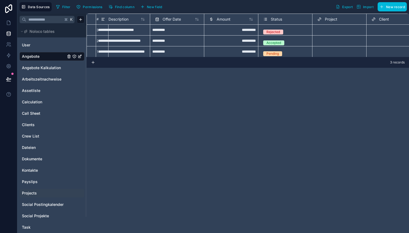
scroll to position [1, 0]
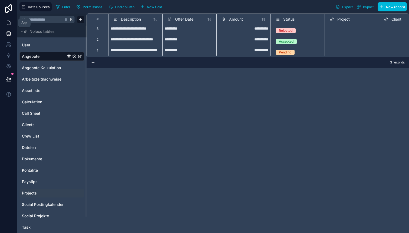
click at [8, 22] on icon at bounding box center [8, 22] width 5 height 5
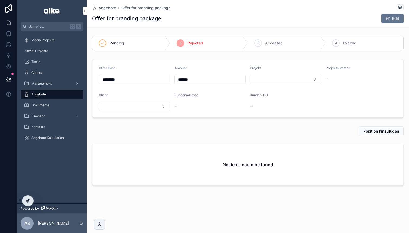
click at [26, 201] on icon at bounding box center [27, 200] width 2 height 2
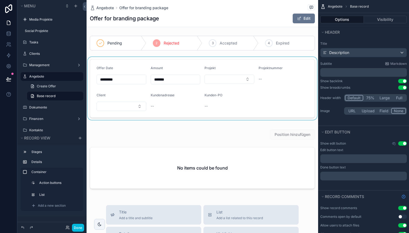
click at [265, 77] on div "scrollable content" at bounding box center [203, 88] width 232 height 63
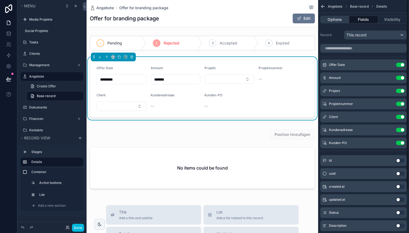
click at [339, 21] on button "Options" at bounding box center [334, 20] width 29 height 8
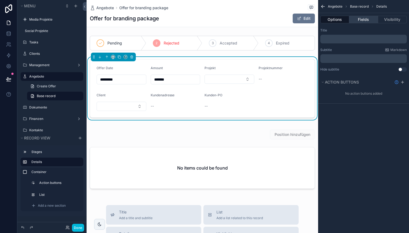
click at [359, 18] on button "Fields" at bounding box center [363, 20] width 29 height 8
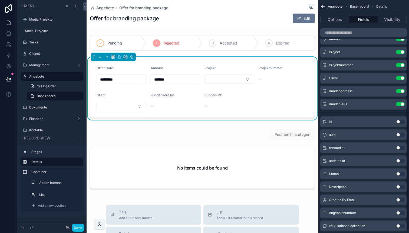
scroll to position [52, 0]
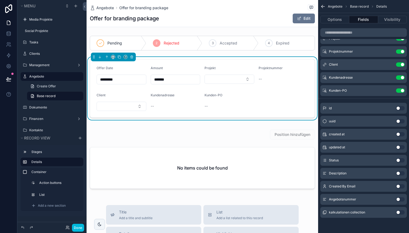
click at [400, 199] on button "Use setting" at bounding box center [400, 199] width 9 height 4
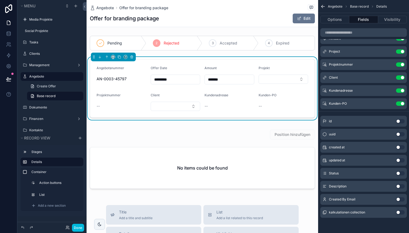
click at [399, 148] on button "Use setting" at bounding box center [400, 147] width 9 height 4
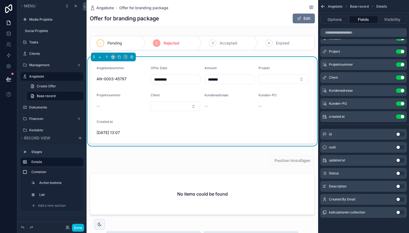
click at [0, 0] on icon "scrollable content" at bounding box center [0, 0] width 0 height 0
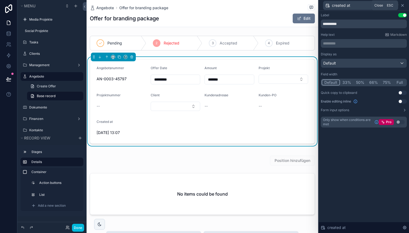
click at [402, 5] on icon at bounding box center [403, 5] width 4 height 4
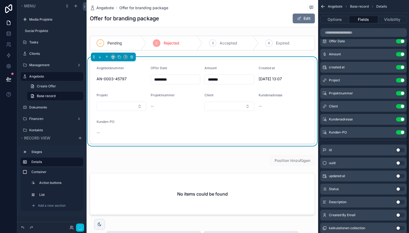
scroll to position [33, 0]
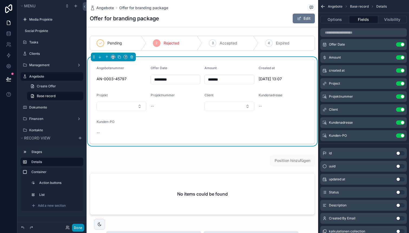
click at [77, 228] on button "Done" at bounding box center [78, 227] width 12 height 8
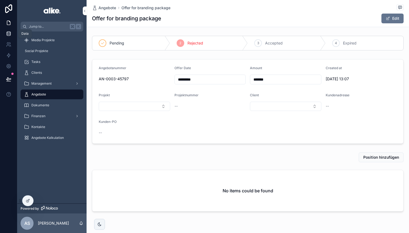
click at [8, 33] on icon at bounding box center [9, 32] width 4 height 1
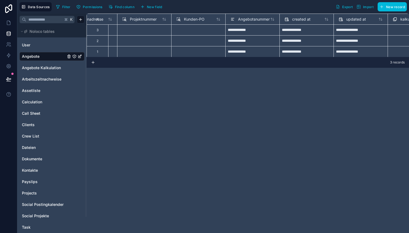
scroll to position [0, 427]
click at [243, 20] on span "Angebotsnummer" at bounding box center [252, 19] width 32 height 5
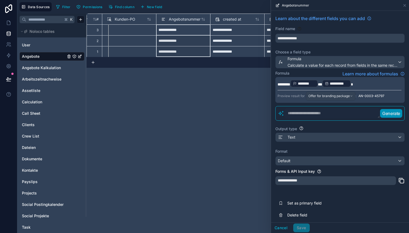
scroll to position [1, 496]
click at [230, 20] on span "created at" at bounding box center [230, 19] width 18 height 5
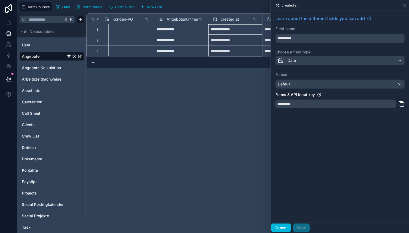
click at [285, 224] on button "Cancel" at bounding box center [281, 227] width 20 height 9
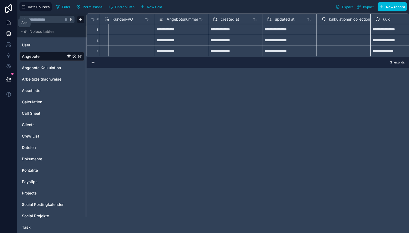
click at [6, 21] on icon at bounding box center [8, 22] width 5 height 5
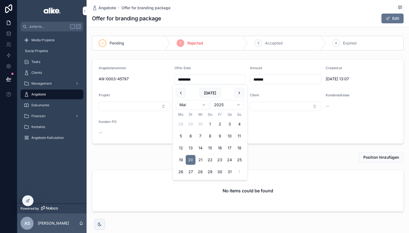
click at [192, 81] on input "*********" at bounding box center [210, 80] width 71 height 8
click at [201, 68] on div "Offer Date" at bounding box center [210, 69] width 71 height 6
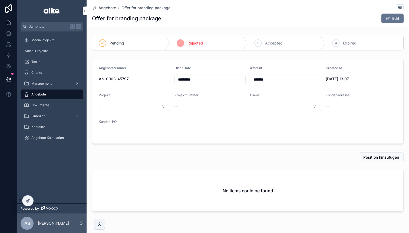
drag, startPoint x: 325, startPoint y: 68, endPoint x: 353, endPoint y: 77, distance: 29.5
click at [353, 77] on form "Angebotsnummer AN-0003-45797 Offer Date ********* Amount ******* Created at 8.9…" at bounding box center [247, 101] width 311 height 84
click at [353, 77] on span "8.9.2025 13:07" at bounding box center [361, 78] width 71 height 5
click at [44, 139] on span "Angebote Kalkulation" at bounding box center [47, 137] width 32 height 4
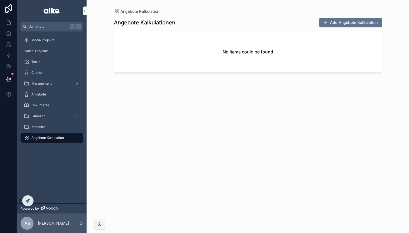
click at [30, 201] on div at bounding box center [27, 200] width 11 height 10
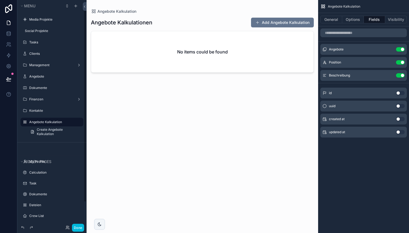
scroll to position [3, 0]
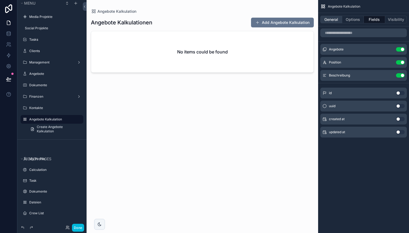
click at [327, 22] on button "General" at bounding box center [331, 20] width 22 height 8
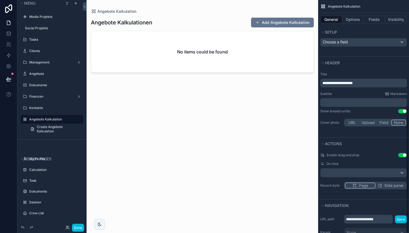
scroll to position [194, 0]
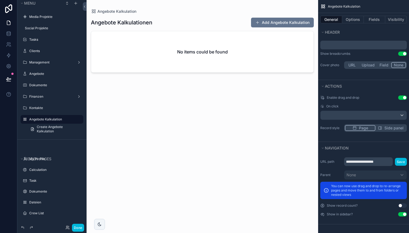
click at [402, 215] on button "Use setting" at bounding box center [402, 214] width 9 height 4
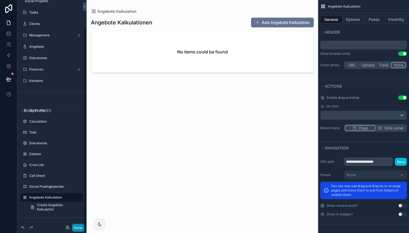
click at [76, 226] on button "Done" at bounding box center [78, 227] width 12 height 8
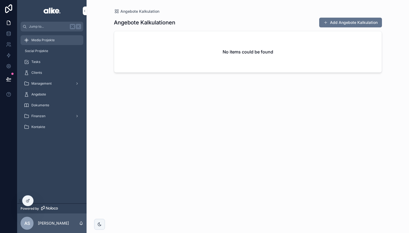
click at [53, 39] on span "Media Projekte" at bounding box center [42, 40] width 23 height 4
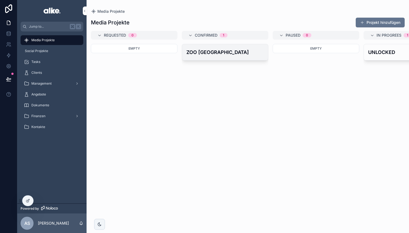
click at [214, 56] on div "ZOO [GEOGRAPHIC_DATA]" at bounding box center [225, 52] width 86 height 16
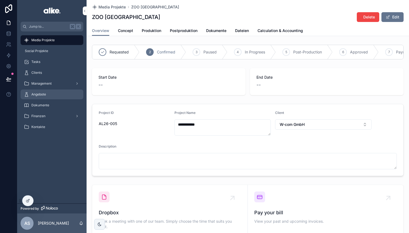
click at [56, 95] on div "Angebote" at bounding box center [52, 94] width 56 height 9
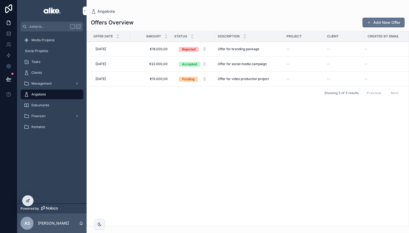
click at [26, 202] on icon at bounding box center [28, 200] width 4 height 4
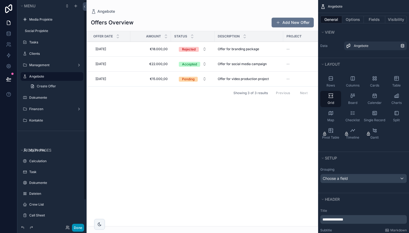
click at [78, 228] on button "Done" at bounding box center [78, 227] width 12 height 8
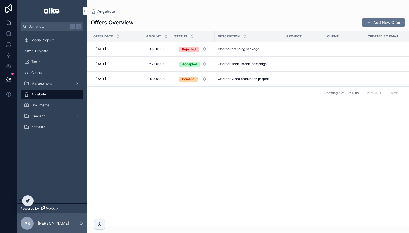
click at [29, 201] on icon at bounding box center [28, 200] width 4 height 4
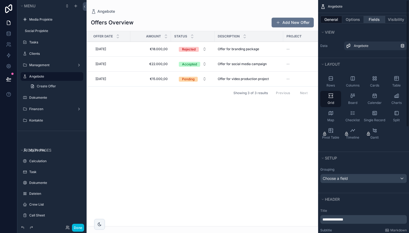
click at [372, 19] on button "Fields" at bounding box center [375, 20] width 22 height 8
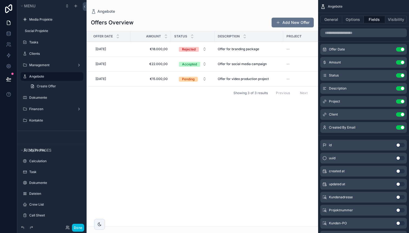
click at [399, 128] on button "Use setting" at bounding box center [400, 127] width 9 height 4
click at [400, 88] on button "Use setting" at bounding box center [400, 88] width 9 height 4
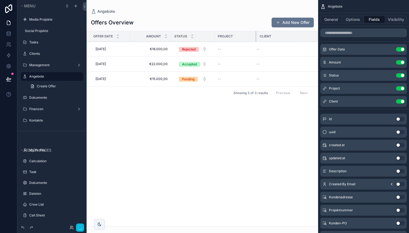
drag, startPoint x: 282, startPoint y: 37, endPoint x: 255, endPoint y: 39, distance: 27.1
click at [256, 39] on div "scrollable content" at bounding box center [257, 36] width 2 height 10
drag, startPoint x: 170, startPoint y: 36, endPoint x: 162, endPoint y: 36, distance: 7.6
click at [162, 36] on div "scrollable content" at bounding box center [163, 36] width 2 height 10
click at [78, 226] on button "Done" at bounding box center [78, 227] width 12 height 8
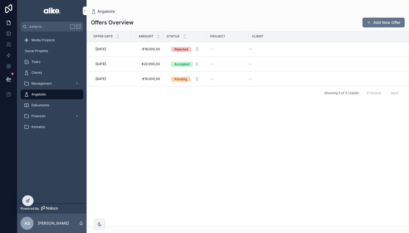
click at [31, 200] on div at bounding box center [27, 200] width 11 height 10
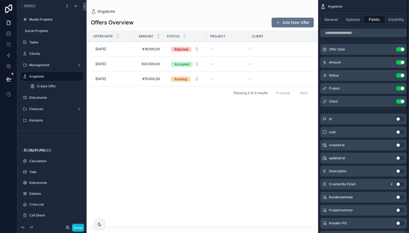
click at [332, 24] on div "General Options Fields Visibility" at bounding box center [363, 19] width 91 height 13
click at [332, 21] on button "General" at bounding box center [331, 20] width 22 height 8
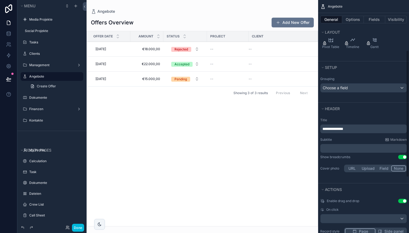
scroll to position [97, 0]
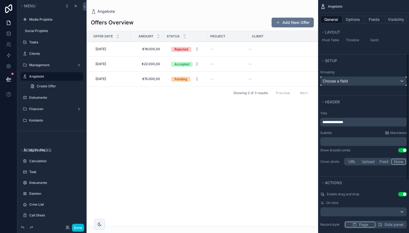
click at [353, 82] on div "Choose a field" at bounding box center [364, 81] width 86 height 9
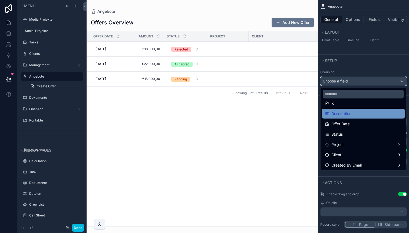
scroll to position [28, 0]
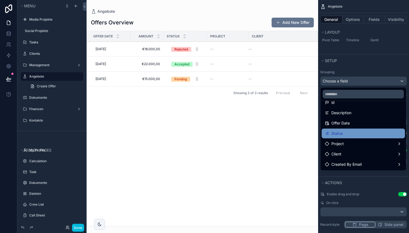
click at [348, 134] on div "Status" at bounding box center [363, 133] width 77 height 6
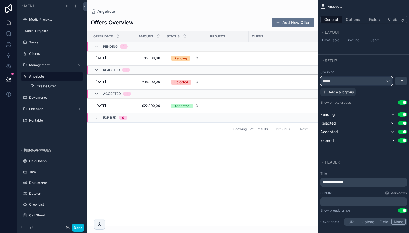
click at [385, 83] on div "******" at bounding box center [357, 81] width 72 height 9
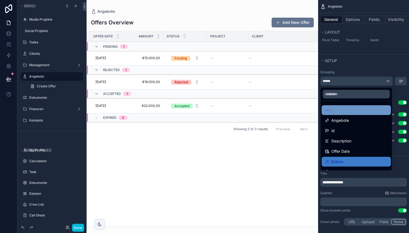
click at [353, 114] on div "----" at bounding box center [356, 110] width 69 height 10
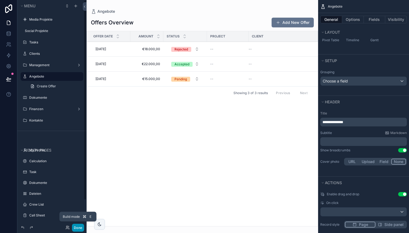
click at [78, 226] on button "Done" at bounding box center [78, 227] width 12 height 8
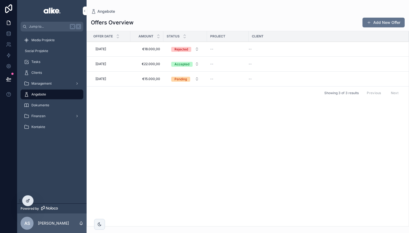
click at [28, 198] on icon at bounding box center [28, 200] width 4 height 4
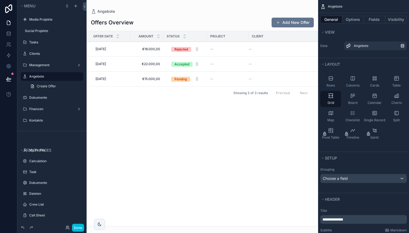
click at [177, 113] on div "scrollable content" at bounding box center [203, 116] width 232 height 233
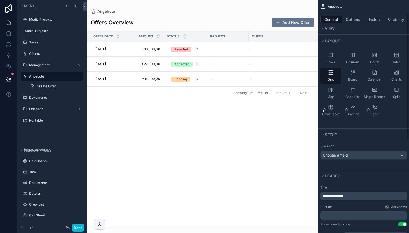
scroll to position [0, 0]
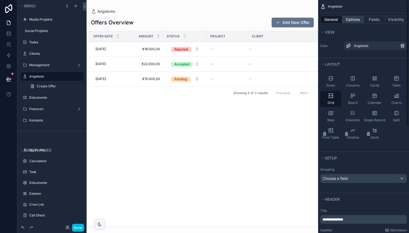
click at [352, 22] on button "Options" at bounding box center [353, 20] width 22 height 8
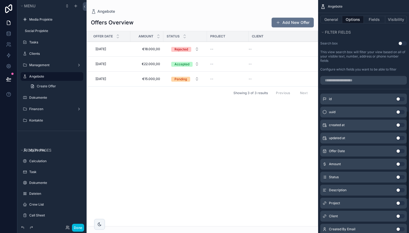
scroll to position [292, 0]
click at [399, 178] on button "Use setting" at bounding box center [400, 177] width 9 height 4
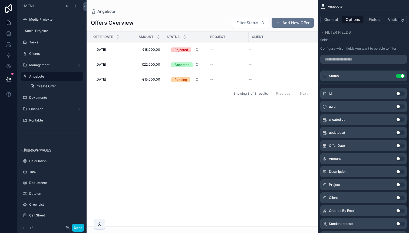
scroll to position [320, 0]
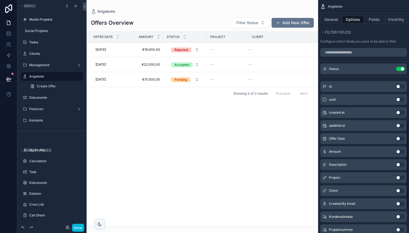
click at [399, 176] on button "Use setting" at bounding box center [400, 177] width 9 height 4
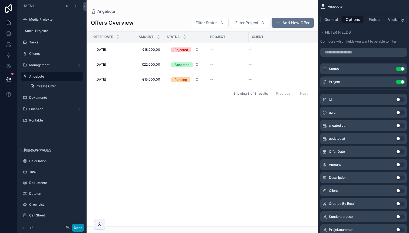
click at [81, 227] on button "Done" at bounding box center [78, 227] width 12 height 8
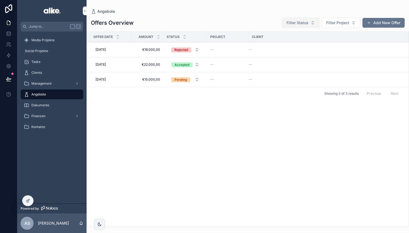
click at [316, 22] on button "Filter Status" at bounding box center [301, 23] width 38 height 10
click at [310, 22] on button "Filter Status" at bounding box center [301, 23] width 38 height 10
click at [339, 20] on span "Filter Project" at bounding box center [337, 22] width 23 height 5
click at [26, 201] on icon at bounding box center [27, 200] width 2 height 2
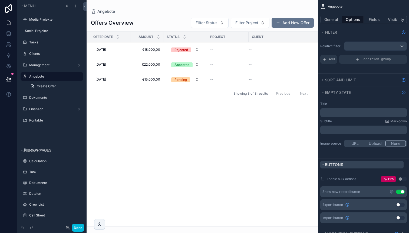
scroll to position [13, 0]
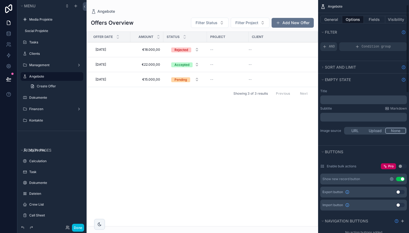
click at [391, 179] on icon "scrollable content" at bounding box center [391, 178] width 3 height 3
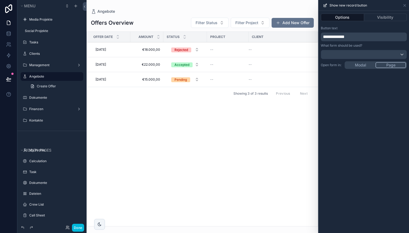
click at [342, 37] on span "**********" at bounding box center [334, 37] width 22 height 4
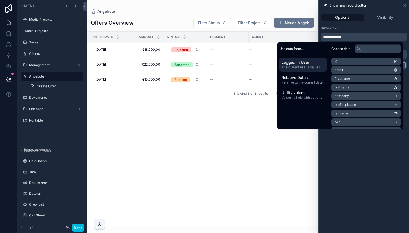
click at [348, 34] on p "**********" at bounding box center [364, 37] width 83 height 6
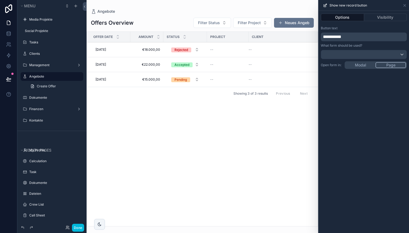
click at [348, 34] on p "**********" at bounding box center [364, 37] width 83 height 6
click at [362, 159] on div "**********" at bounding box center [364, 122] width 90 height 222
click at [78, 228] on button "Done" at bounding box center [78, 227] width 12 height 8
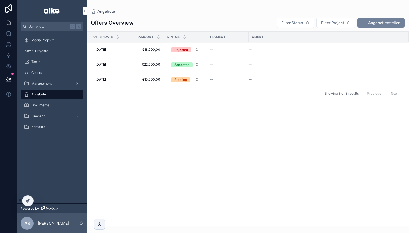
click at [378, 22] on button "Angebot erstellen" at bounding box center [381, 23] width 47 height 10
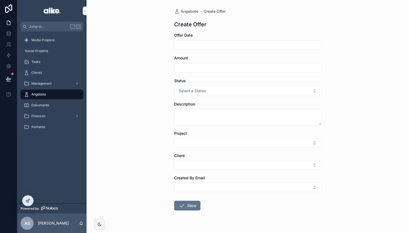
click at [28, 199] on icon at bounding box center [28, 200] width 2 height 2
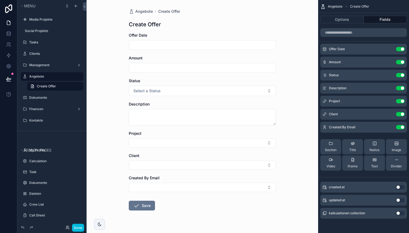
click at [172, 36] on div "Offer Date" at bounding box center [202, 34] width 147 height 5
click at [401, 61] on button "Use setting" at bounding box center [400, 62] width 9 height 4
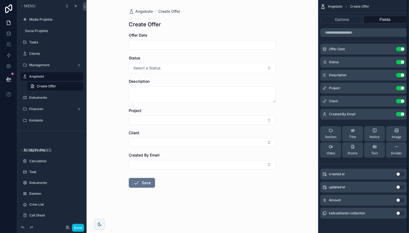
click at [0, 0] on icon "scrollable content" at bounding box center [0, 0] width 0 height 0
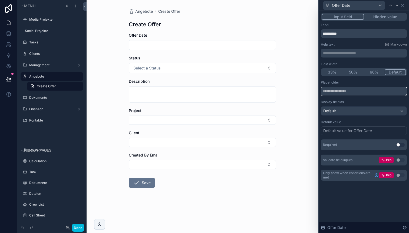
click at [349, 92] on input "text" at bounding box center [364, 91] width 86 height 9
click at [342, 110] on div "Default" at bounding box center [364, 110] width 86 height 9
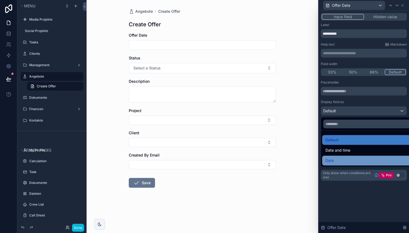
click at [339, 159] on div "Date" at bounding box center [370, 160] width 89 height 6
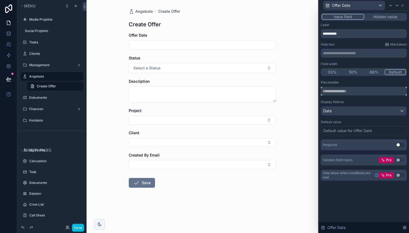
click at [343, 92] on input "text" at bounding box center [364, 91] width 86 height 9
click at [342, 130] on div "Default value for Offer Date" at bounding box center [347, 130] width 49 height 5
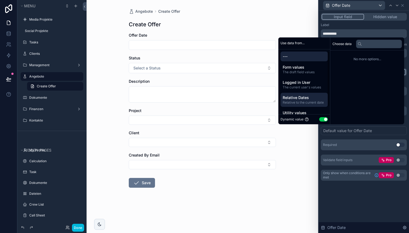
scroll to position [10, 0]
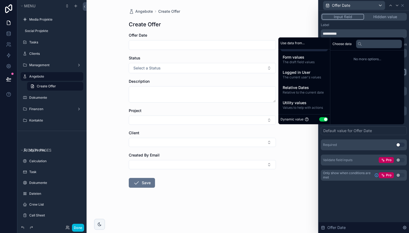
click at [320, 119] on button "Use setting" at bounding box center [323, 119] width 9 height 4
select select "****"
select select "*"
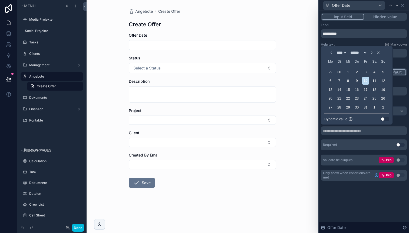
click at [385, 118] on button "Use setting" at bounding box center [385, 119] width 9 height 4
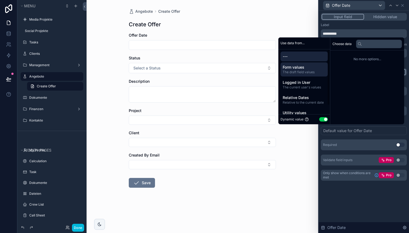
click at [297, 70] on span "Form values" at bounding box center [304, 66] width 43 height 5
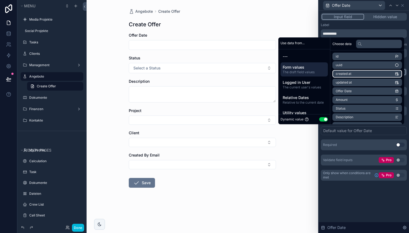
click at [349, 73] on li "created at" at bounding box center [368, 74] width 70 height 8
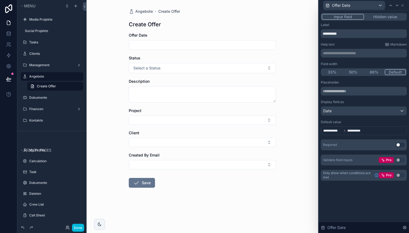
click at [352, 195] on div "**********" at bounding box center [364, 122] width 90 height 222
click at [382, 16] on button "Hidden value" at bounding box center [385, 17] width 42 height 6
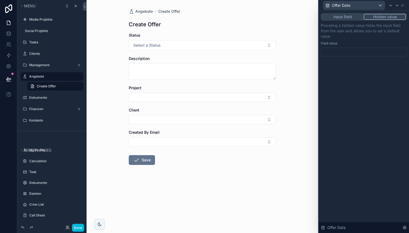
click at [347, 51] on div at bounding box center [364, 52] width 86 height 9
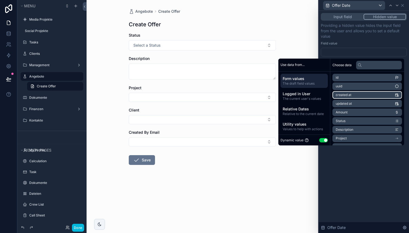
click at [342, 95] on span "created at" at bounding box center [344, 95] width 16 height 4
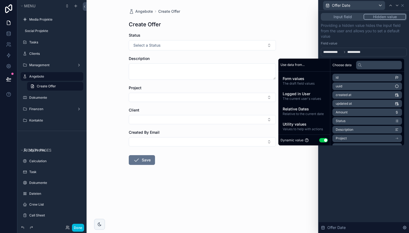
click at [353, 154] on div "**********" at bounding box center [364, 122] width 90 height 222
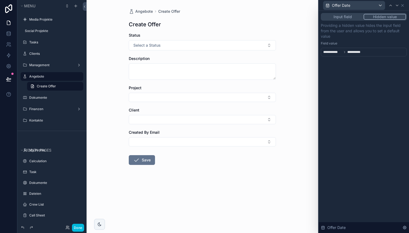
click at [348, 16] on button "Input field" at bounding box center [343, 17] width 42 height 6
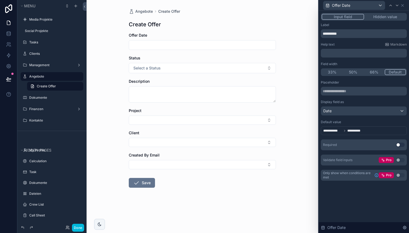
click at [388, 17] on button "Hidden value" at bounding box center [385, 17] width 42 height 6
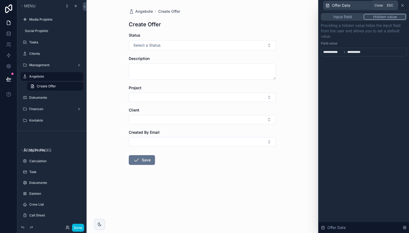
click at [403, 5] on icon at bounding box center [403, 5] width 2 height 2
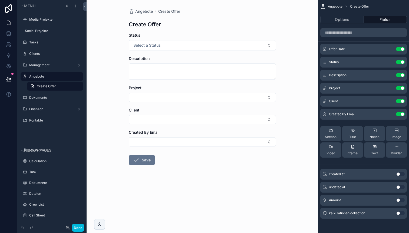
click at [0, 0] on icon "scrollable content" at bounding box center [0, 0] width 0 height 0
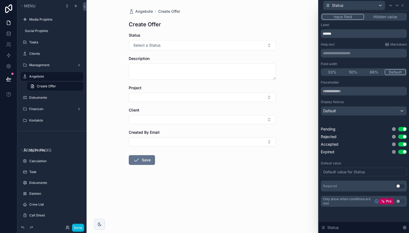
click at [384, 15] on button "Hidden value" at bounding box center [385, 17] width 42 height 6
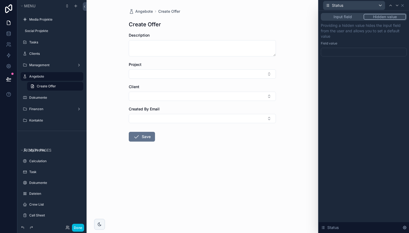
click at [343, 51] on div at bounding box center [364, 52] width 86 height 9
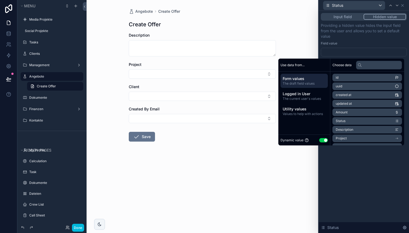
click at [322, 138] on button "Use setting" at bounding box center [323, 140] width 9 height 4
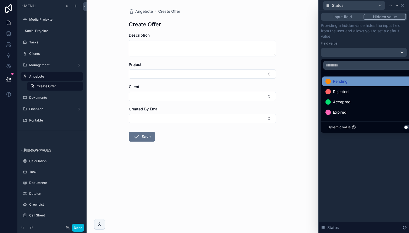
click at [345, 81] on span "Pending" at bounding box center [340, 81] width 15 height 6
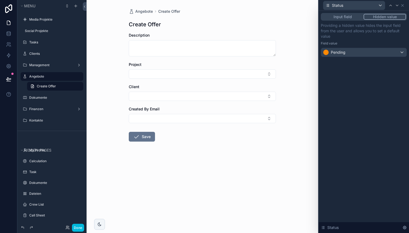
click at [382, 34] on p "Providing a hidden value hides the input field from the user and allows you to …" at bounding box center [364, 31] width 86 height 16
click at [404, 4] on icon at bounding box center [403, 5] width 4 height 4
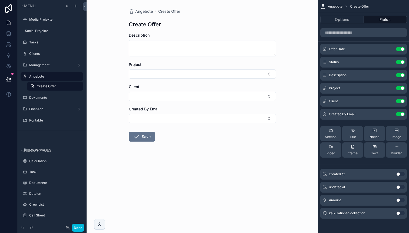
click at [401, 212] on button "Use setting" at bounding box center [400, 213] width 9 height 4
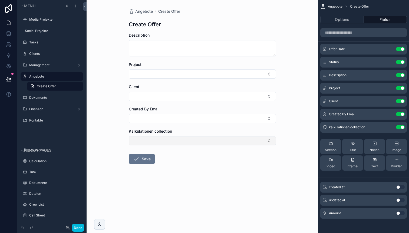
click at [265, 140] on button "Select Button" at bounding box center [202, 140] width 147 height 9
click at [267, 140] on button "Select Button" at bounding box center [202, 140] width 147 height 9
click at [400, 127] on button "Use setting" at bounding box center [400, 127] width 9 height 4
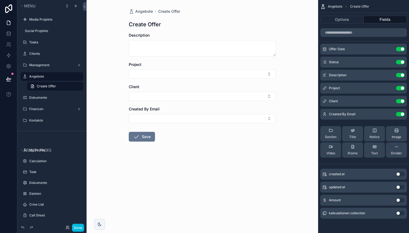
click at [0, 0] on icon "scrollable content" at bounding box center [0, 0] width 0 height 0
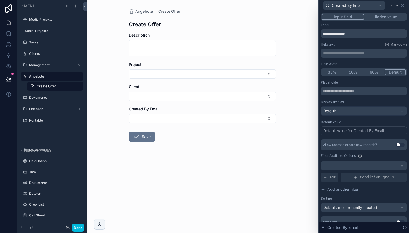
click at [384, 15] on button "Hidden value" at bounding box center [385, 17] width 42 height 6
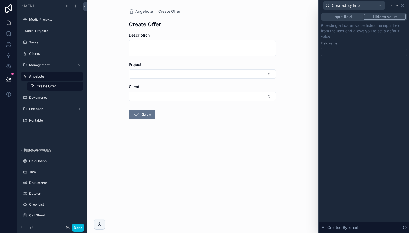
click at [356, 51] on div at bounding box center [364, 52] width 86 height 9
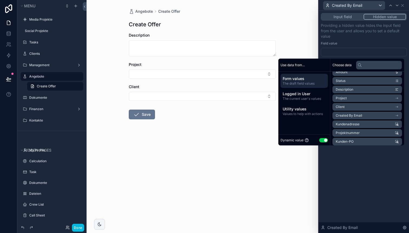
scroll to position [43, 0]
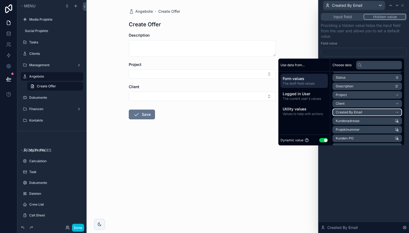
click at [349, 110] on span "Created By Email" at bounding box center [349, 112] width 27 height 4
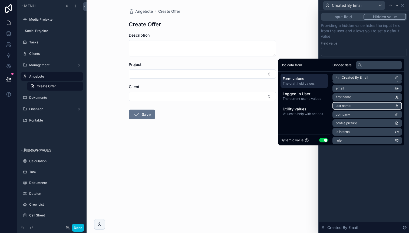
scroll to position [32, 0]
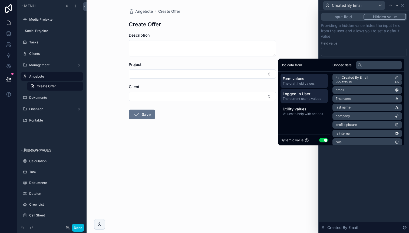
click at [308, 95] on span "Logged in User" at bounding box center [304, 93] width 43 height 5
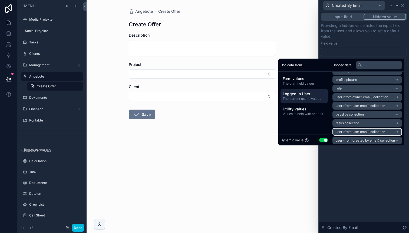
scroll to position [0, 0]
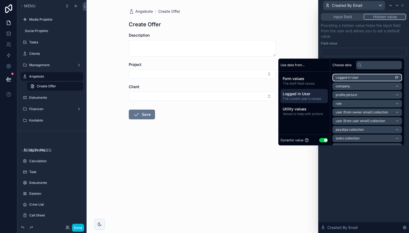
click at [342, 79] on span "Logged in User" at bounding box center [347, 77] width 23 height 4
click at [346, 40] on div "**********" at bounding box center [364, 40] width 86 height 34
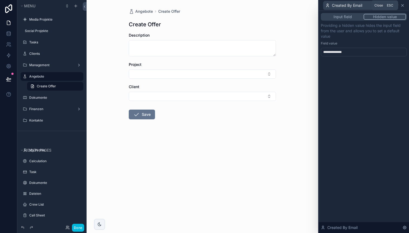
click at [403, 4] on icon at bounding box center [403, 5] width 4 height 4
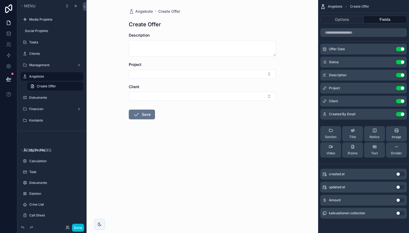
click at [401, 74] on button "Use setting" at bounding box center [400, 75] width 9 height 4
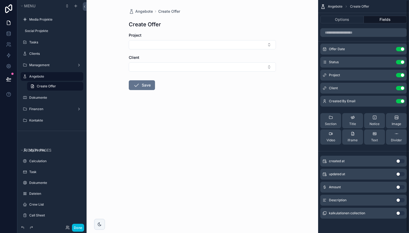
click at [401, 74] on button "Use setting" at bounding box center [400, 75] width 9 height 4
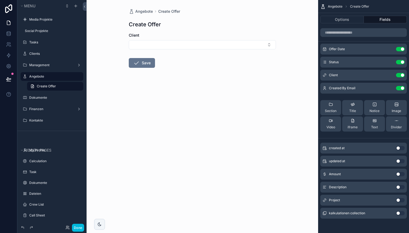
click at [399, 200] on button "Use setting" at bounding box center [400, 200] width 9 height 4
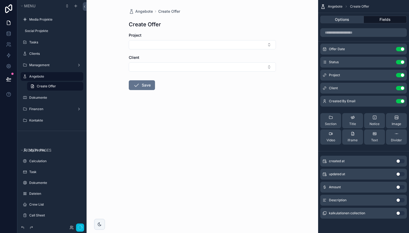
click at [339, 18] on button "Options" at bounding box center [342, 20] width 44 height 8
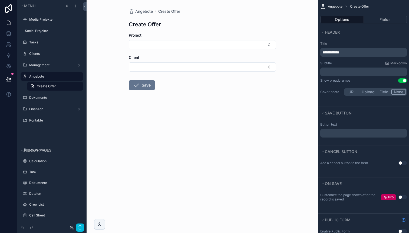
click at [337, 54] on span "**********" at bounding box center [331, 52] width 17 height 4
click at [251, 126] on div "Angebote Angebot erstellen Angebot erstellen Project Client Save" at bounding box center [203, 116] width 232 height 233
click at [354, 132] on p "﻿" at bounding box center [364, 133] width 83 height 4
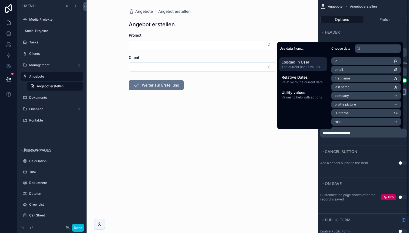
click at [348, 139] on div "**********" at bounding box center [363, 129] width 91 height 19
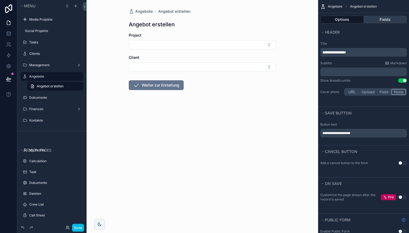
click at [382, 16] on button "Fields" at bounding box center [385, 20] width 43 height 8
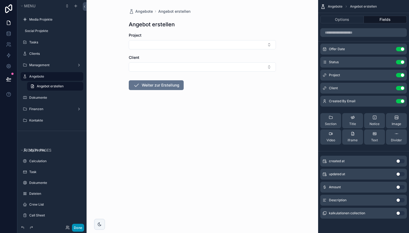
click at [79, 228] on button "Done" at bounding box center [78, 227] width 12 height 8
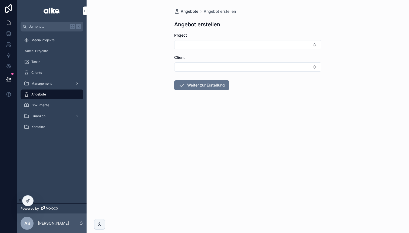
click at [194, 14] on span "Angebote" at bounding box center [190, 11] width 18 height 5
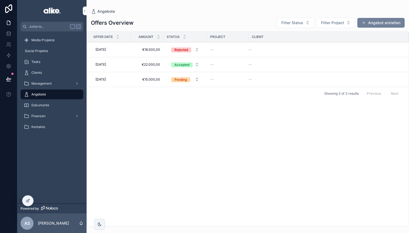
click at [374, 20] on button "Angebot erstellen" at bounding box center [381, 23] width 47 height 10
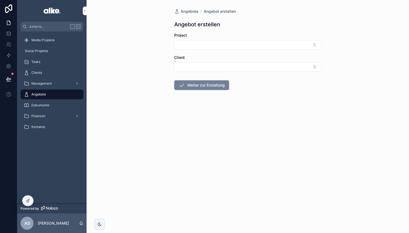
click at [202, 86] on button "Weiter zur Erstellung" at bounding box center [201, 85] width 55 height 10
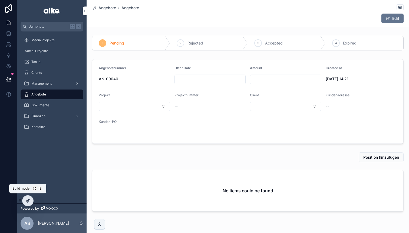
click at [29, 199] on icon at bounding box center [29, 199] width 1 height 1
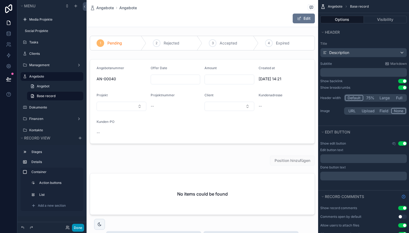
click at [74, 226] on button "Done" at bounding box center [78, 227] width 12 height 8
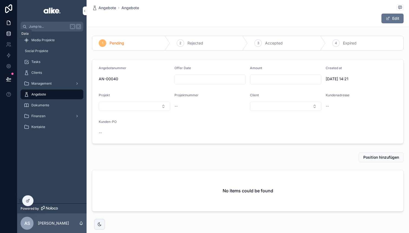
click at [8, 33] on icon at bounding box center [9, 32] width 4 height 1
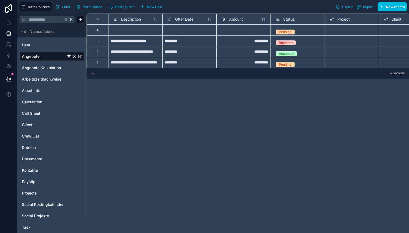
click at [150, 4] on button "New field" at bounding box center [152, 7] width 26 height 8
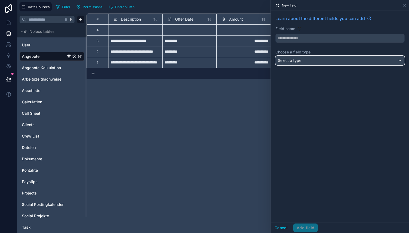
click at [302, 62] on div "Select a type" at bounding box center [340, 60] width 129 height 9
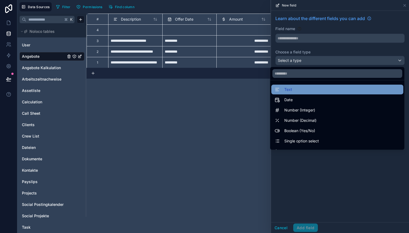
click at [297, 88] on div "Text" at bounding box center [338, 89] width 126 height 6
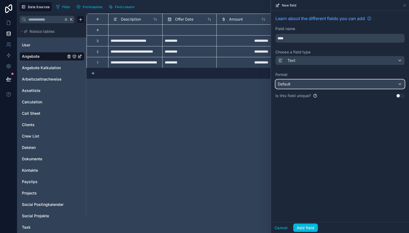
click at [295, 85] on div "Default" at bounding box center [340, 84] width 129 height 9
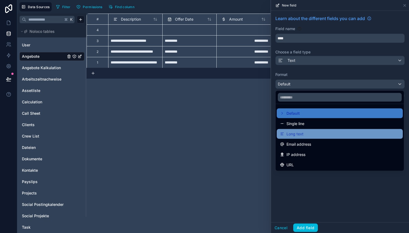
click at [295, 134] on span "Long text" at bounding box center [295, 133] width 17 height 6
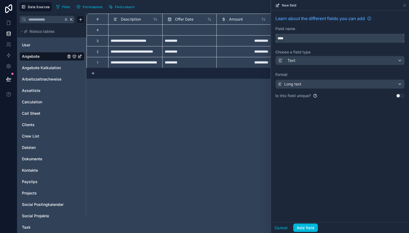
click at [289, 37] on input "****" at bounding box center [340, 38] width 129 height 9
type input "**********"
click at [309, 227] on button "Add field" at bounding box center [305, 227] width 25 height 9
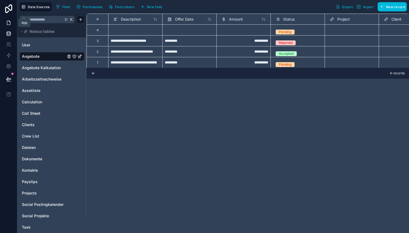
click at [10, 23] on icon at bounding box center [8, 23] width 3 height 4
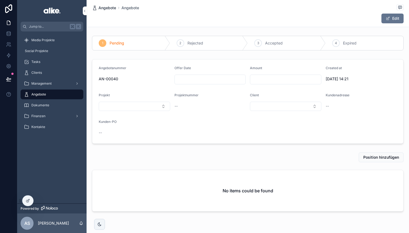
click at [112, 7] on span "Angebote" at bounding box center [108, 7] width 18 height 5
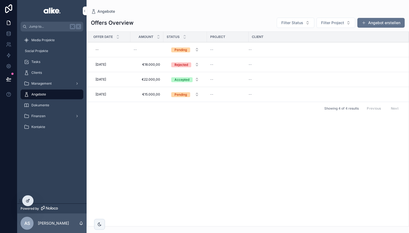
click at [25, 201] on div at bounding box center [27, 200] width 11 height 10
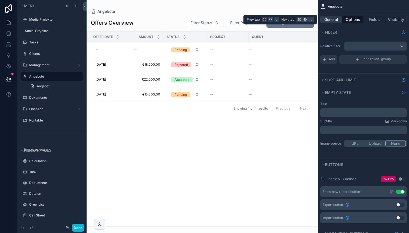
click at [333, 22] on button "General" at bounding box center [331, 20] width 22 height 8
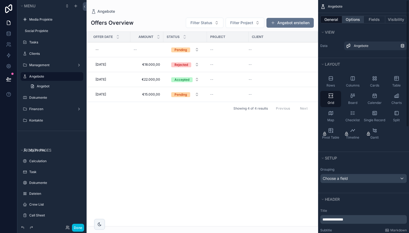
click at [356, 17] on button "Options" at bounding box center [353, 20] width 22 height 8
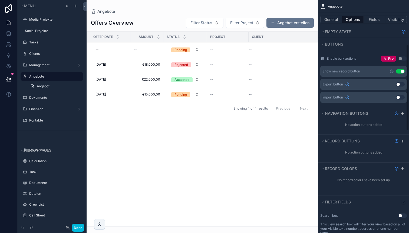
scroll to position [119, 0]
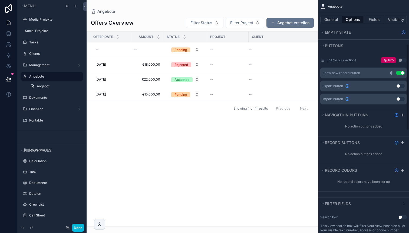
click at [392, 73] on icon "scrollable content" at bounding box center [392, 73] width 4 height 4
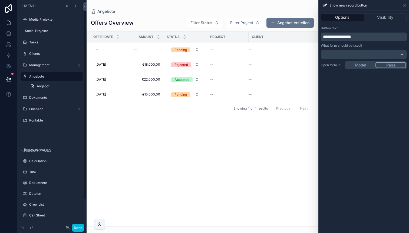
click at [285, 19] on div "scrollable content" at bounding box center [203, 116] width 232 height 233
click at [285, 22] on button "Angebot erstellen" at bounding box center [290, 23] width 47 height 10
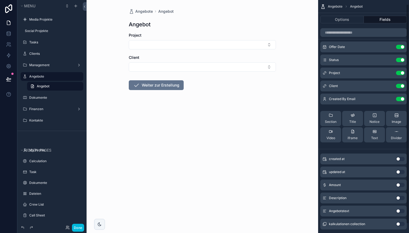
scroll to position [14, 0]
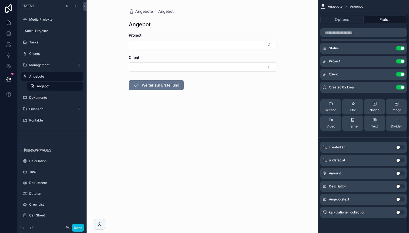
click at [398, 198] on button "Use setting" at bounding box center [400, 199] width 9 height 4
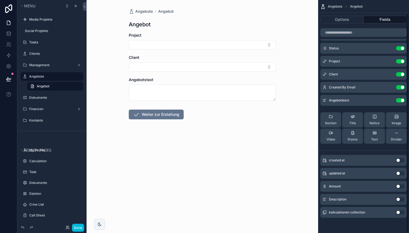
click at [0, 0] on icon "scrollable content" at bounding box center [0, 0] width 0 height 0
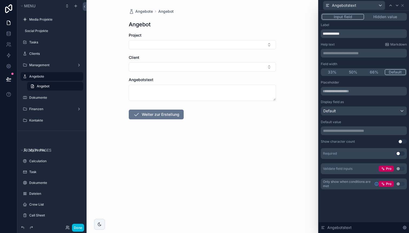
click at [381, 17] on button "Hidden value" at bounding box center [385, 17] width 42 height 6
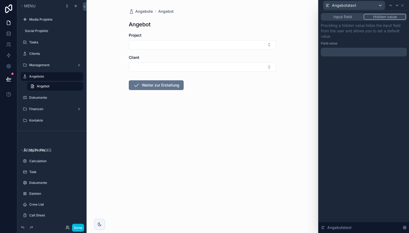
click at [343, 52] on p "﻿" at bounding box center [364, 51] width 83 height 5
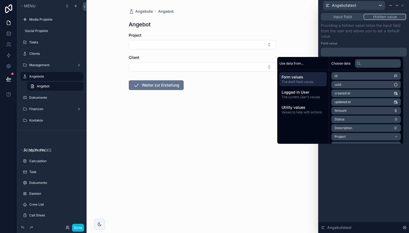
scroll to position [14, 0]
click at [325, 53] on span "*******" at bounding box center [328, 52] width 10 height 4
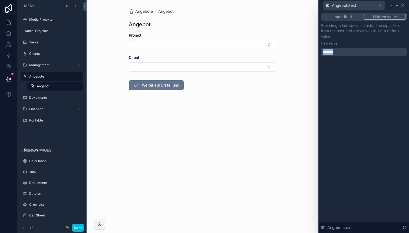
click at [325, 53] on span "*******" at bounding box center [328, 52] width 10 height 4
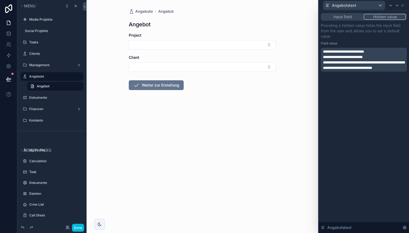
click at [349, 42] on div "Field value" at bounding box center [364, 43] width 86 height 4
drag, startPoint x: 392, startPoint y: 68, endPoint x: 342, endPoint y: 74, distance: 49.6
click at [342, 70] on span "**********" at bounding box center [363, 64] width 81 height 9
drag, startPoint x: 363, startPoint y: 68, endPoint x: 391, endPoint y: 67, distance: 27.9
click at [391, 67] on span "**********" at bounding box center [363, 64] width 81 height 9
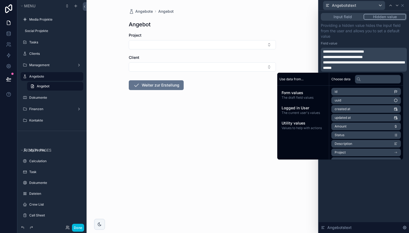
click at [363, 43] on div "Field value" at bounding box center [364, 43] width 86 height 4
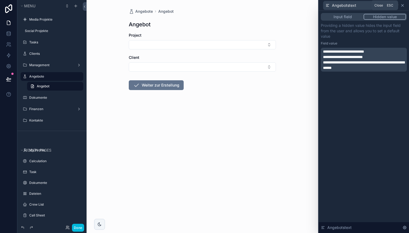
click at [402, 4] on icon at bounding box center [403, 5] width 4 height 4
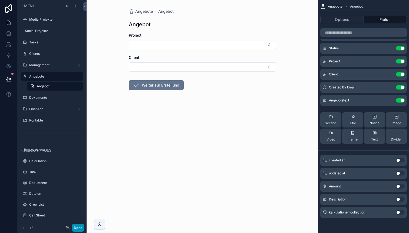
click at [77, 228] on button "Done" at bounding box center [78, 227] width 12 height 8
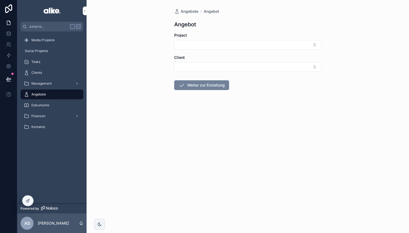
click at [195, 83] on button "Weiter zur Erstellung" at bounding box center [201, 85] width 55 height 10
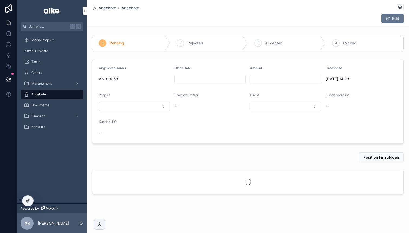
scroll to position [0, 0]
click at [25, 203] on div at bounding box center [27, 200] width 11 height 10
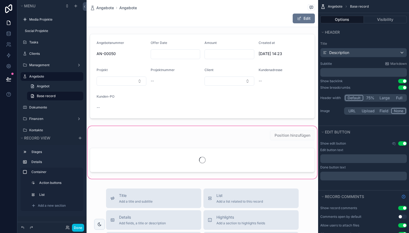
scroll to position [32, 0]
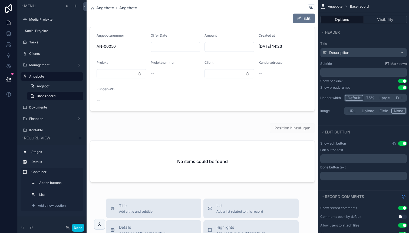
click at [192, 114] on div "1 Pending 2 Rejected 3 Accepted 4 Expired Angebotsnummer AN-00050 Offer Date Am…" at bounding box center [203, 95] width 232 height 188
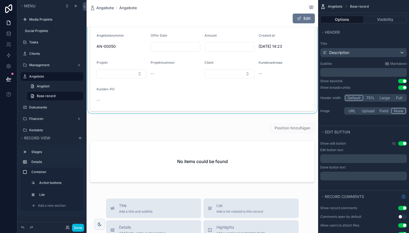
click at [191, 106] on div "scrollable content" at bounding box center [203, 68] width 232 height 89
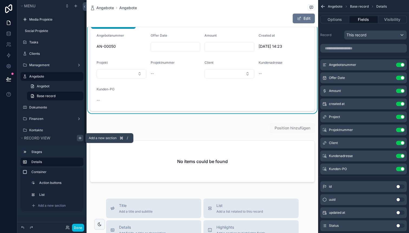
click at [79, 137] on icon "scrollable content" at bounding box center [80, 138] width 4 height 4
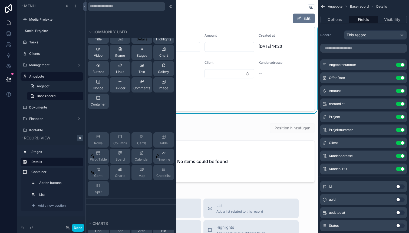
click at [144, 40] on span "Details" at bounding box center [142, 39] width 11 height 4
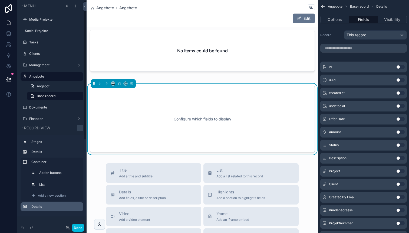
scroll to position [146, 0]
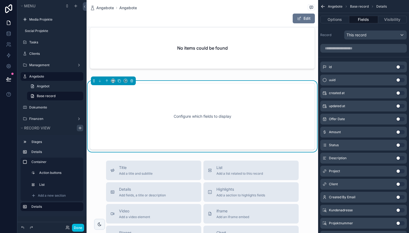
drag, startPoint x: 25, startPoint y: 207, endPoint x: 28, endPoint y: 182, distance: 25.4
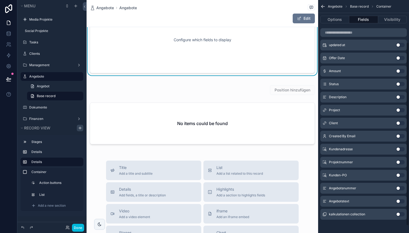
scroll to position [63, 0]
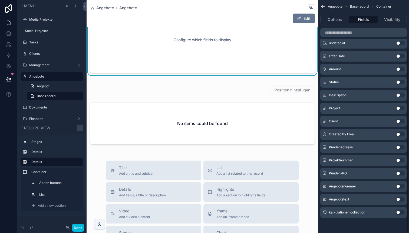
click at [399, 198] on button "Use setting" at bounding box center [400, 199] width 9 height 4
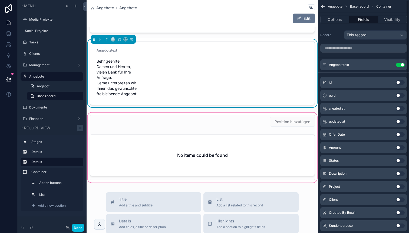
scroll to position [102, 0]
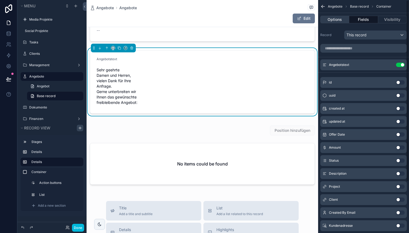
click at [338, 21] on button "Options" at bounding box center [334, 20] width 29 height 8
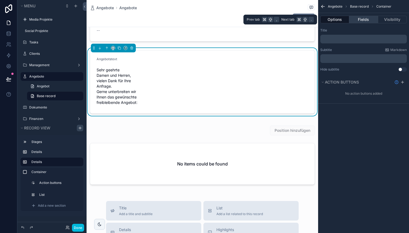
click at [365, 21] on button "Fields" at bounding box center [363, 20] width 29 height 8
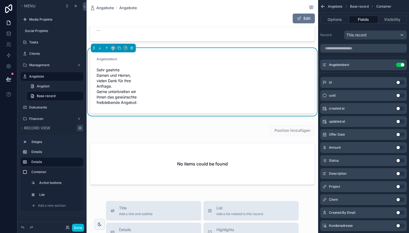
click at [0, 0] on icon "scrollable content" at bounding box center [0, 0] width 0 height 0
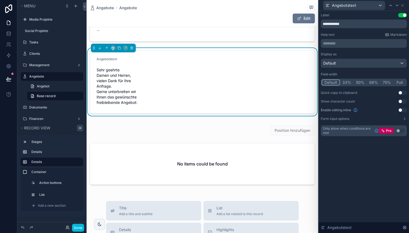
click at [401, 110] on button "Use setting" at bounding box center [402, 110] width 9 height 4
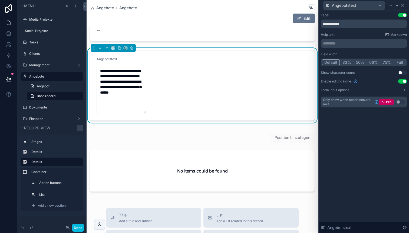
click at [351, 89] on button "Form input options" at bounding box center [364, 90] width 86 height 4
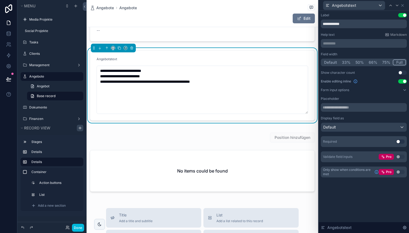
click at [400, 60] on button "Full" at bounding box center [399, 62] width 13 height 6
click at [335, 61] on button "Default" at bounding box center [331, 62] width 18 height 6
click at [402, 61] on button "Full" at bounding box center [400, 62] width 13 height 6
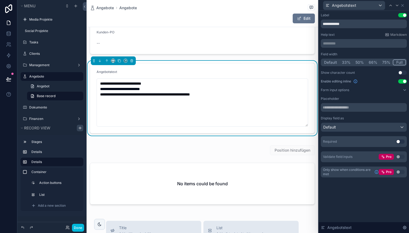
scroll to position [83, 0]
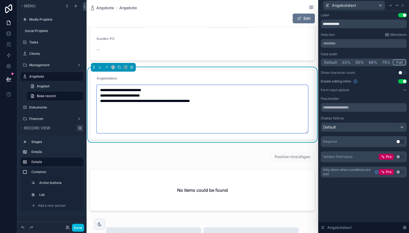
click at [166, 90] on textarea "**********" at bounding box center [203, 109] width 212 height 48
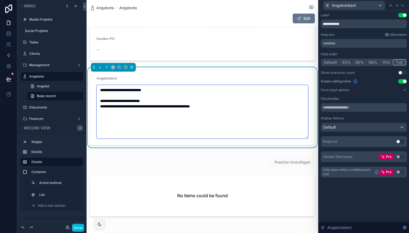
type textarea "**********"
click at [172, 78] on div "Angebotstext" at bounding box center [203, 79] width 212 height 6
click at [350, 128] on div "Default" at bounding box center [364, 127] width 86 height 9
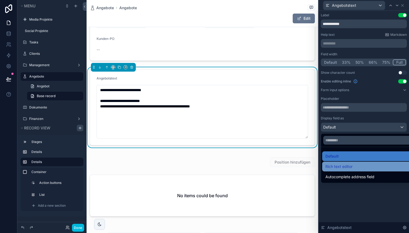
click at [345, 165] on span "Rich text editor" at bounding box center [339, 166] width 27 height 6
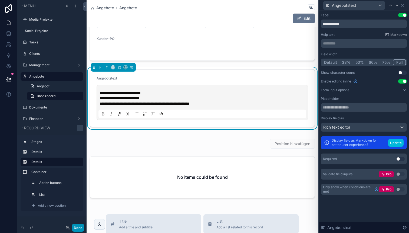
click at [78, 228] on button "Done" at bounding box center [78, 227] width 12 height 8
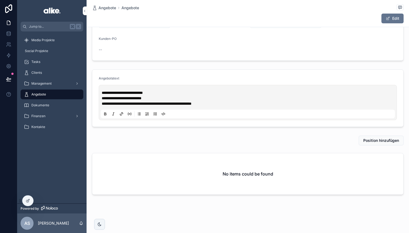
scroll to position [65, 0]
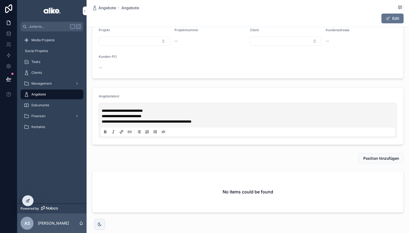
click at [27, 201] on icon at bounding box center [28, 200] width 4 height 4
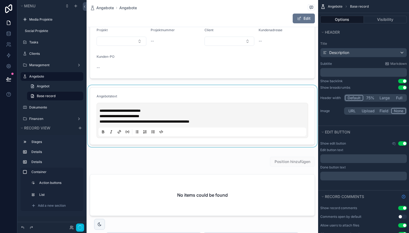
click at [141, 94] on div "scrollable content" at bounding box center [203, 116] width 232 height 62
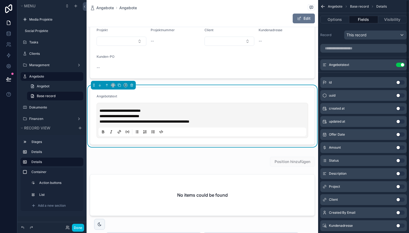
click at [0, 0] on icon "scrollable content" at bounding box center [0, 0] width 0 height 0
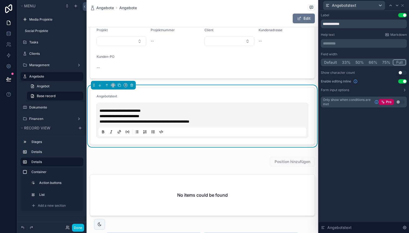
click at [402, 17] on button "Use setting" at bounding box center [402, 15] width 9 height 4
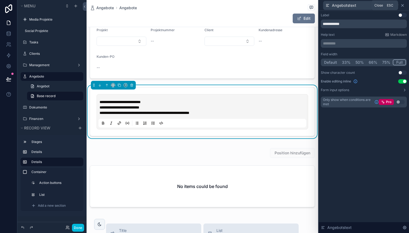
click at [402, 5] on icon at bounding box center [403, 5] width 2 height 2
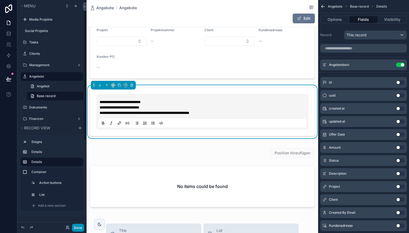
click at [78, 226] on button "Done" at bounding box center [78, 227] width 12 height 8
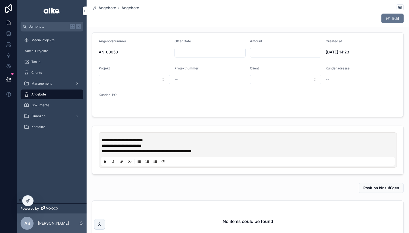
scroll to position [0, 0]
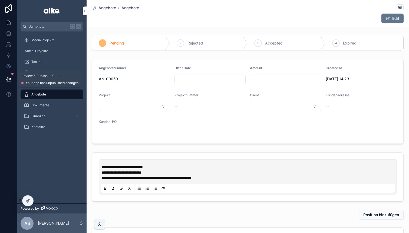
click at [7, 79] on icon at bounding box center [8, 78] width 5 height 3
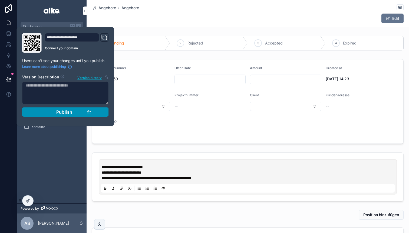
click at [39, 114] on button "Publish" at bounding box center [65, 111] width 87 height 9
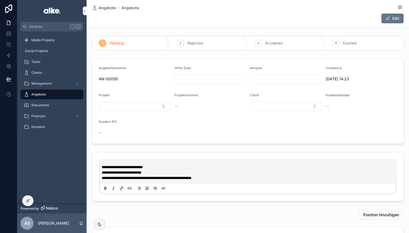
click at [43, 12] on link "scrollable content" at bounding box center [52, 10] width 63 height 9
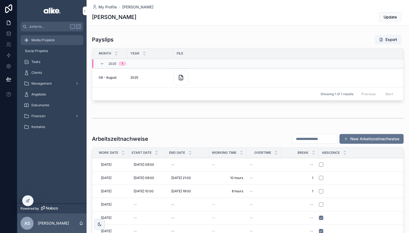
click at [37, 38] on span "Media Projekte" at bounding box center [42, 40] width 23 height 4
